Goal: Contribute content: Contribute content

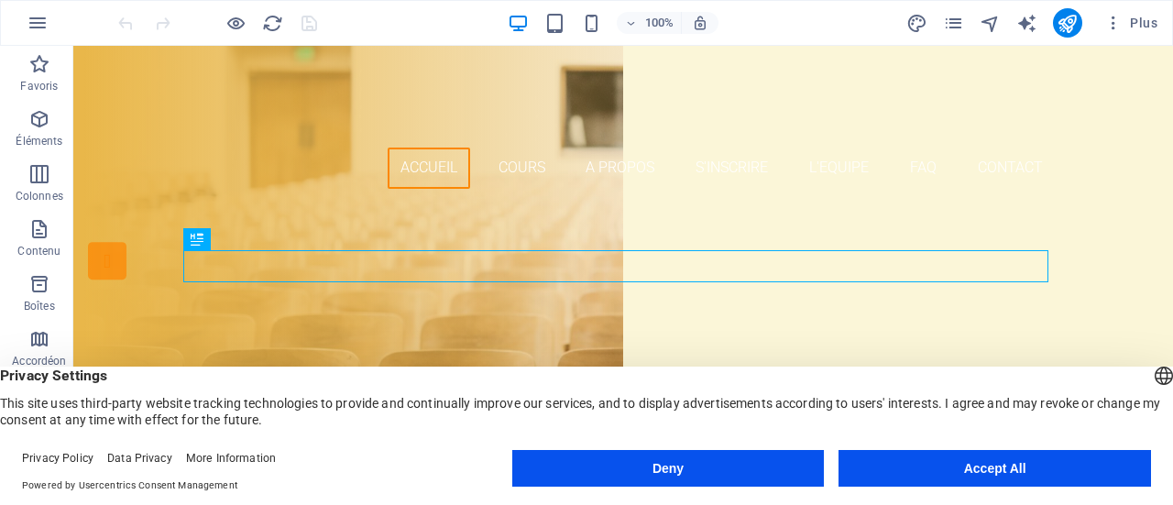
click at [950, 468] on button "Accept All" at bounding box center [995, 468] width 313 height 37
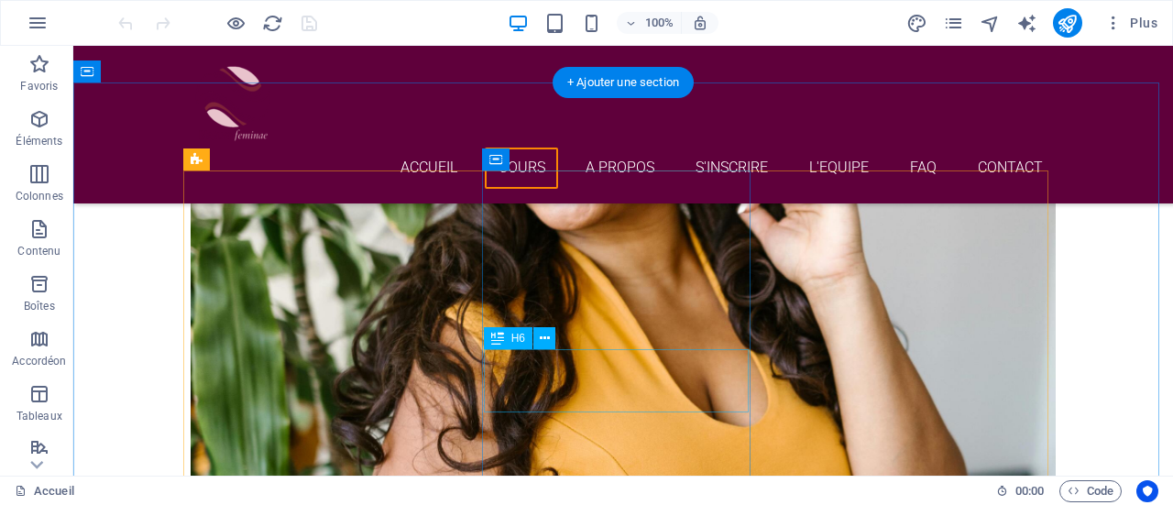
scroll to position [1294, 0]
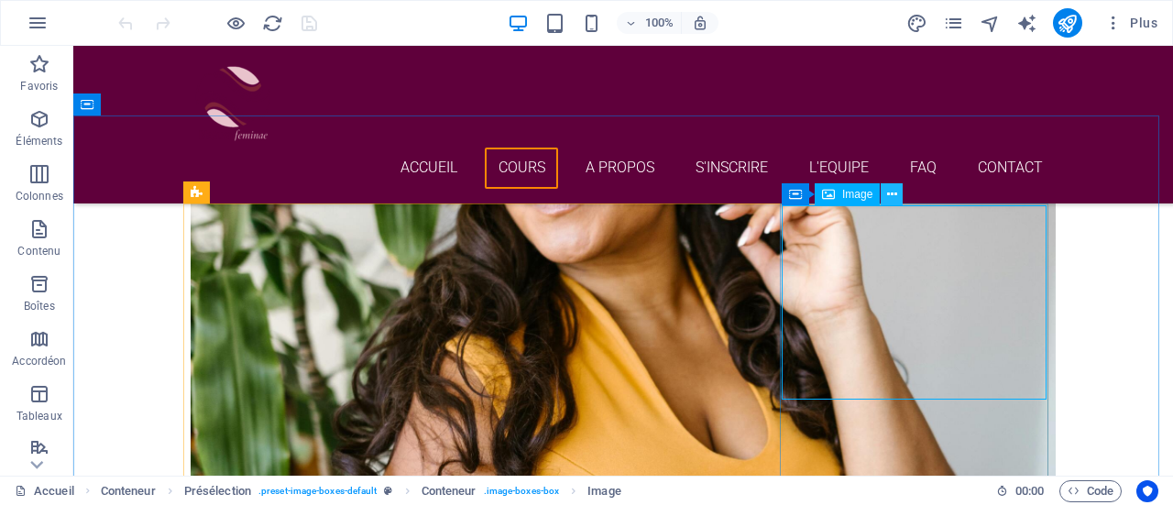
click at [892, 195] on icon at bounding box center [892, 194] width 10 height 19
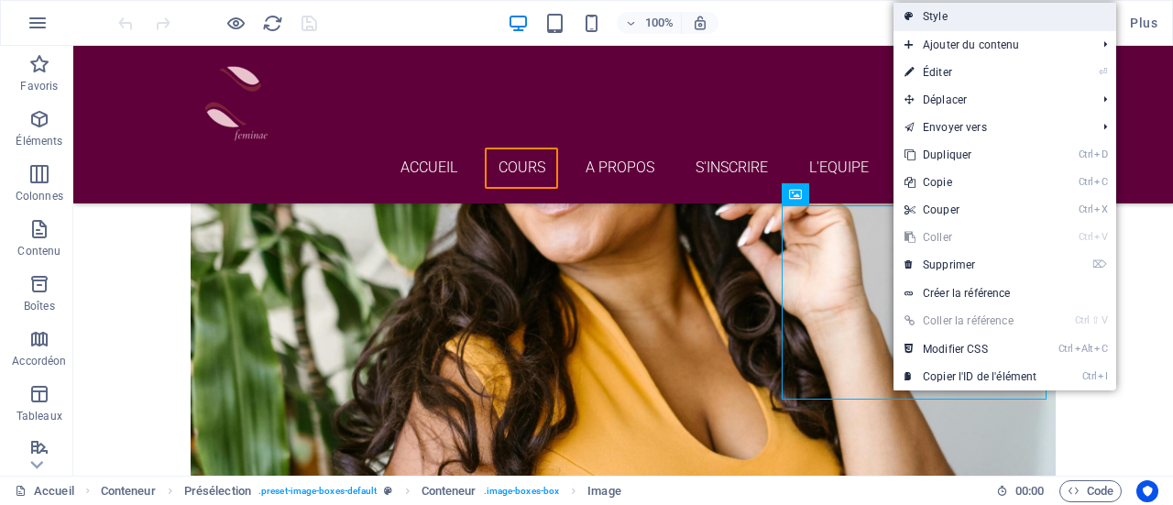
click at [1012, 23] on link "Style" at bounding box center [1005, 17] width 223 height 28
select select "px"
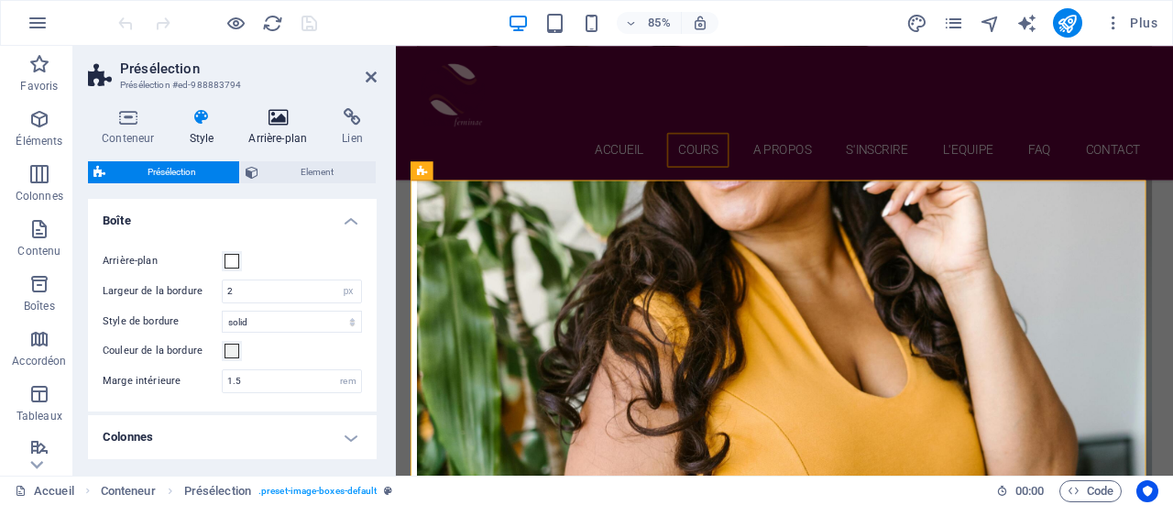
click at [272, 117] on icon at bounding box center [278, 117] width 86 height 18
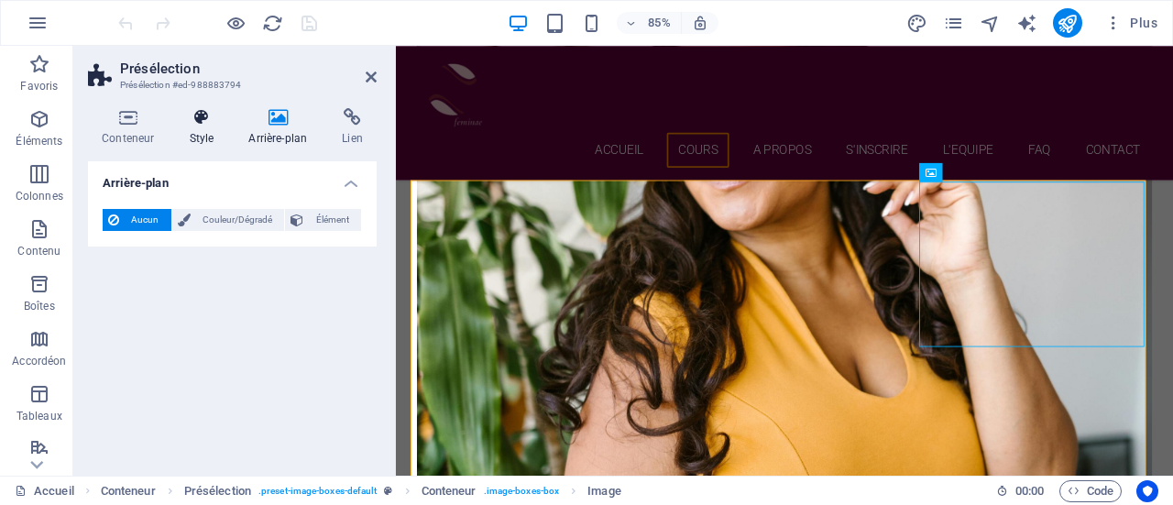
click at [194, 125] on icon at bounding box center [201, 117] width 52 height 18
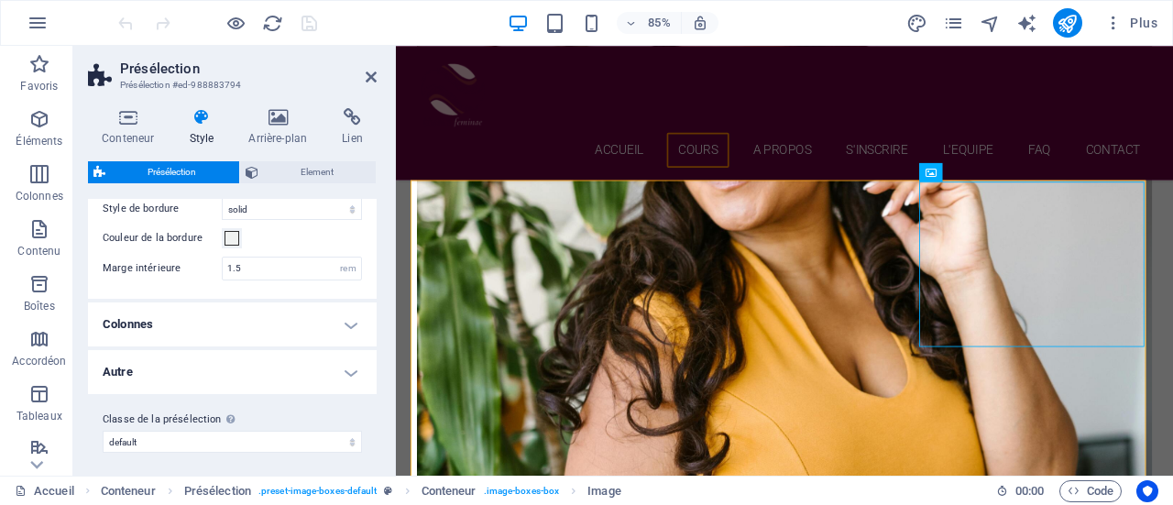
scroll to position [117, 0]
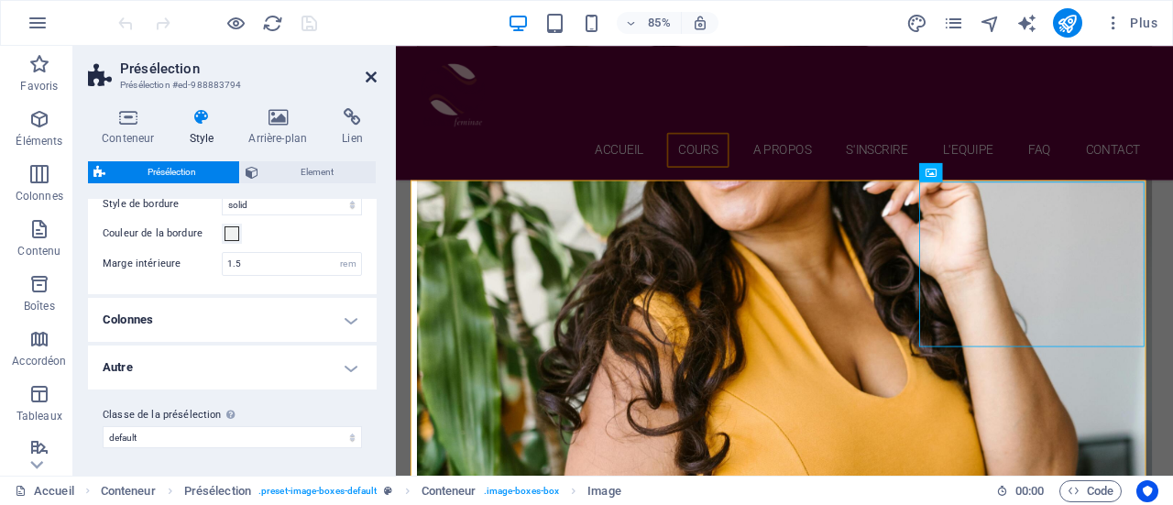
click at [373, 82] on icon at bounding box center [371, 77] width 11 height 15
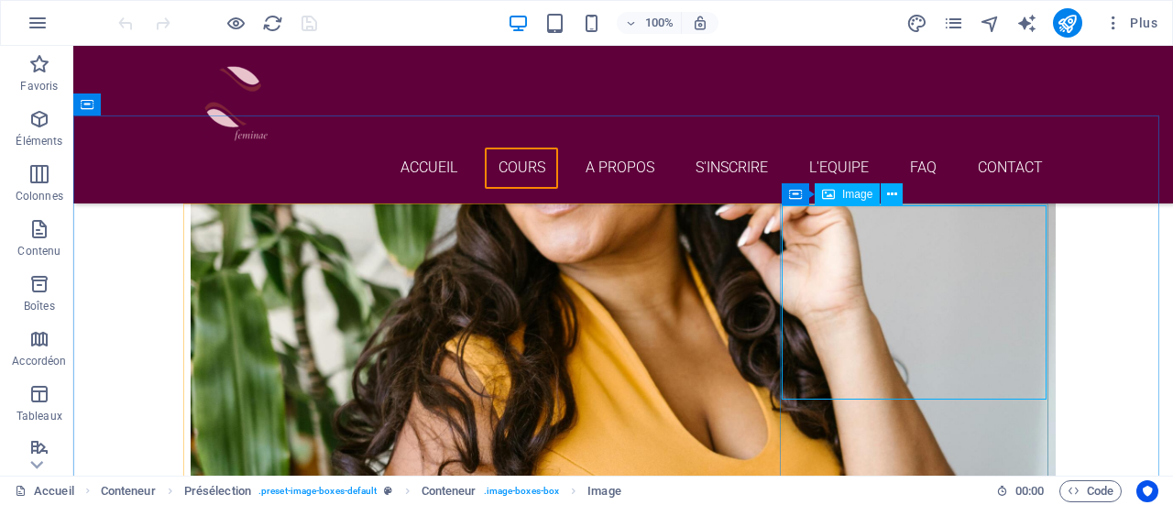
click at [854, 197] on span "Image" at bounding box center [857, 194] width 30 height 11
click at [895, 197] on icon at bounding box center [892, 194] width 10 height 19
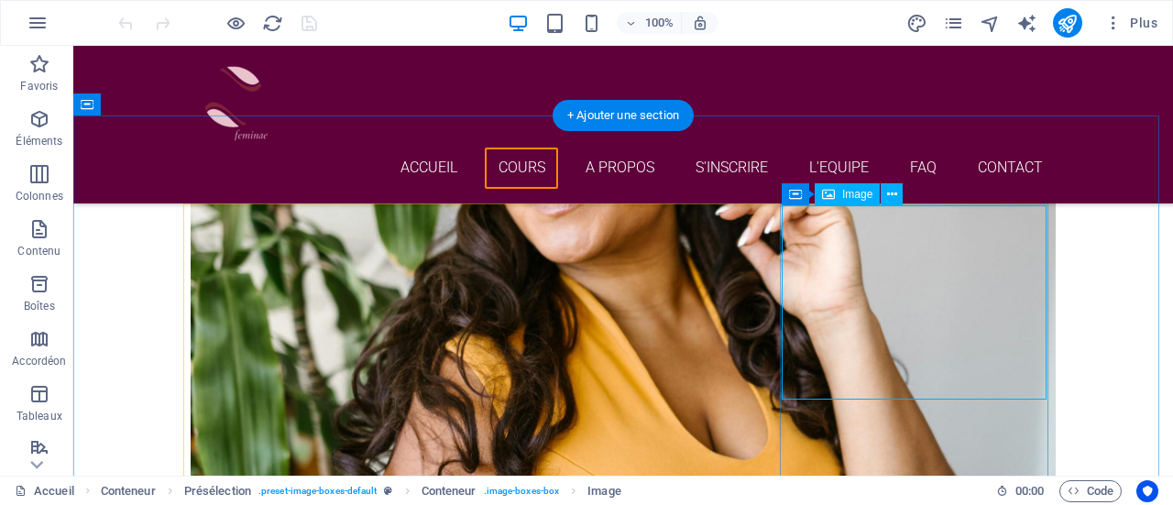
select select "%"
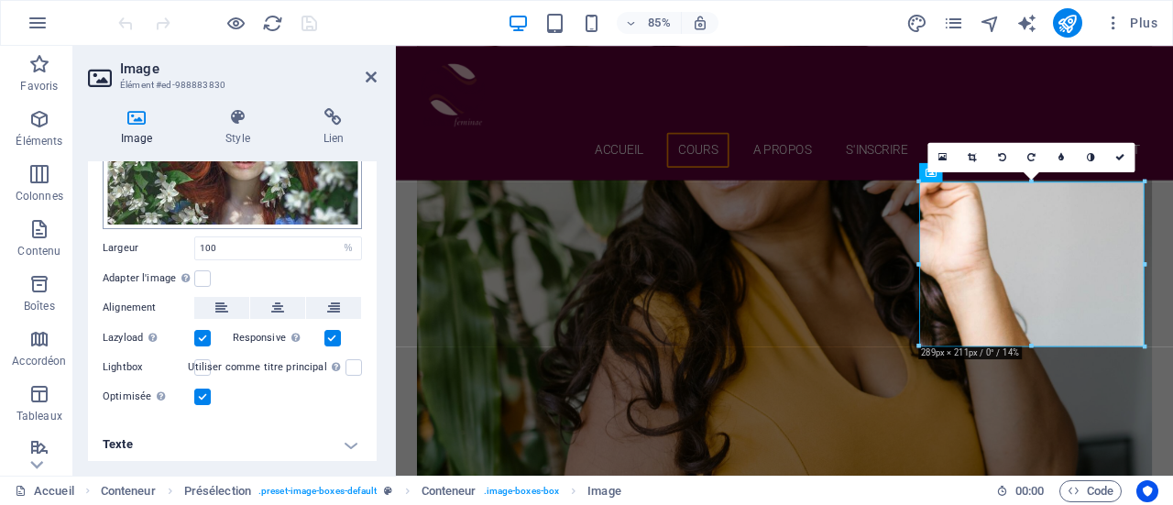
scroll to position [172, 0]
click at [204, 272] on label at bounding box center [202, 278] width 17 height 17
click at [0, 0] on input "Adapter l'image Adapter automatiquement l'image à une largeur et une hauteur fi…" at bounding box center [0, 0] width 0 height 0
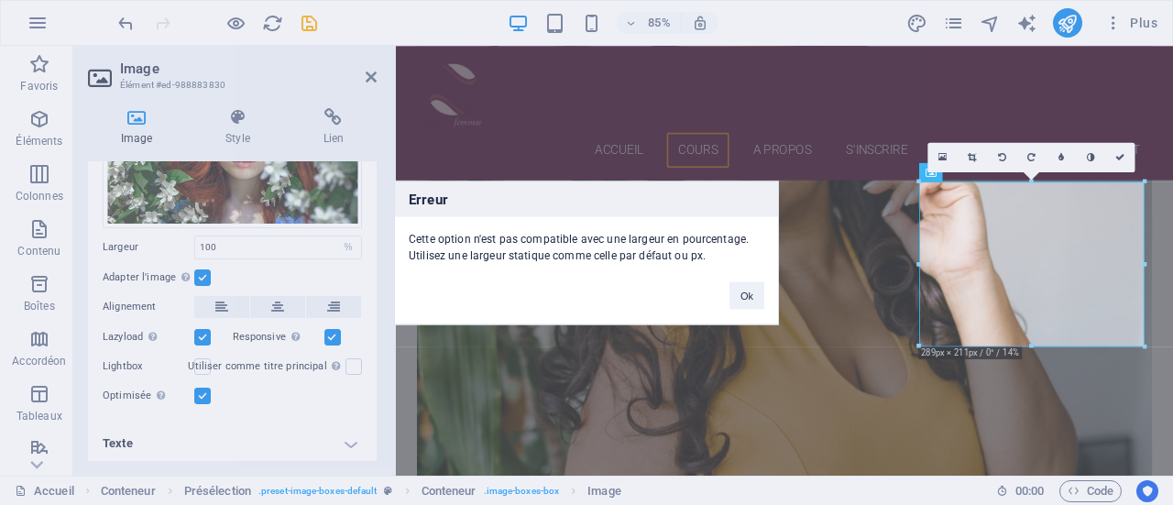
click at [167, 254] on div "Erreur Cette option n'est pas compatible avec une largeur en pourcentage. Utili…" at bounding box center [586, 252] width 1173 height 505
click at [758, 300] on button "Ok" at bounding box center [747, 295] width 35 height 28
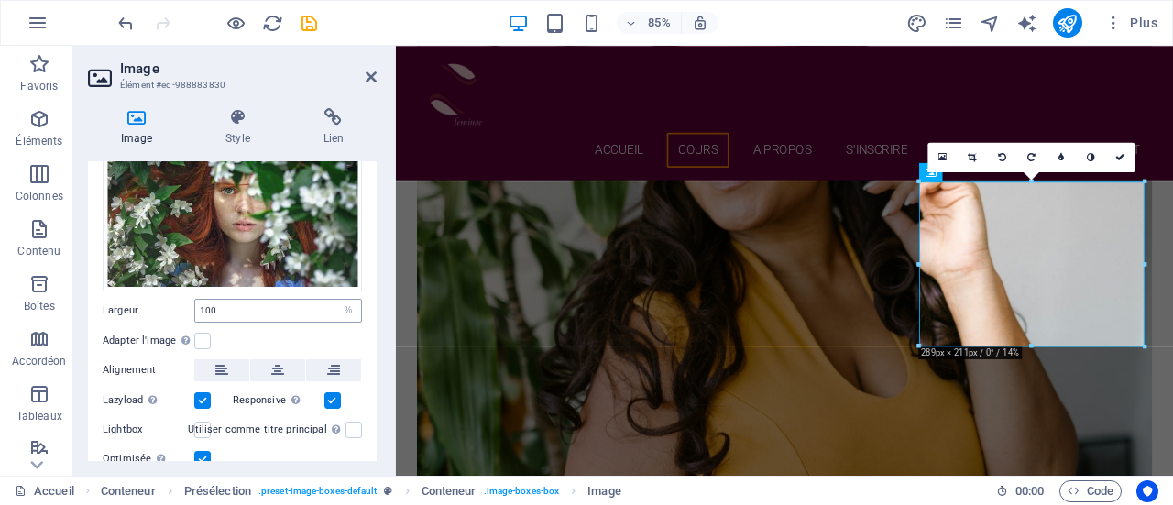
scroll to position [110, 0]
click at [225, 305] on input "100" at bounding box center [278, 310] width 166 height 22
type input "1"
click at [200, 339] on label at bounding box center [202, 340] width 17 height 17
click at [0, 0] on input "Adapter l'image Adapter automatiquement l'image à une largeur et une hauteur fi…" at bounding box center [0, 0] width 0 height 0
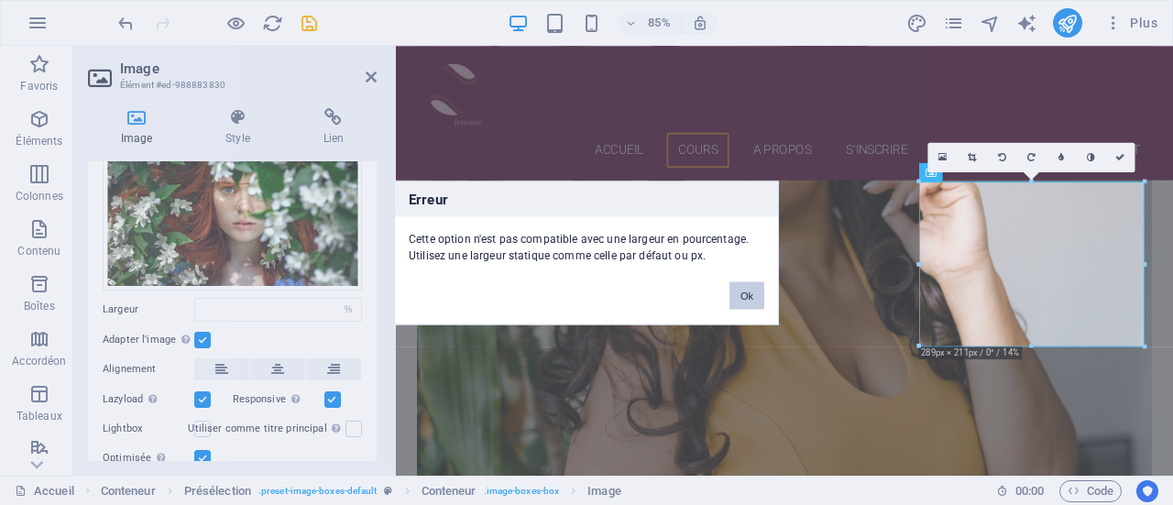
click at [746, 302] on button "Ok" at bounding box center [747, 295] width 35 height 28
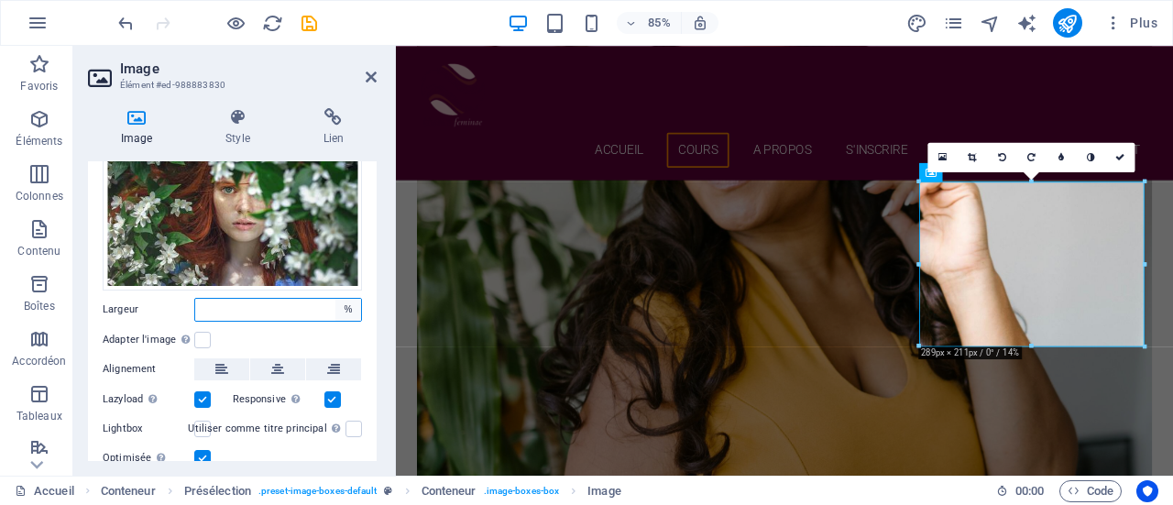
click at [347, 305] on select "Par défaut auto px rem % em vh vw" at bounding box center [349, 310] width 26 height 22
click at [336, 299] on select "Par défaut auto px rem % em vh vw" at bounding box center [349, 310] width 26 height 22
select select "DISABLED_OPTION_VALUE"
click at [205, 335] on label at bounding box center [202, 340] width 17 height 17
click at [0, 0] on input "Adapter l'image Adapter automatiquement l'image à une largeur et une hauteur fi…" at bounding box center [0, 0] width 0 height 0
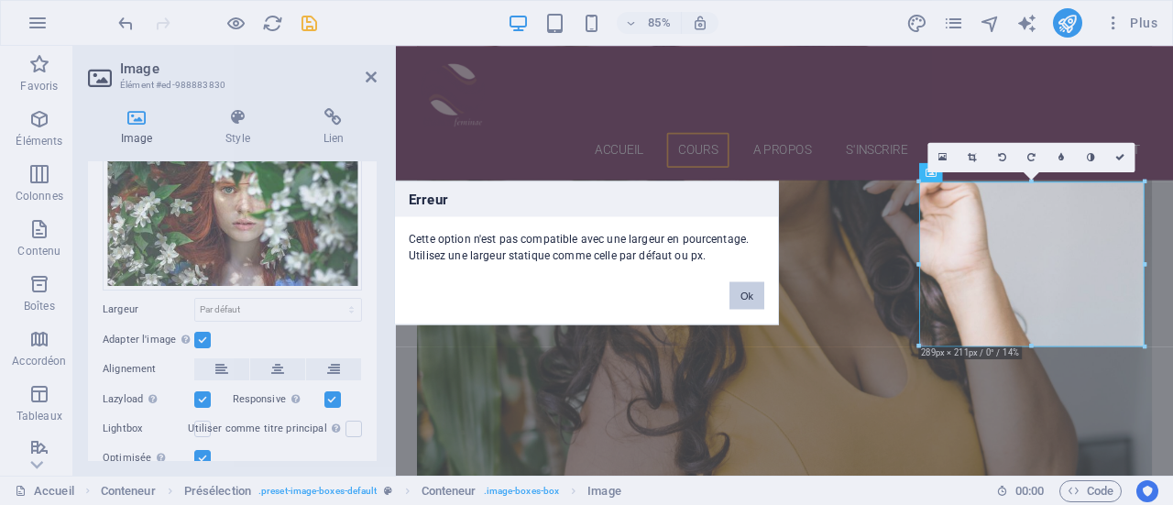
click at [742, 289] on button "Ok" at bounding box center [747, 295] width 35 height 28
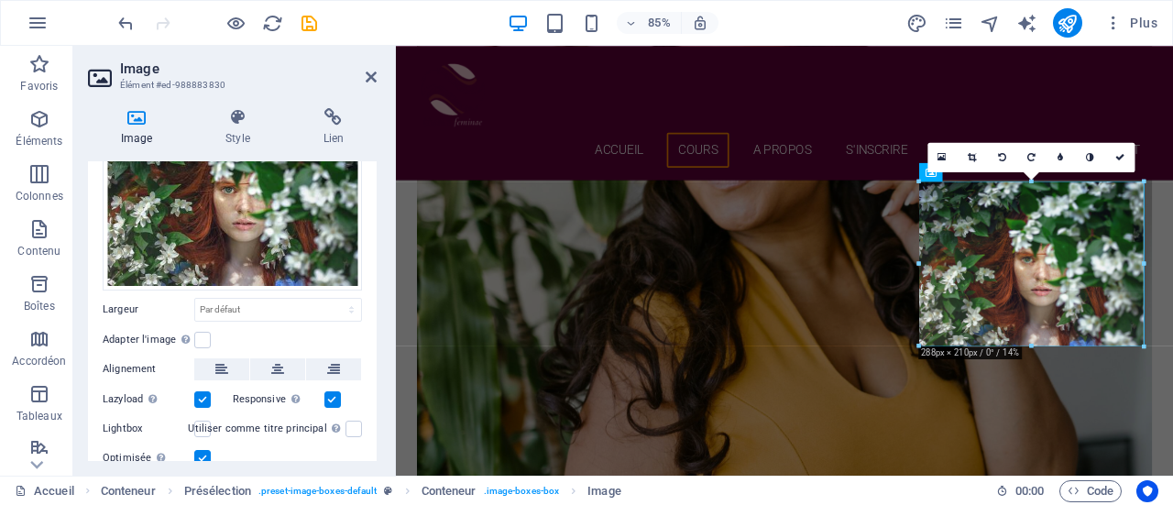
drag, startPoint x: 1031, startPoint y: 347, endPoint x: 750, endPoint y: 359, distance: 281.7
type input "288"
select select "px"
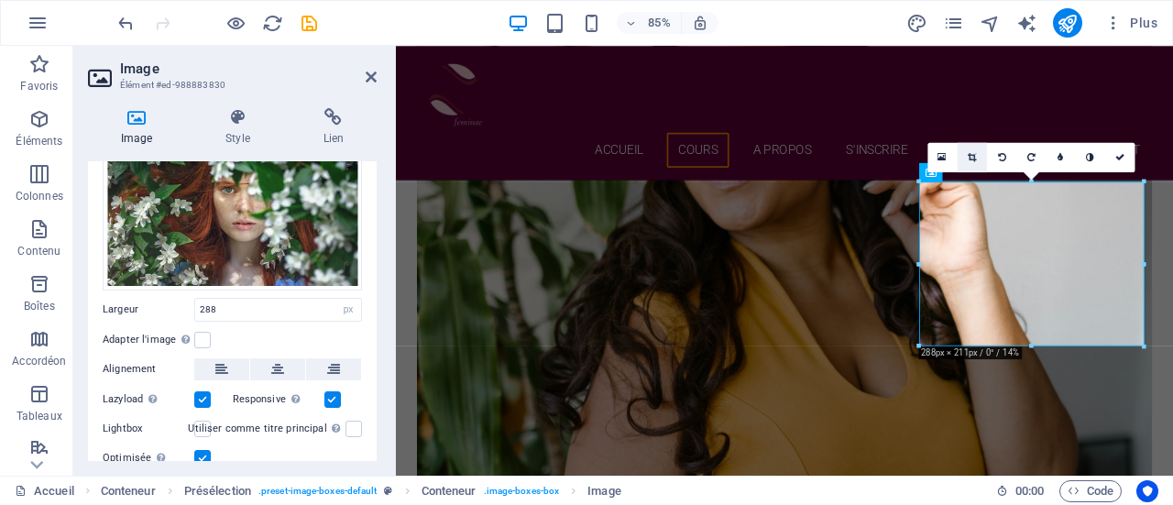
click at [974, 155] on icon at bounding box center [972, 157] width 8 height 9
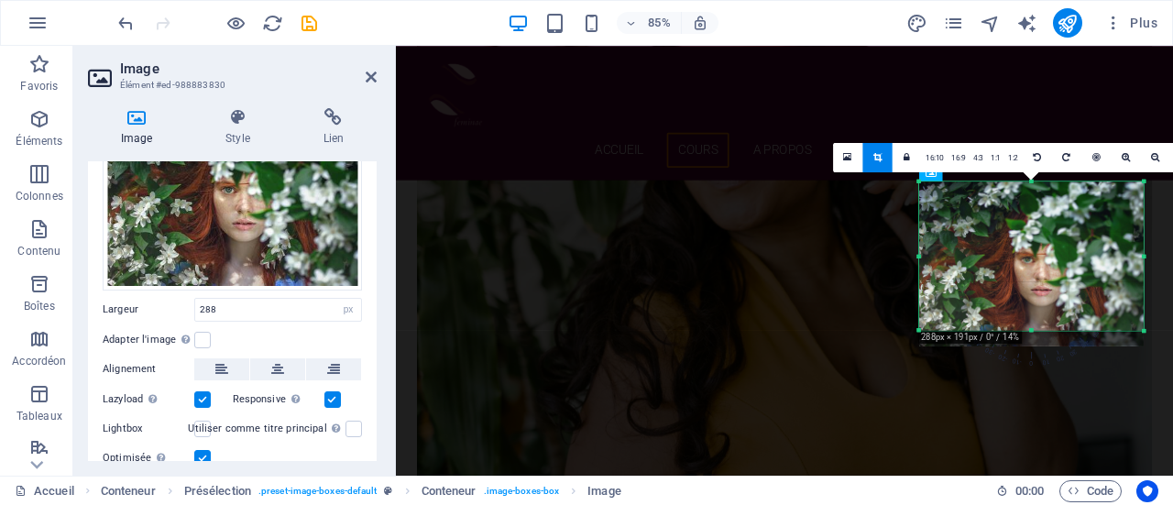
drag, startPoint x: 1032, startPoint y: 346, endPoint x: 1032, endPoint y: 327, distance: 18.3
click at [1032, 328] on div at bounding box center [1031, 331] width 225 height 6
click at [881, 155] on icon at bounding box center [878, 157] width 8 height 9
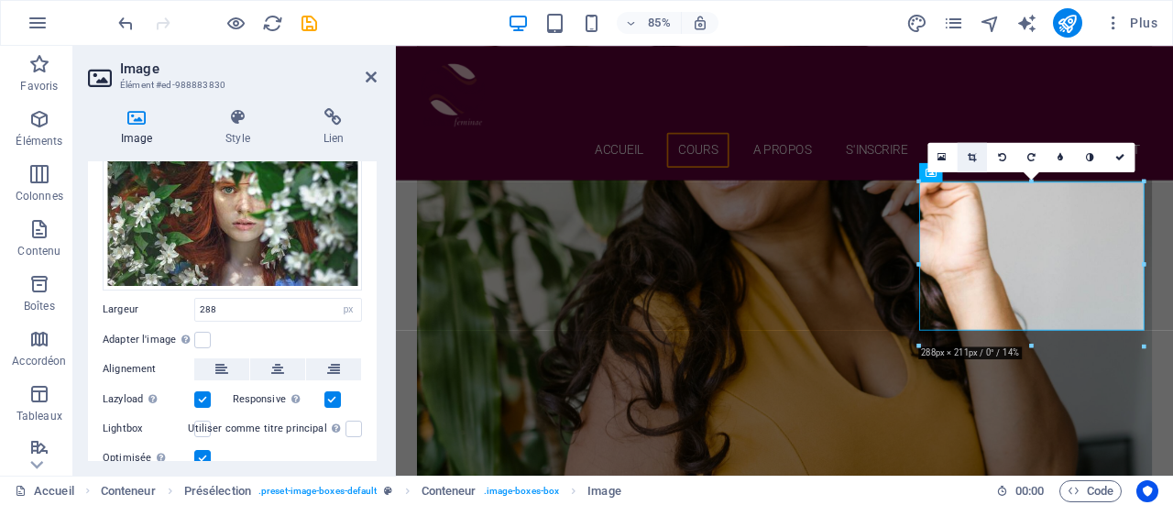
click at [974, 159] on icon at bounding box center [972, 157] width 8 height 9
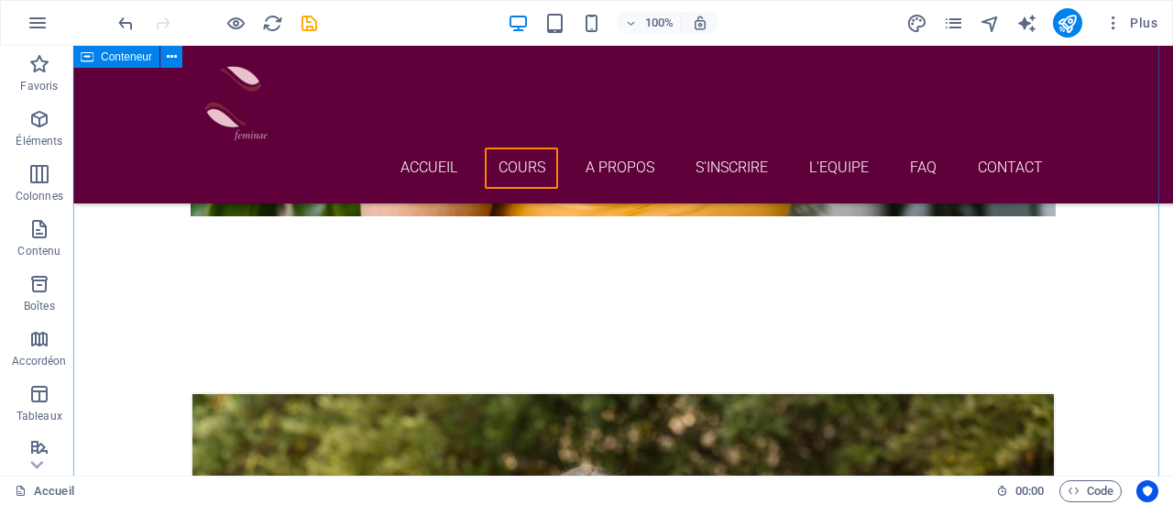
scroll to position [1757, 0]
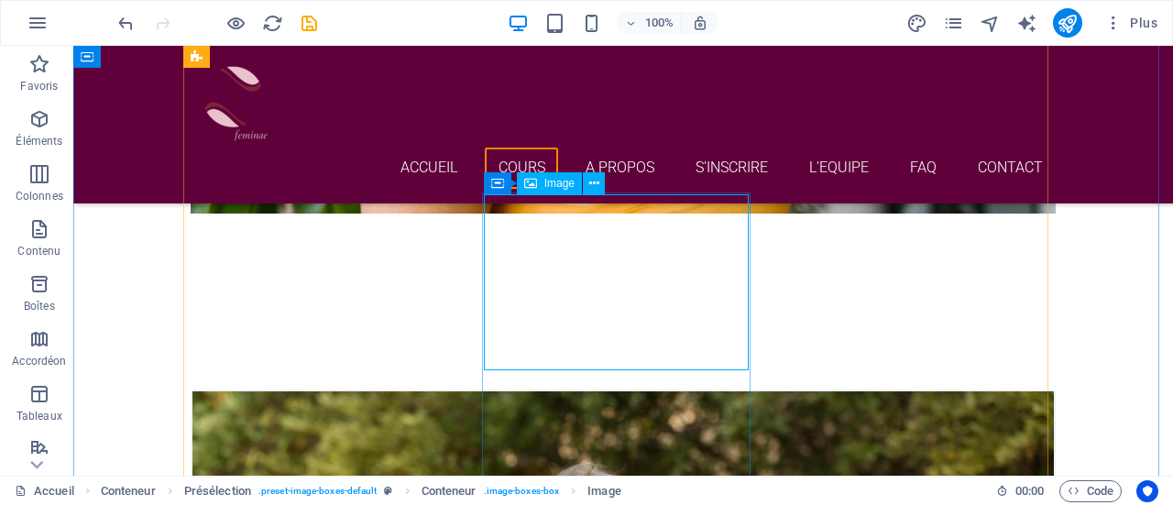
click at [552, 185] on span "Image" at bounding box center [560, 183] width 30 height 11
select select "%"
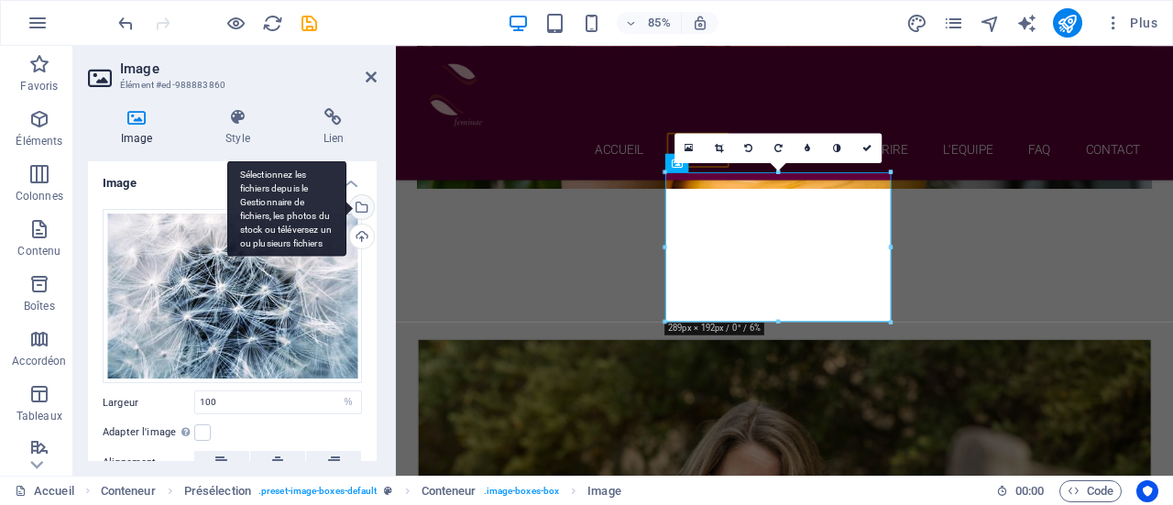
click at [363, 208] on div "Sélectionnez les fichiers depuis le Gestionnaire de fichiers, les photos du sto…" at bounding box center [361, 209] width 28 height 28
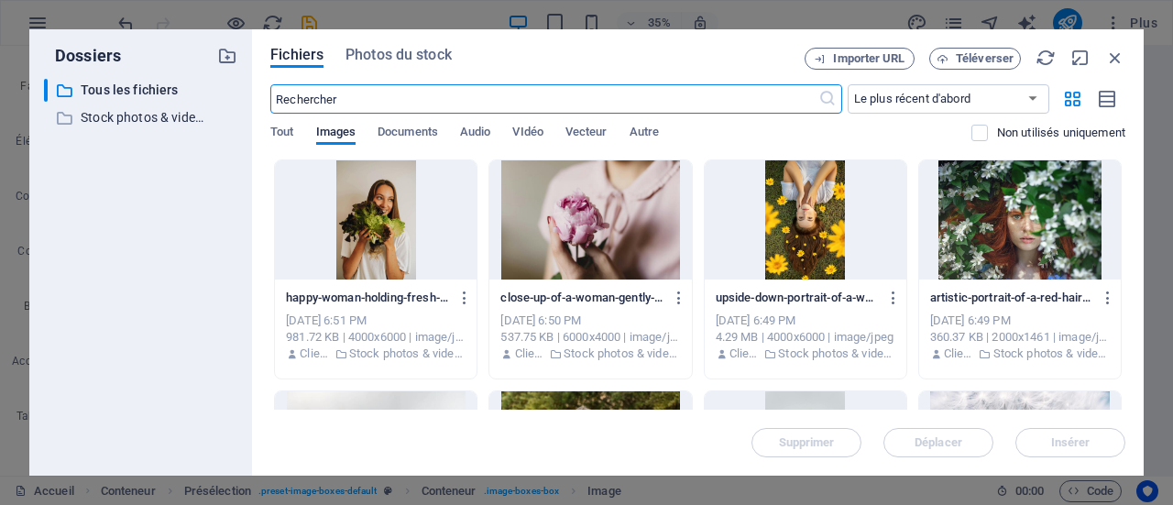
scroll to position [2420, 0]
click at [583, 239] on div at bounding box center [591, 219] width 202 height 119
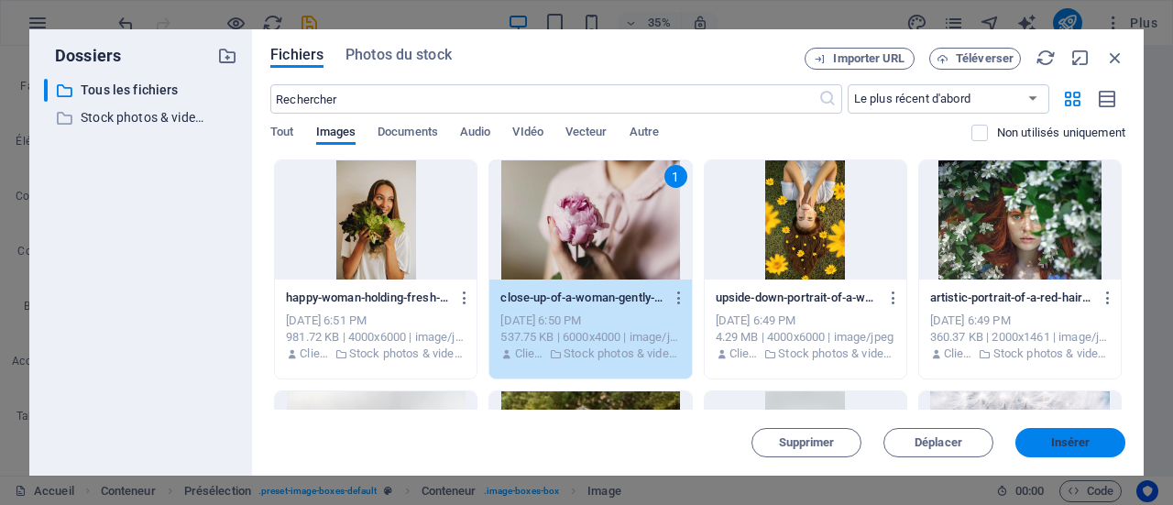
click at [1063, 446] on span "Insérer" at bounding box center [1070, 442] width 39 height 11
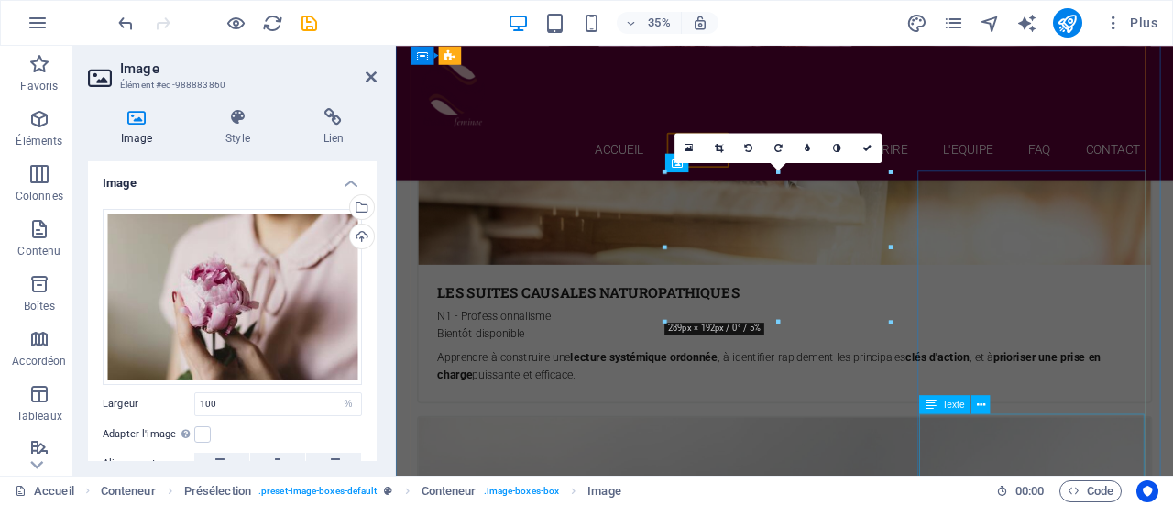
scroll to position [1757, 0]
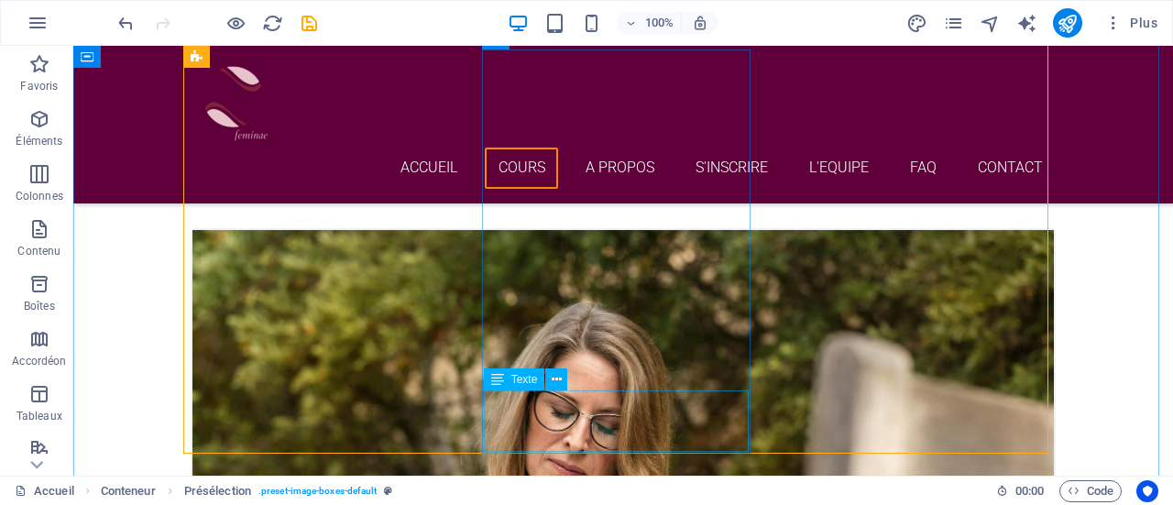
scroll to position [1947, 0]
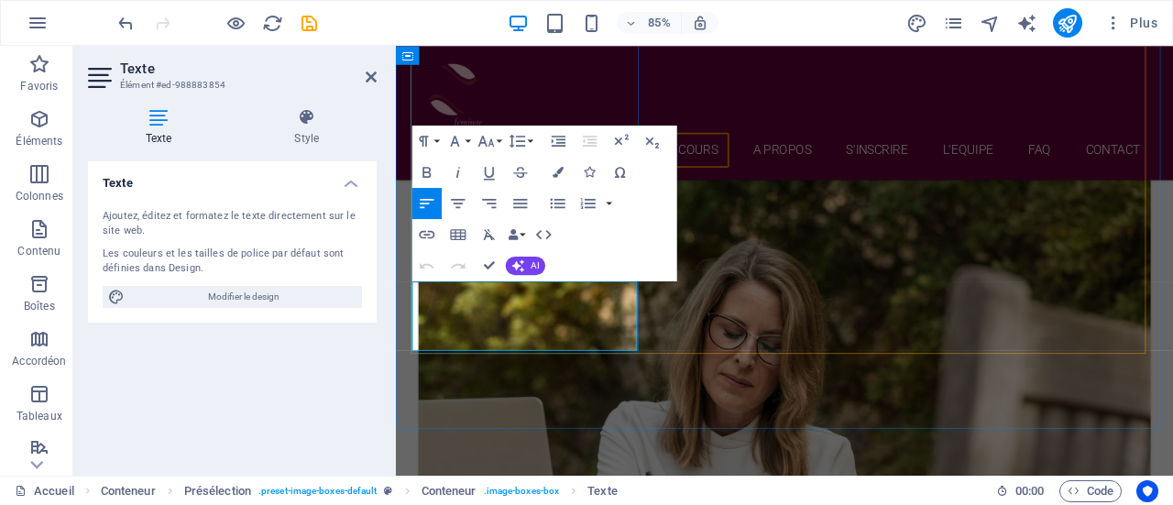
drag, startPoint x: 551, startPoint y: 350, endPoint x: 656, endPoint y: 358, distance: 105.7
click at [422, 165] on icon "button" at bounding box center [427, 172] width 18 height 18
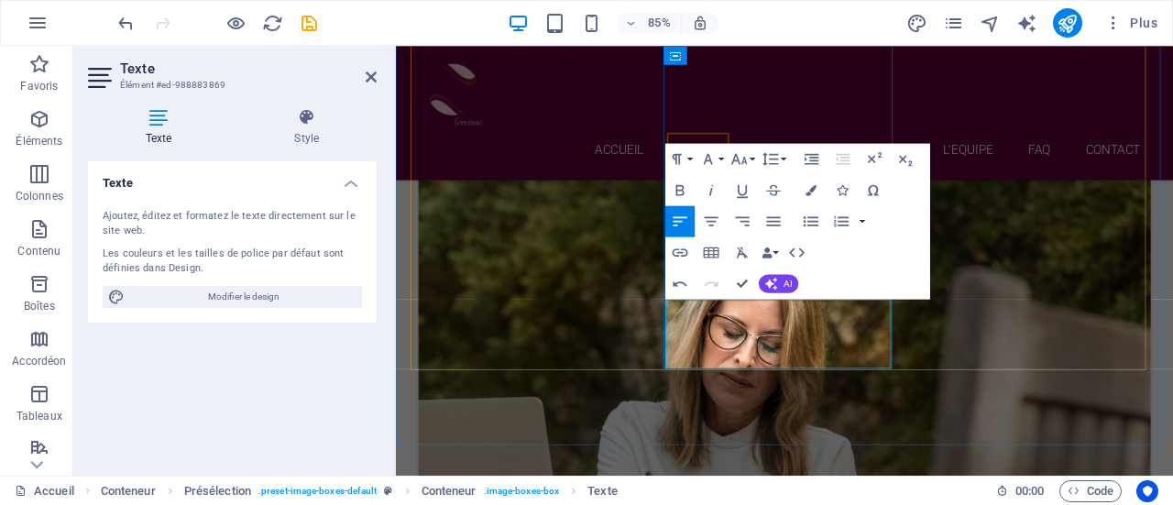
drag, startPoint x: 759, startPoint y: 373, endPoint x: 890, endPoint y: 381, distance: 131.3
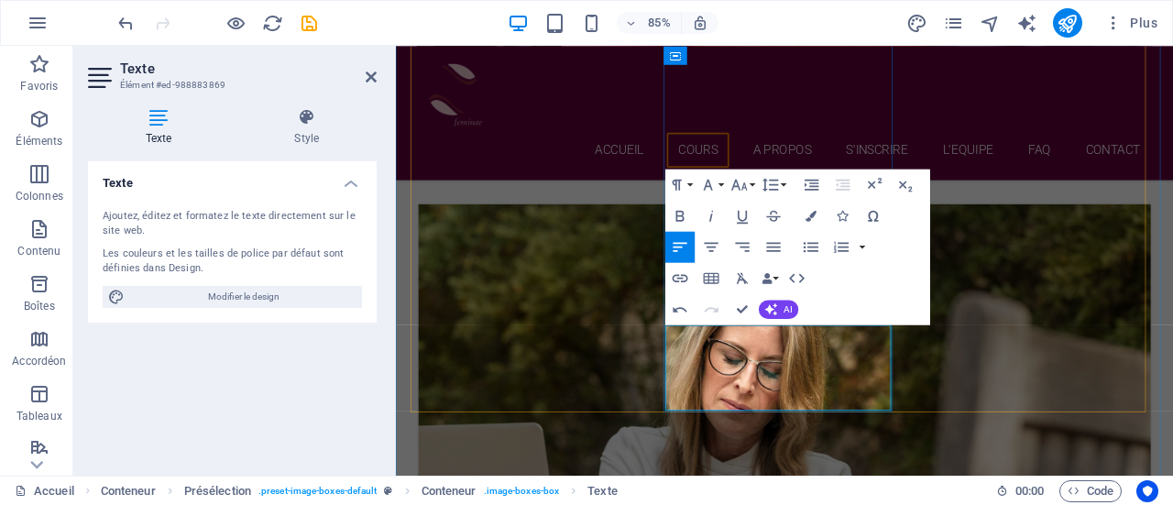
scroll to position [1936, 0]
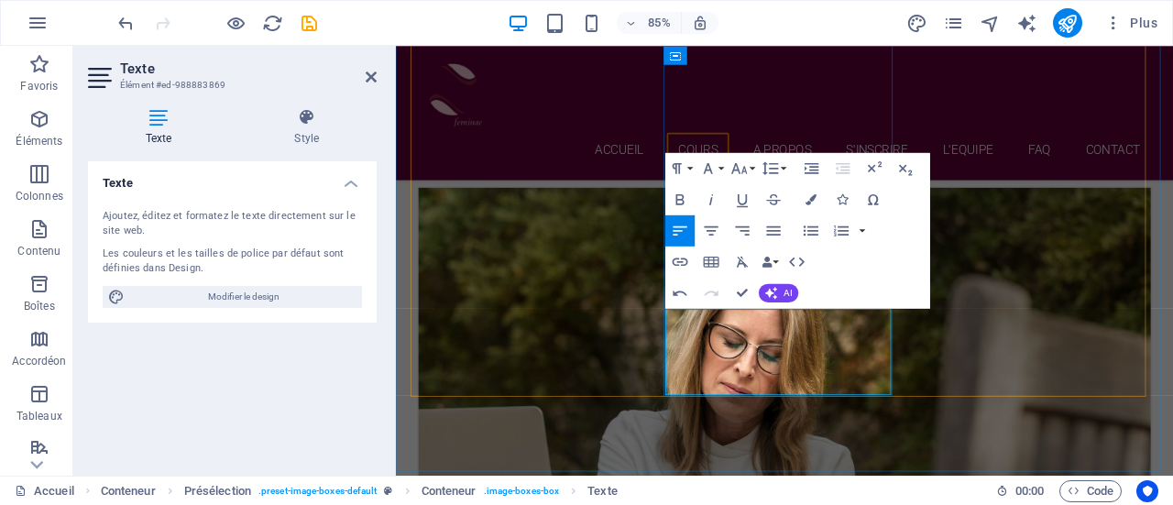
drag, startPoint x: 895, startPoint y: 386, endPoint x: 893, endPoint y: 437, distance: 51.4
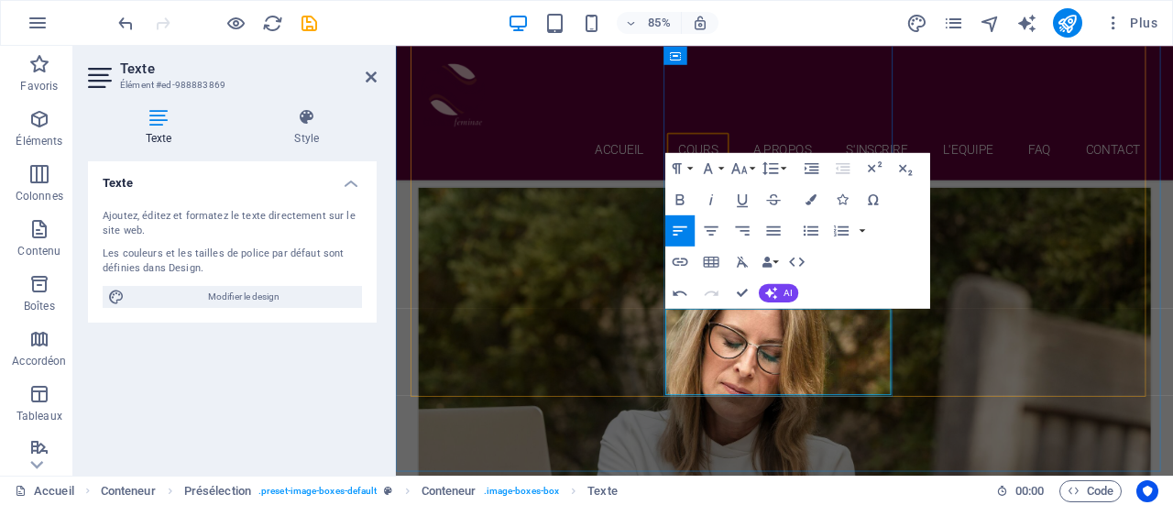
drag, startPoint x: 940, startPoint y: 369, endPoint x: 922, endPoint y: 424, distance: 57.7
drag, startPoint x: 790, startPoint y: 407, endPoint x: 949, endPoint y: 424, distance: 159.4
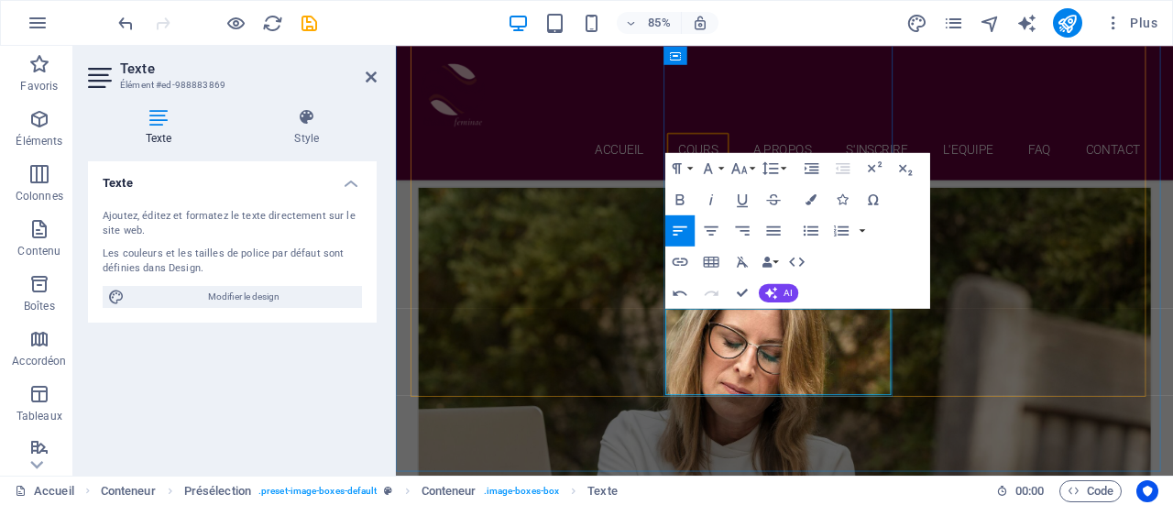
drag, startPoint x: 790, startPoint y: 406, endPoint x: 969, endPoint y: 447, distance: 183.5
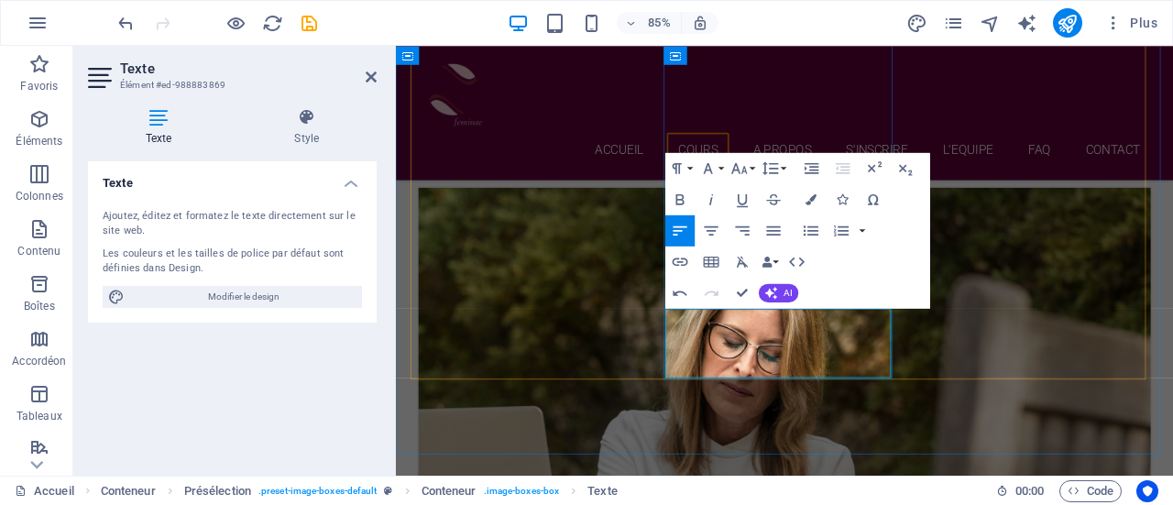
drag, startPoint x: 831, startPoint y: 388, endPoint x: 813, endPoint y: 401, distance: 22.4
drag, startPoint x: 816, startPoint y: 407, endPoint x: 787, endPoint y: 403, distance: 28.7
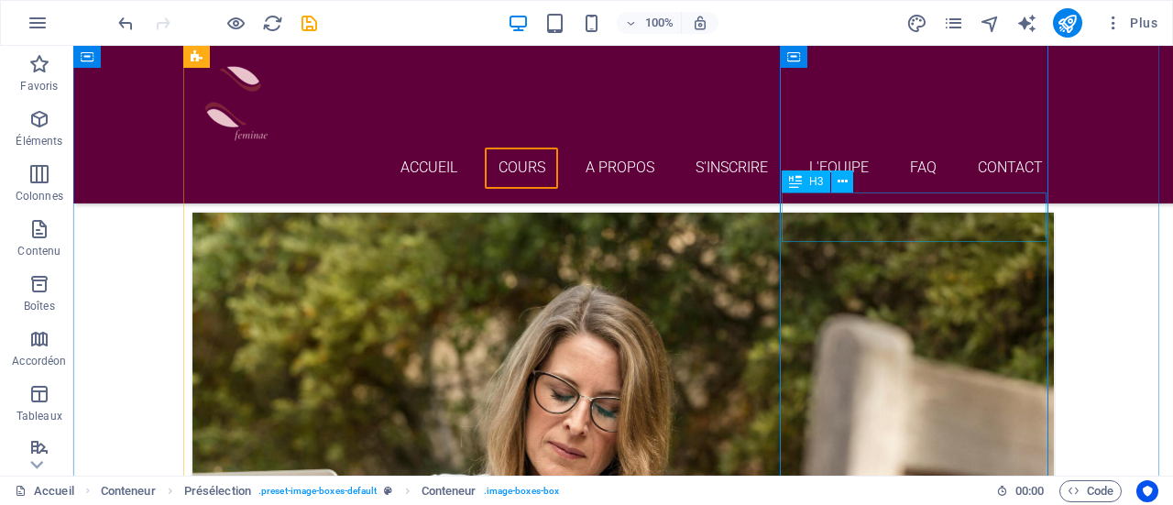
click at [818, 181] on span "H3" at bounding box center [816, 181] width 14 height 11
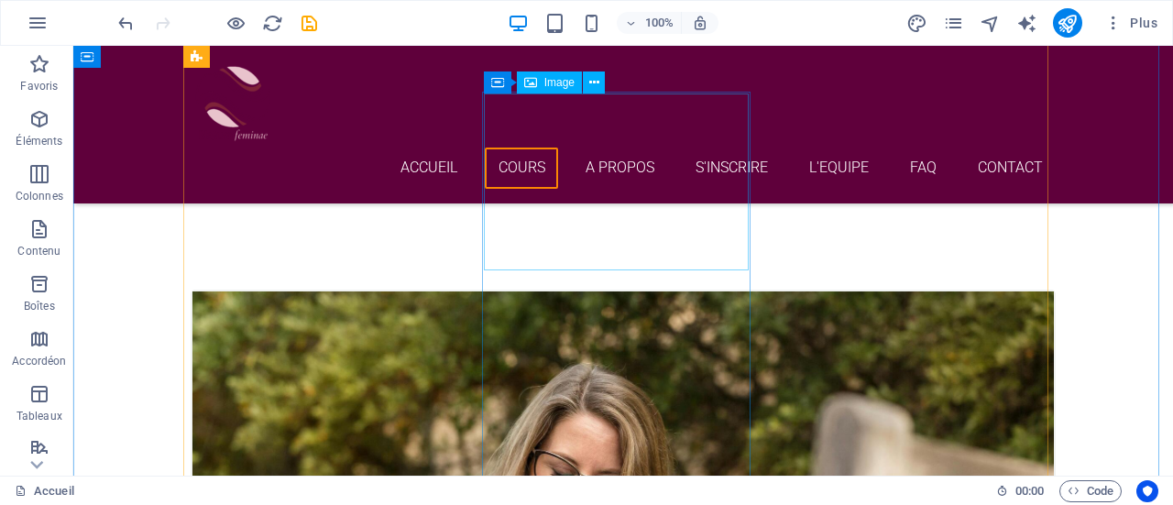
scroll to position [1858, 0]
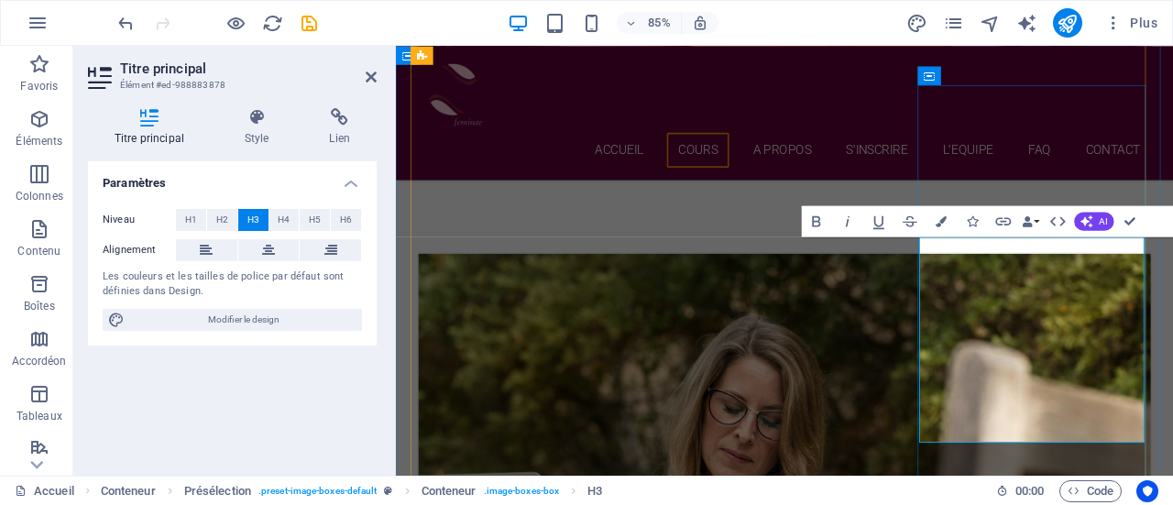
drag, startPoint x: 1217, startPoint y: 384, endPoint x: 1027, endPoint y: 307, distance: 205.6
drag, startPoint x: 1238, startPoint y: 361, endPoint x: 1025, endPoint y: 296, distance: 223.3
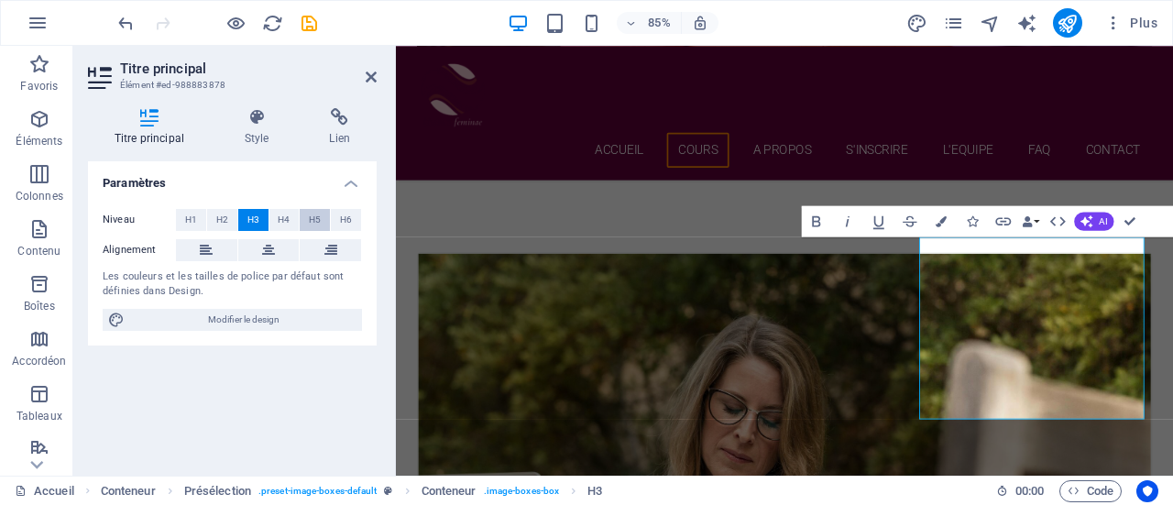
click at [311, 226] on span "H5" at bounding box center [315, 220] width 12 height 22
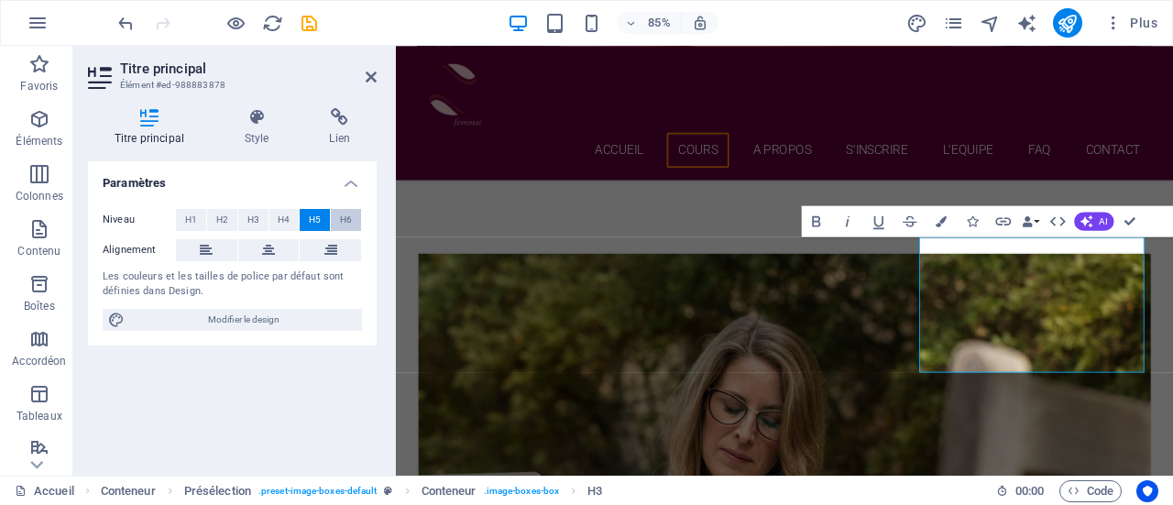
click at [343, 223] on span "H6" at bounding box center [346, 220] width 12 height 22
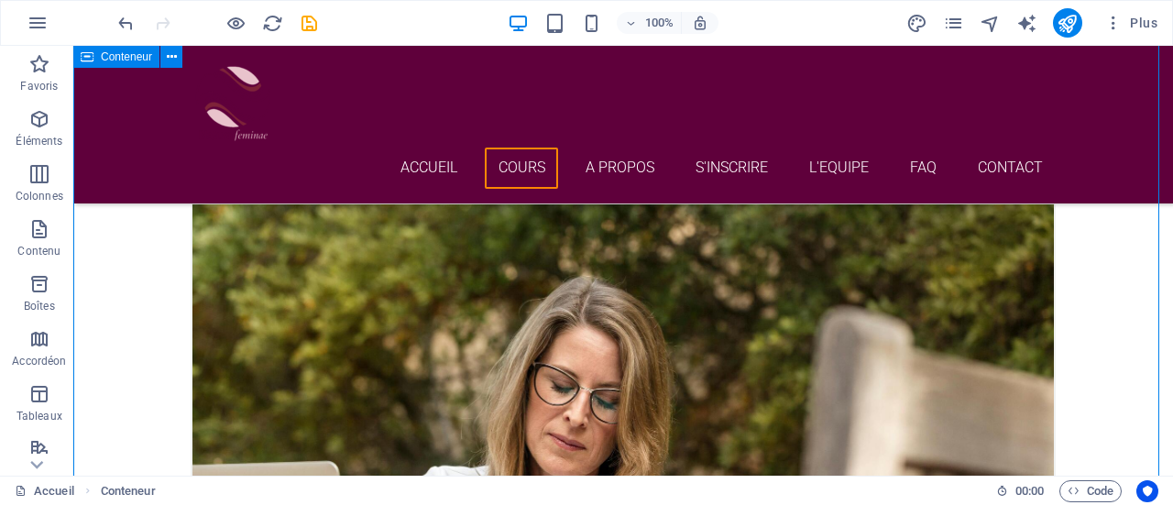
scroll to position [1964, 0]
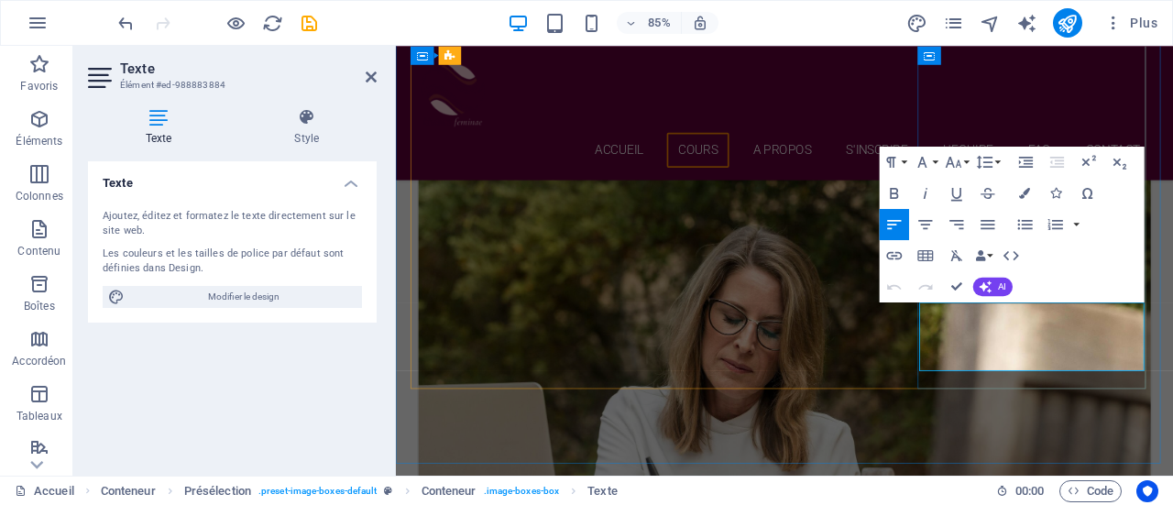
drag, startPoint x: 1092, startPoint y: 403, endPoint x: 1023, endPoint y: 354, distance: 84.7
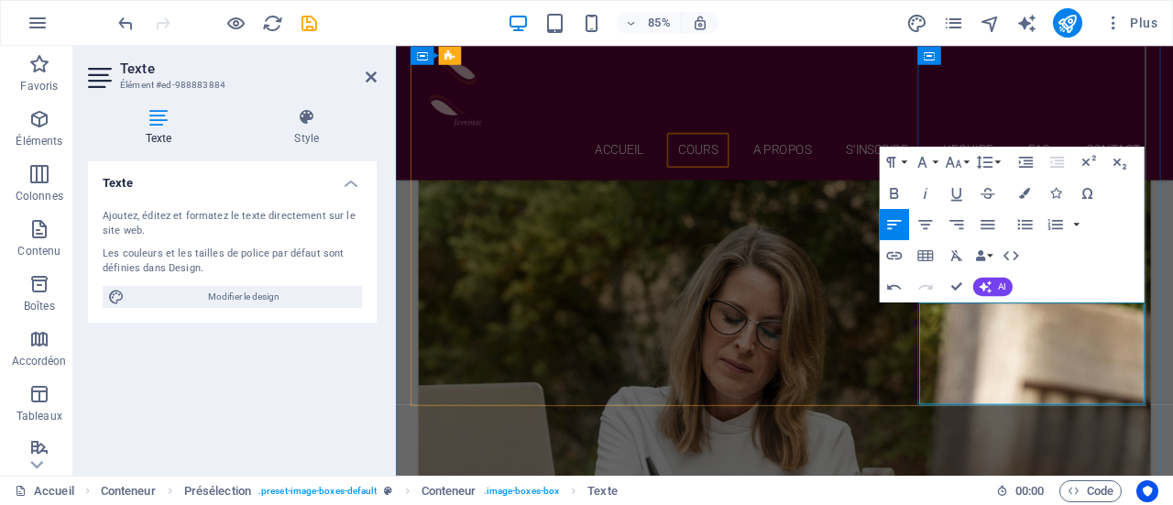
drag, startPoint x: 1133, startPoint y: 378, endPoint x: 1229, endPoint y: 377, distance: 96.3
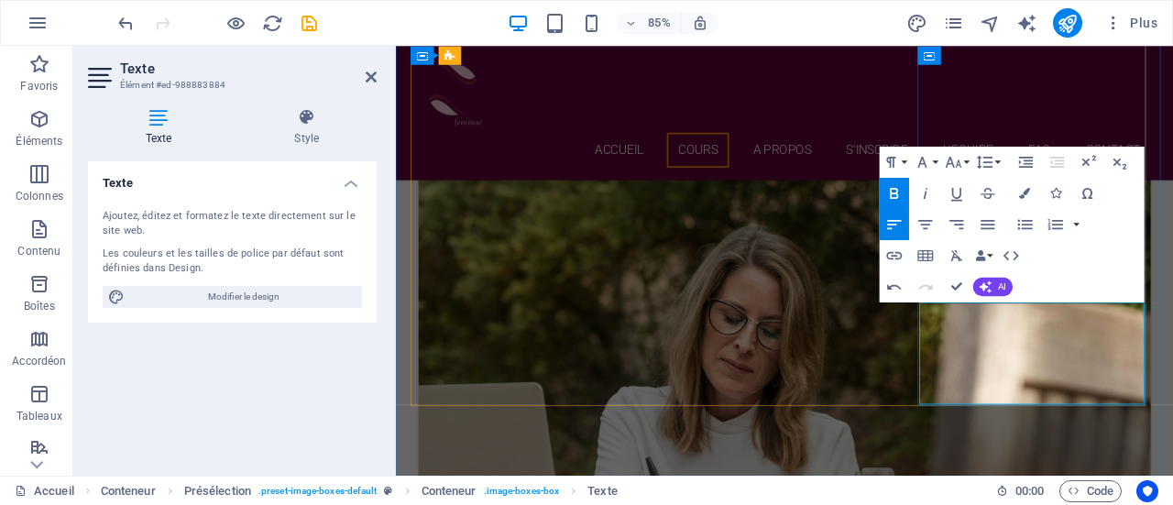
drag, startPoint x: 1043, startPoint y: 394, endPoint x: 1197, endPoint y: 398, distance: 154.0
drag, startPoint x: 1040, startPoint y: 414, endPoint x: 1171, endPoint y: 415, distance: 131.1
drag, startPoint x: 1033, startPoint y: 435, endPoint x: 1158, endPoint y: 437, distance: 124.7
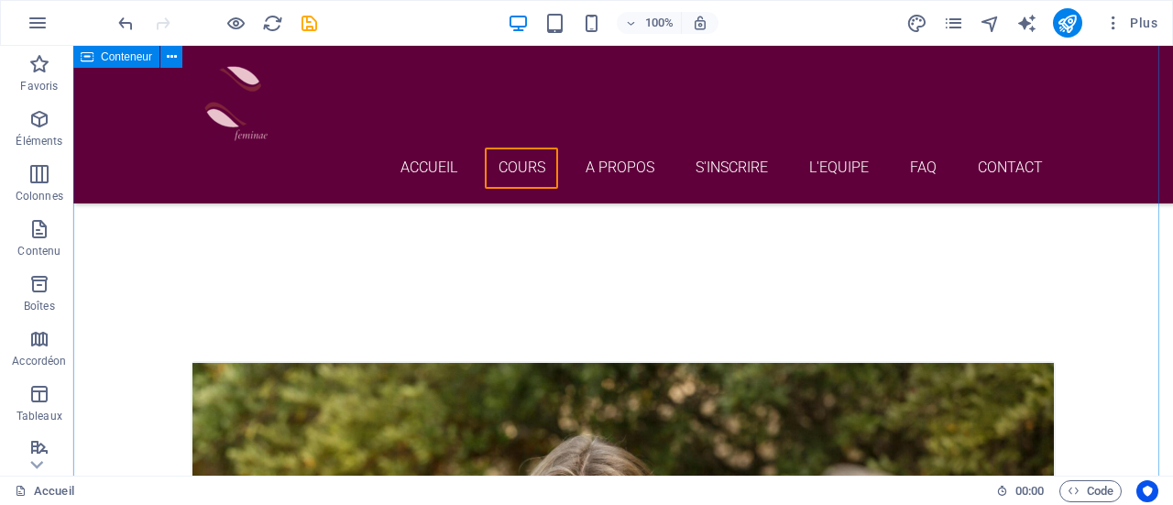
scroll to position [1787, 0]
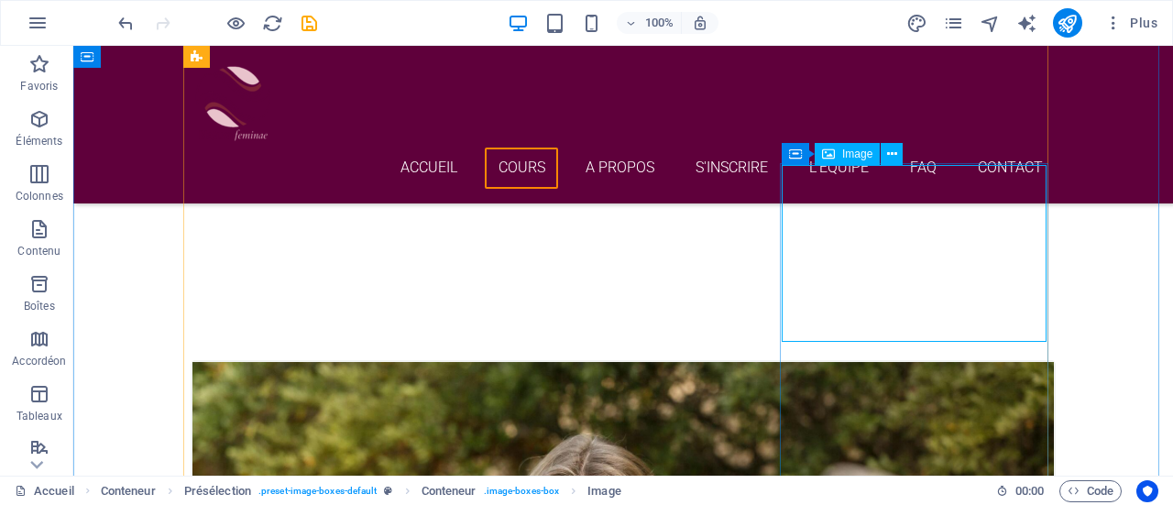
click at [850, 156] on span "Image" at bounding box center [857, 154] width 30 height 11
click at [858, 156] on span "Image" at bounding box center [857, 154] width 30 height 11
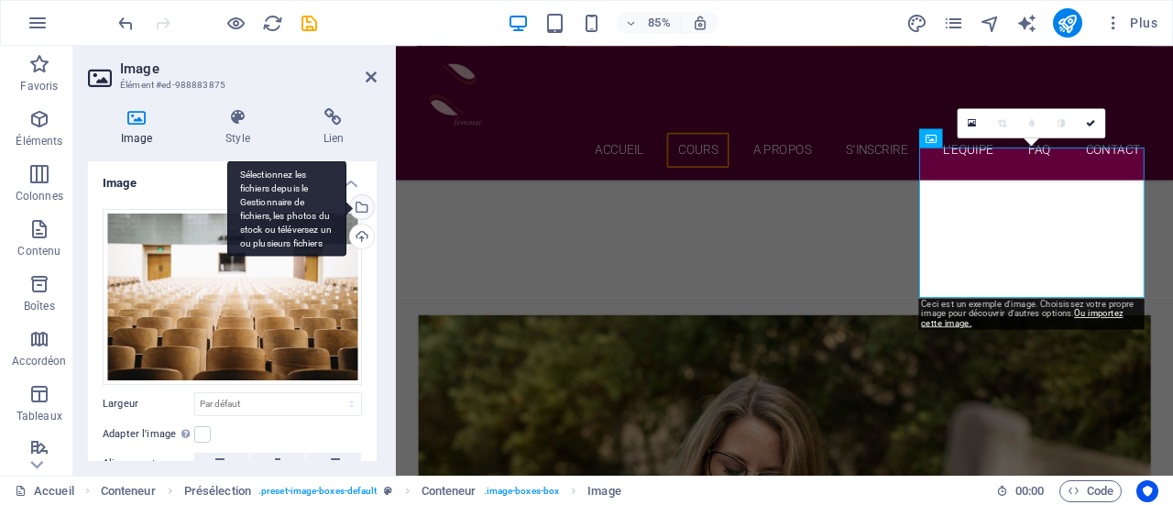
click at [360, 208] on div "Sélectionnez les fichiers depuis le Gestionnaire de fichiers, les photos du sto…" at bounding box center [361, 209] width 28 height 28
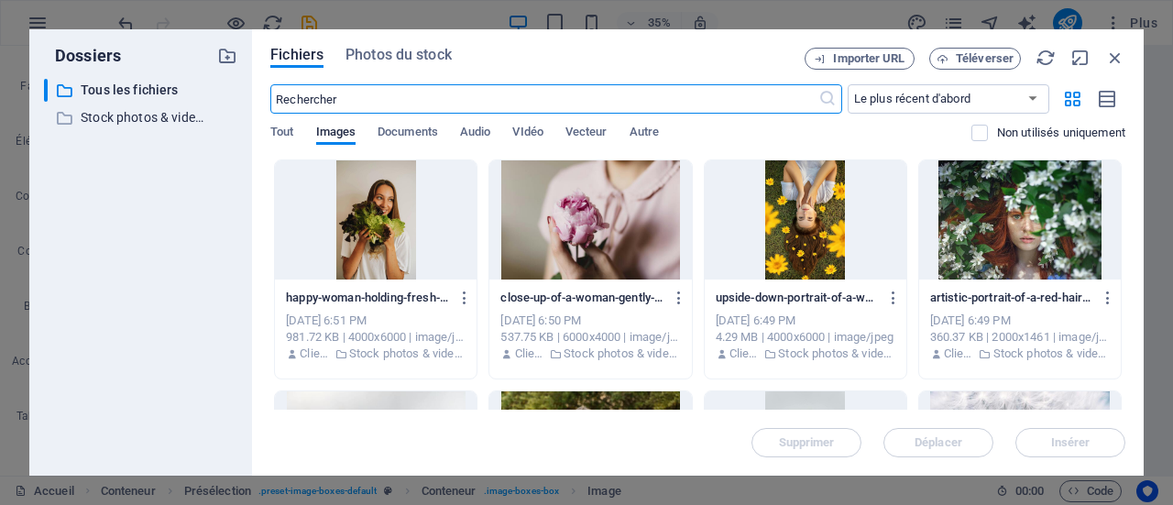
click at [415, 104] on input "text" at bounding box center [543, 98] width 547 height 29
drag, startPoint x: 415, startPoint y: 104, endPoint x: 268, endPoint y: 76, distance: 150.1
click at [268, 76] on div "Fichiers Photos du stock Importer URL Téléverser ​ Le plus récent d'abord Le pl…" at bounding box center [698, 252] width 892 height 446
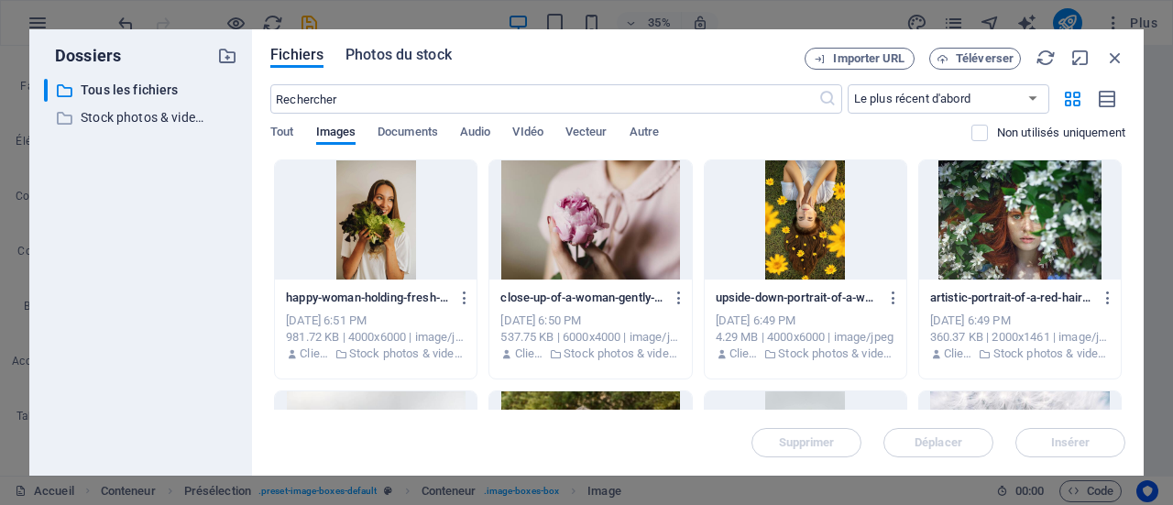
click at [417, 50] on span "Photos du stock" at bounding box center [399, 55] width 106 height 22
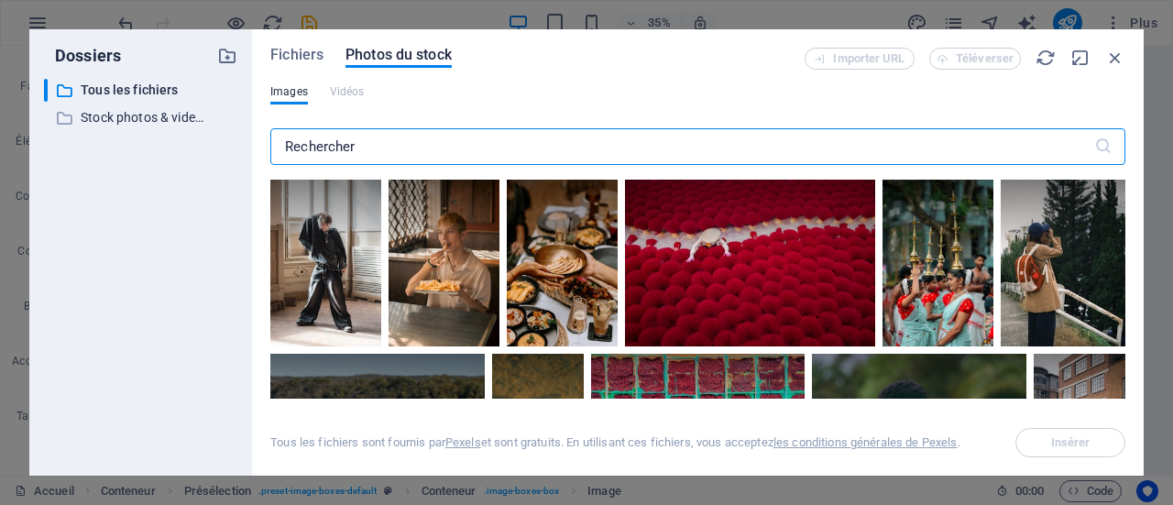
drag, startPoint x: 361, startPoint y: 152, endPoint x: 267, endPoint y: 154, distance: 94.4
click at [267, 154] on div "Fichiers Photos du stock Importer URL Téléverser Images Vidéos ​ Tous les fichi…" at bounding box center [698, 252] width 892 height 446
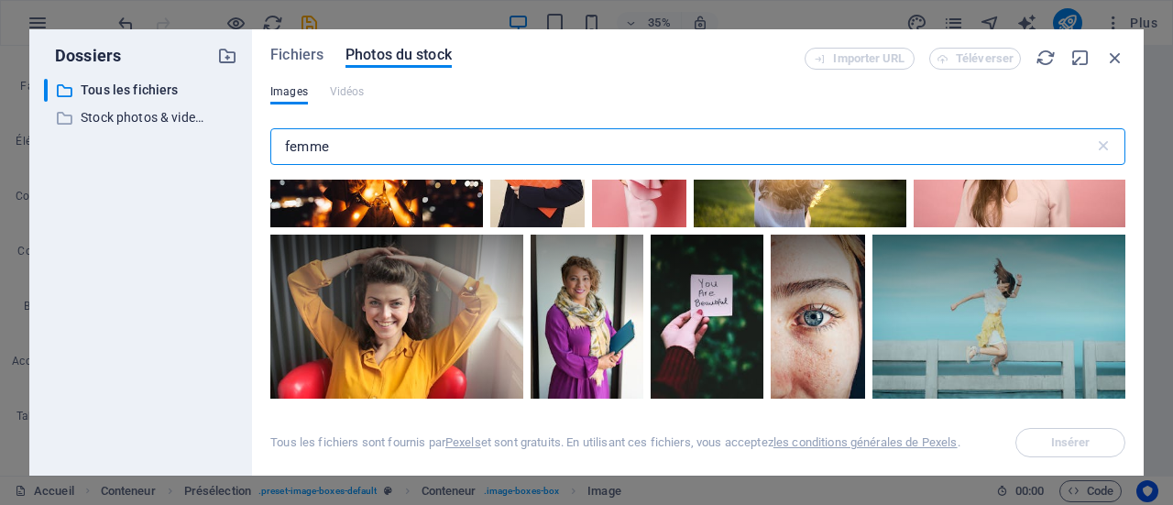
scroll to position [721, 0]
type input "femme"
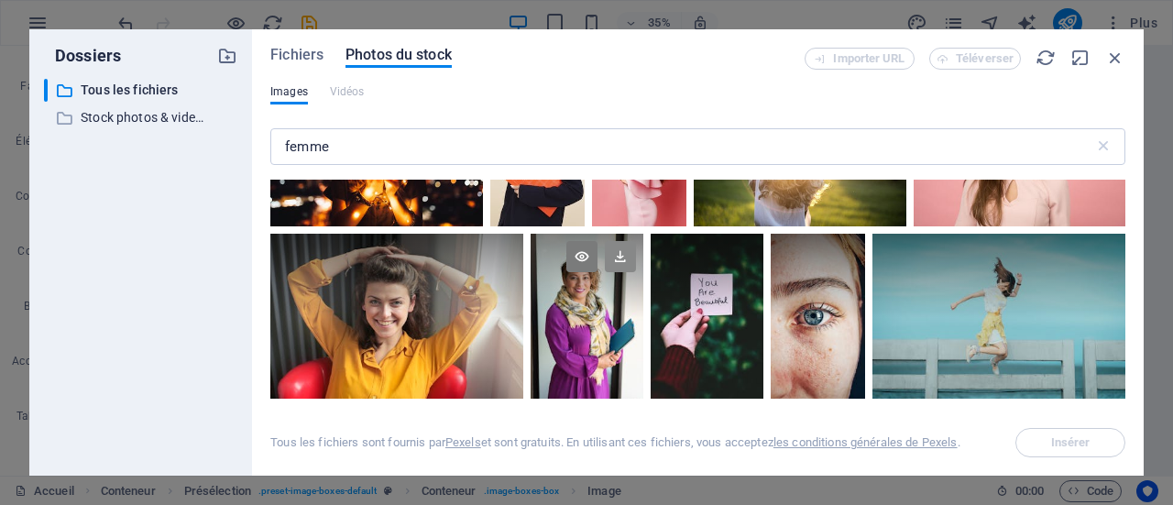
click at [622, 256] on icon at bounding box center [620, 256] width 31 height 31
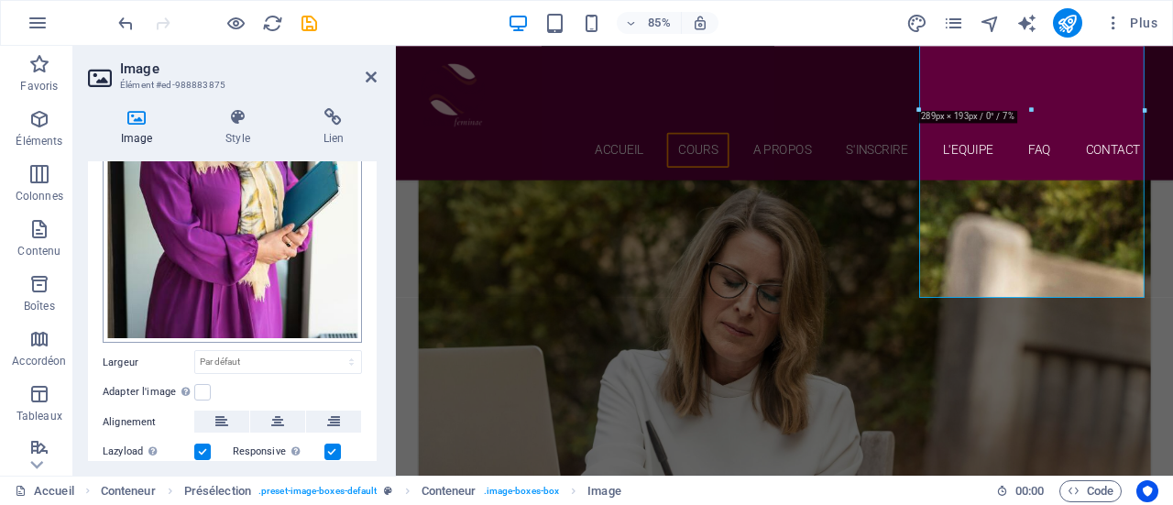
scroll to position [260, 0]
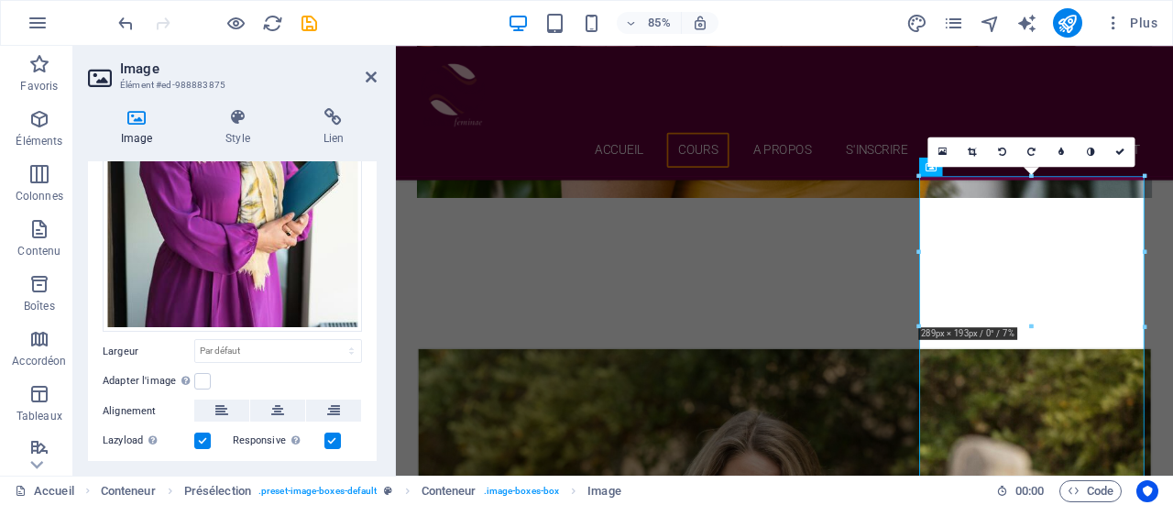
scroll to position [1745, 0]
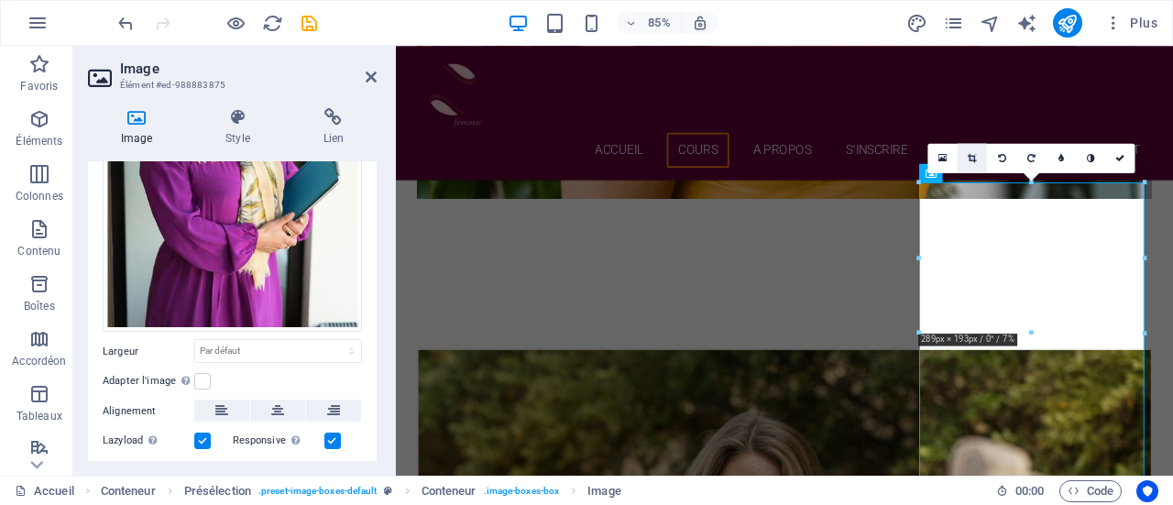
click at [974, 157] on icon at bounding box center [972, 158] width 8 height 9
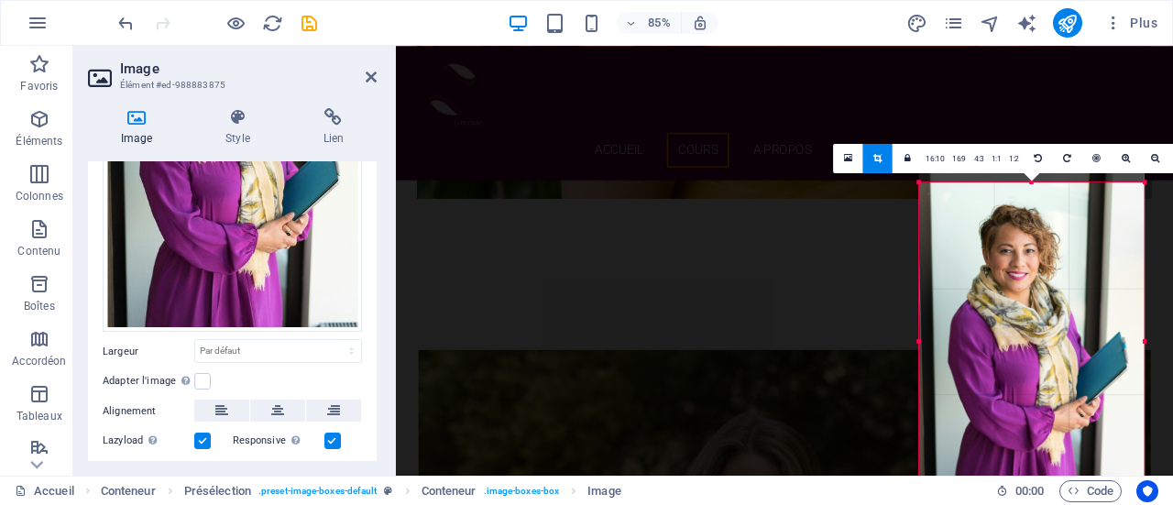
drag, startPoint x: 1033, startPoint y: 183, endPoint x: 1033, endPoint y: 207, distance: 23.8
click at [1033, 207] on div "180 170 160 150 140 130 120 110 100 90 80 70 60 50 40 30 20 10 0 -10 -20 -30 -4…" at bounding box center [1032, 341] width 226 height 318
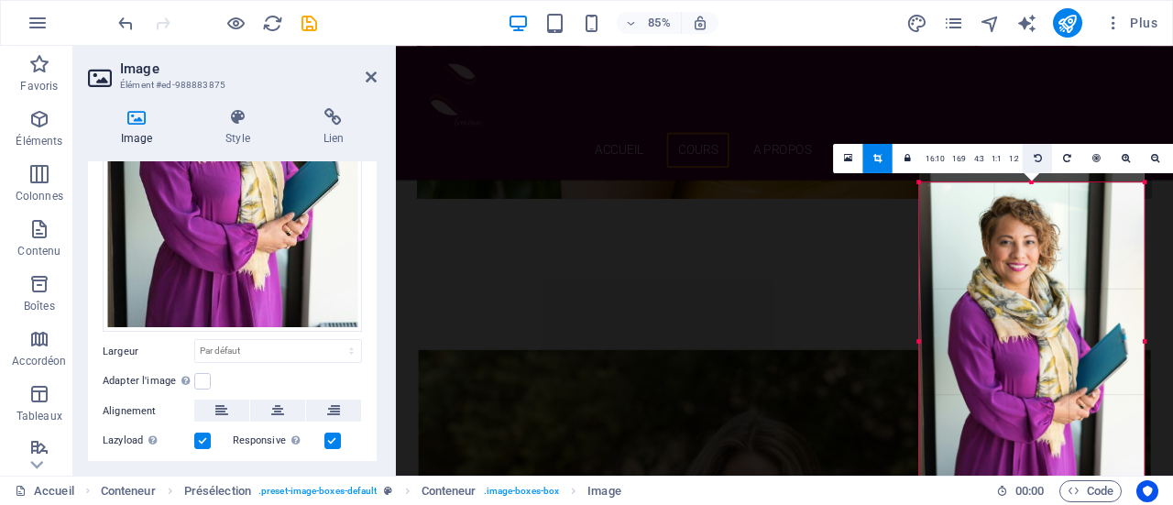
drag, startPoint x: 1032, startPoint y: 186, endPoint x: 1029, endPoint y: 172, distance: 14.0
click at [1029, 182] on div "180 170 160 150 140 130 120 110 100 90 80 70 60 50 40 30 20 10 0 -10 -20 -30 -4…" at bounding box center [1032, 340] width 226 height 317
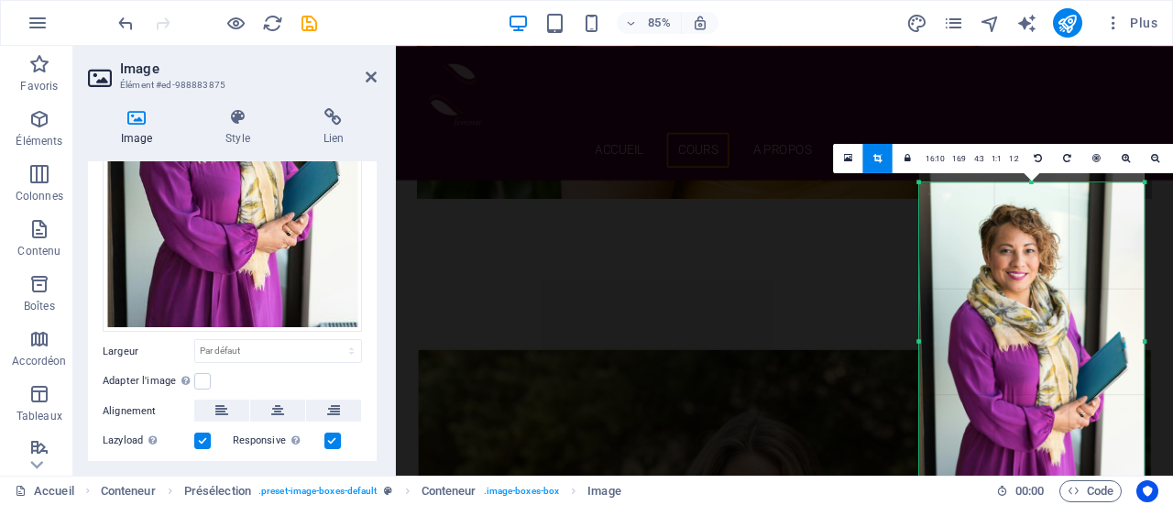
click at [873, 153] on link at bounding box center [878, 158] width 29 height 29
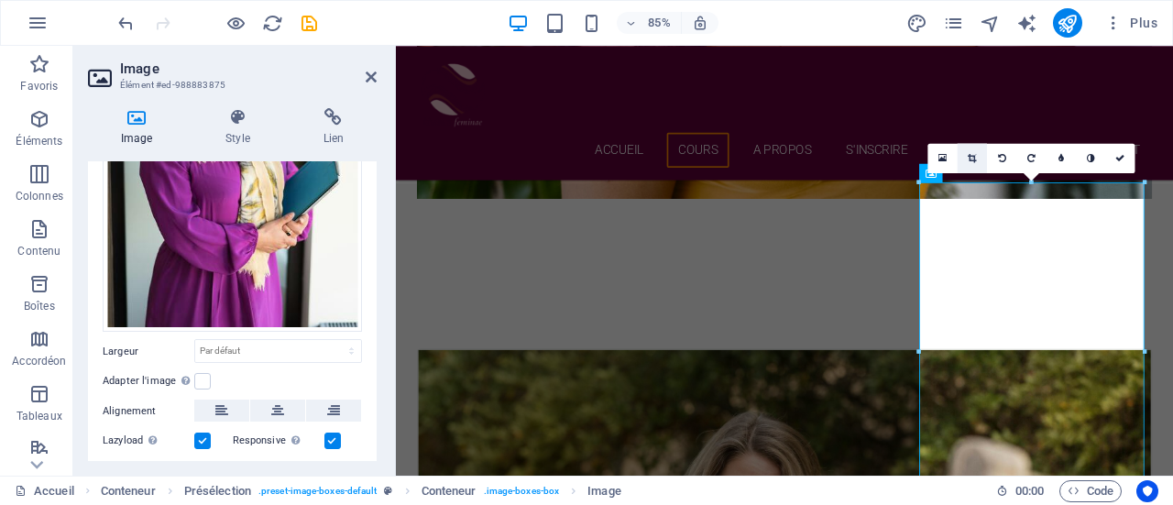
click at [971, 160] on icon at bounding box center [972, 158] width 8 height 9
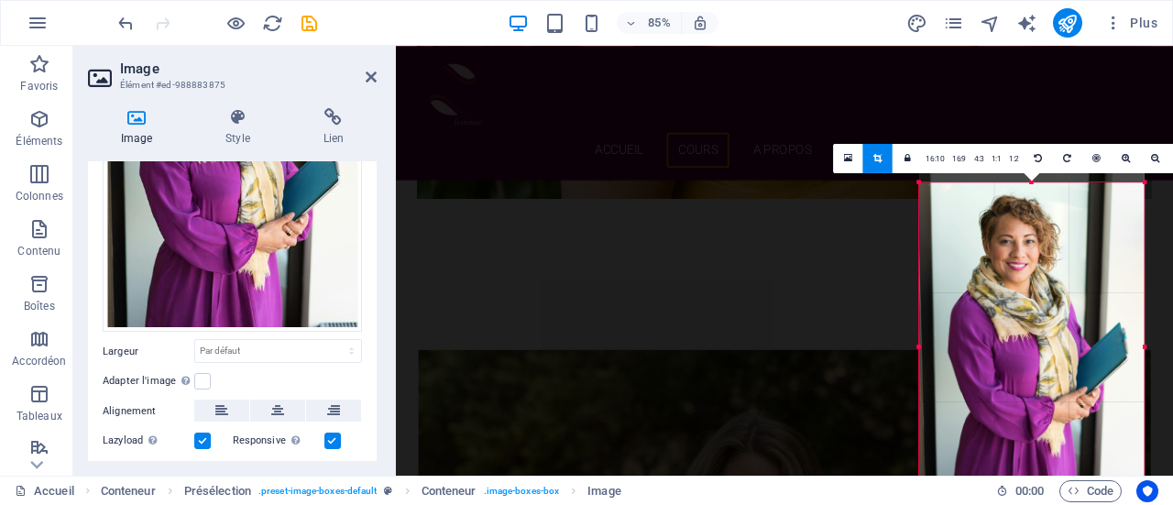
drag, startPoint x: 1031, startPoint y: 183, endPoint x: 1033, endPoint y: 194, distance: 11.2
click at [1033, 194] on div "180 170 160 150 140 130 120 110 100 90 80 70 60 50 40 30 20 10 0 -10 -20 -30 -4…" at bounding box center [1032, 346] width 226 height 328
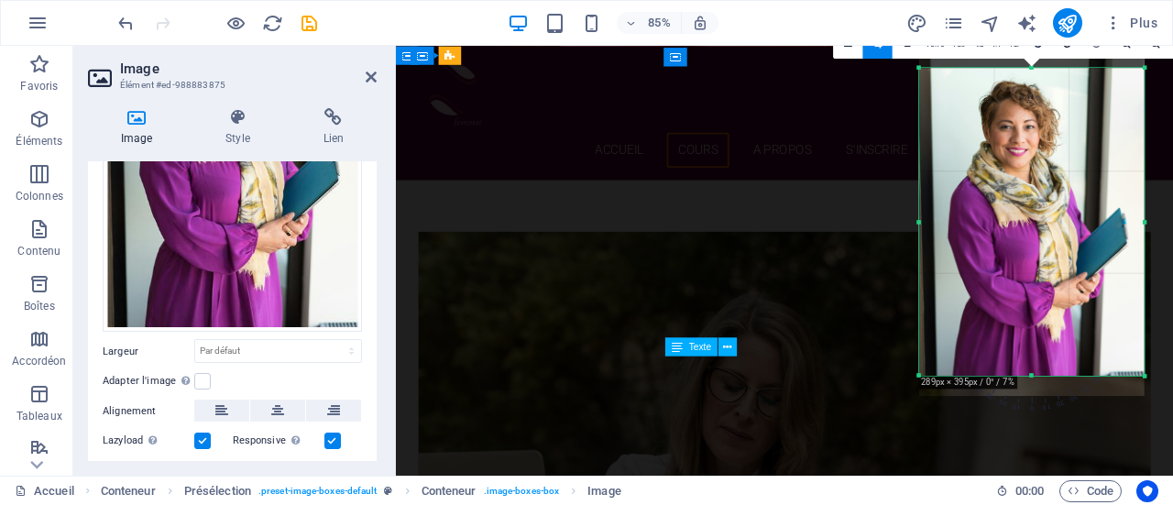
scroll to position [1887, 0]
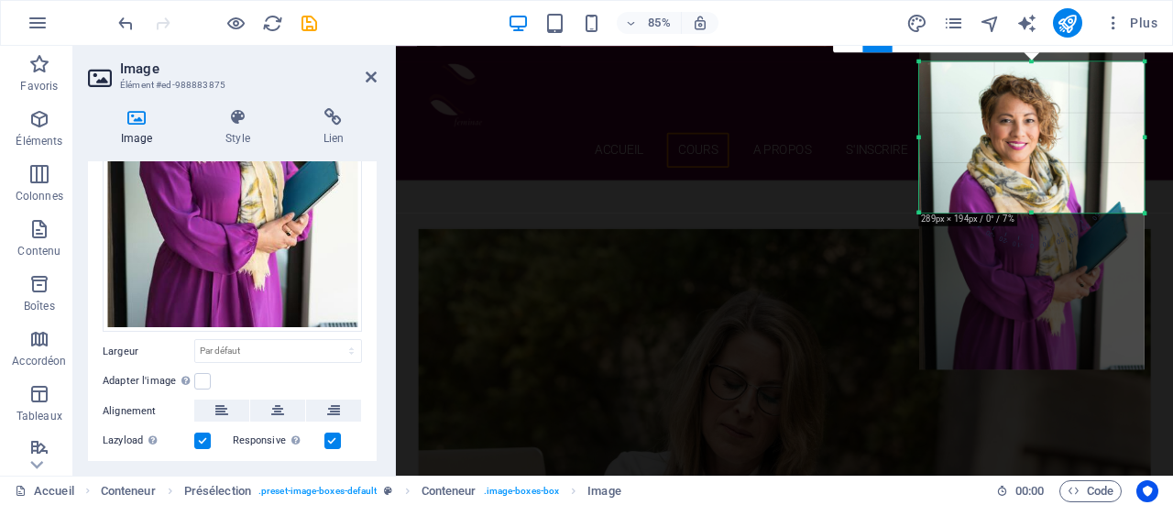
drag, startPoint x: 1032, startPoint y: 369, endPoint x: 1030, endPoint y: 184, distance: 184.3
click at [1030, 184] on div "180 170 160 150 140 130 120 110 100 90 80 70 60 50 40 30 20 10 0 -10 -20 -30 -4…" at bounding box center [1032, 136] width 226 height 151
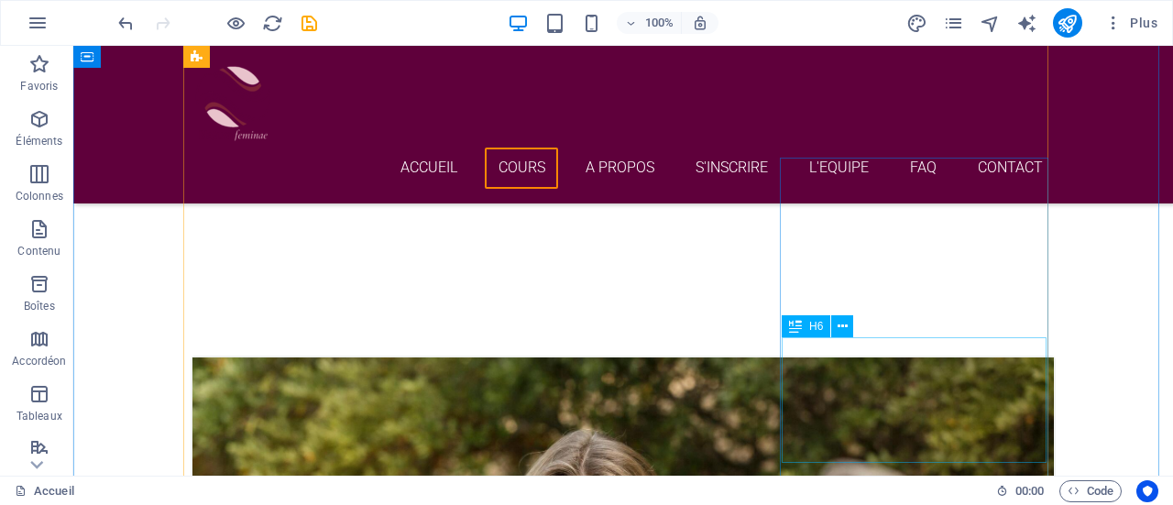
scroll to position [1792, 0]
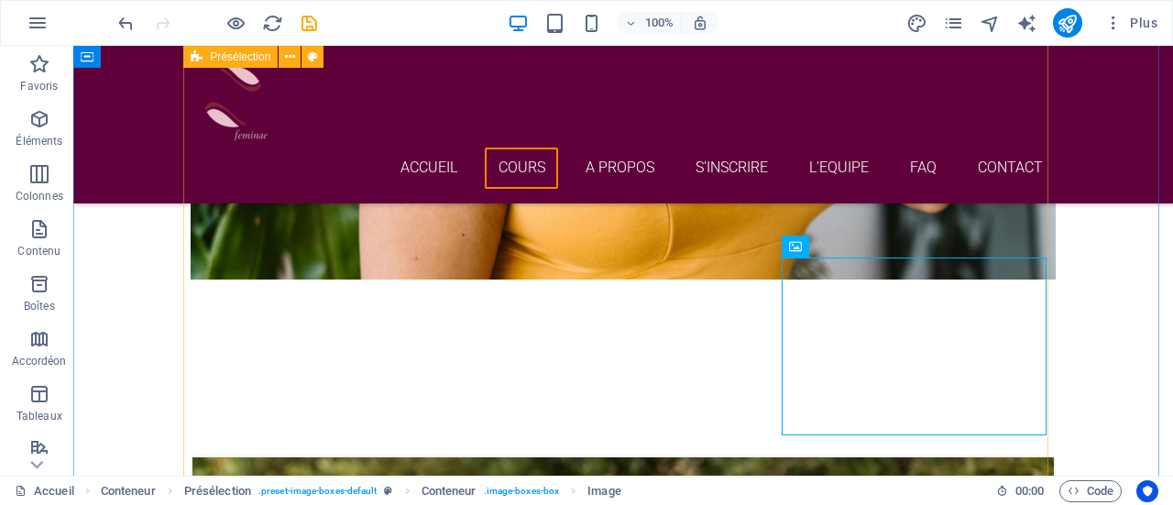
scroll to position [1697, 0]
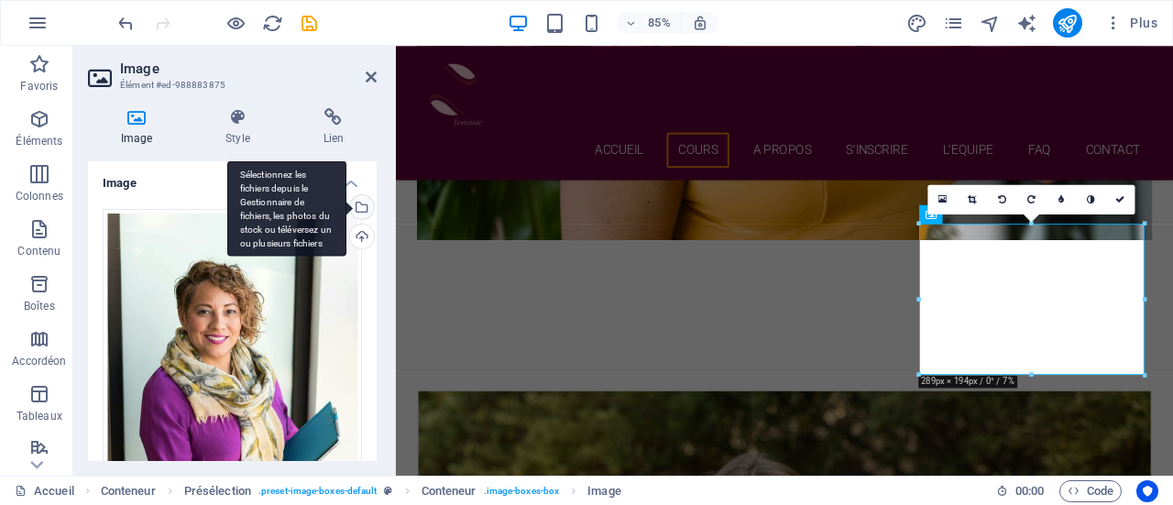
click at [361, 205] on div "Sélectionnez les fichiers depuis le Gestionnaire de fichiers, les photos du sto…" at bounding box center [361, 209] width 28 height 28
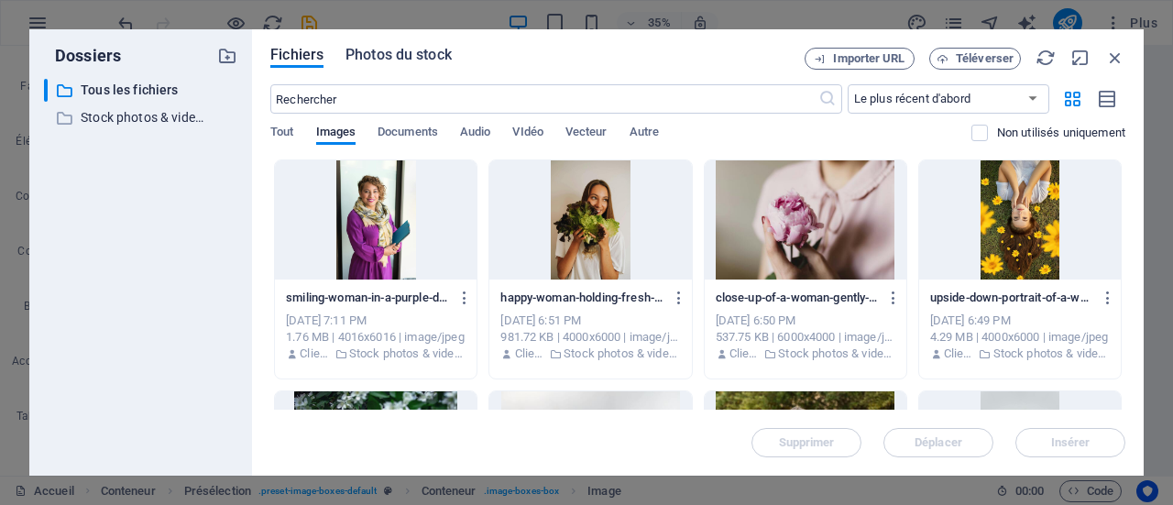
click at [392, 53] on span "Photos du stock" at bounding box center [399, 55] width 106 height 22
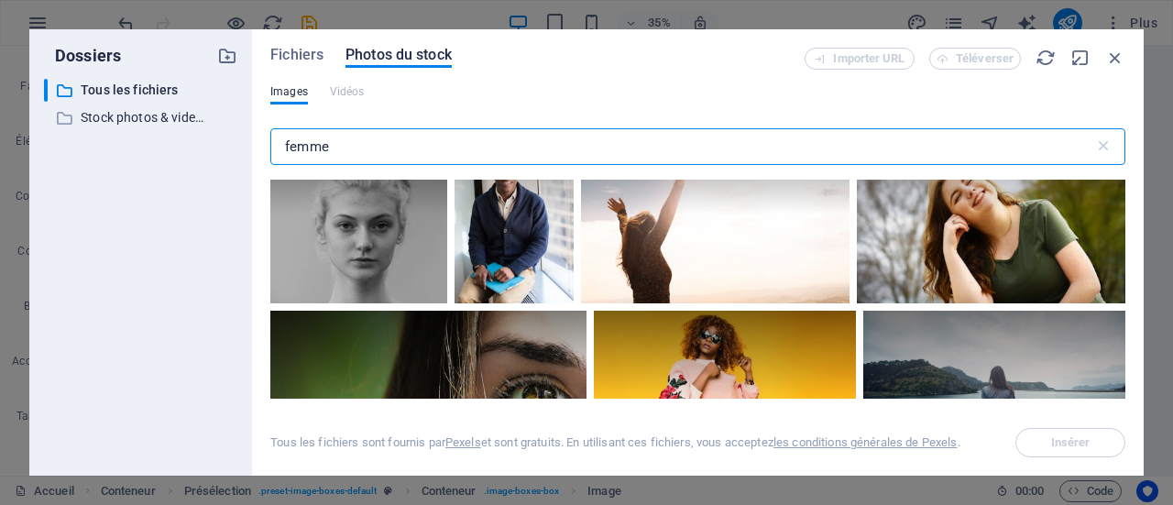
scroll to position [2574, 0]
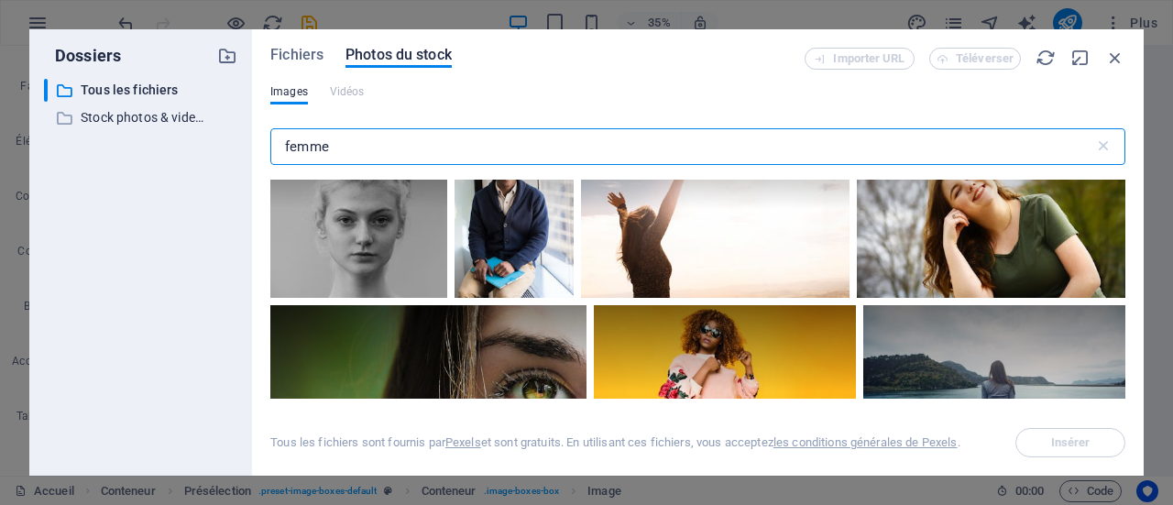
click at [375, 148] on input "femme" at bounding box center [682, 146] width 824 height 37
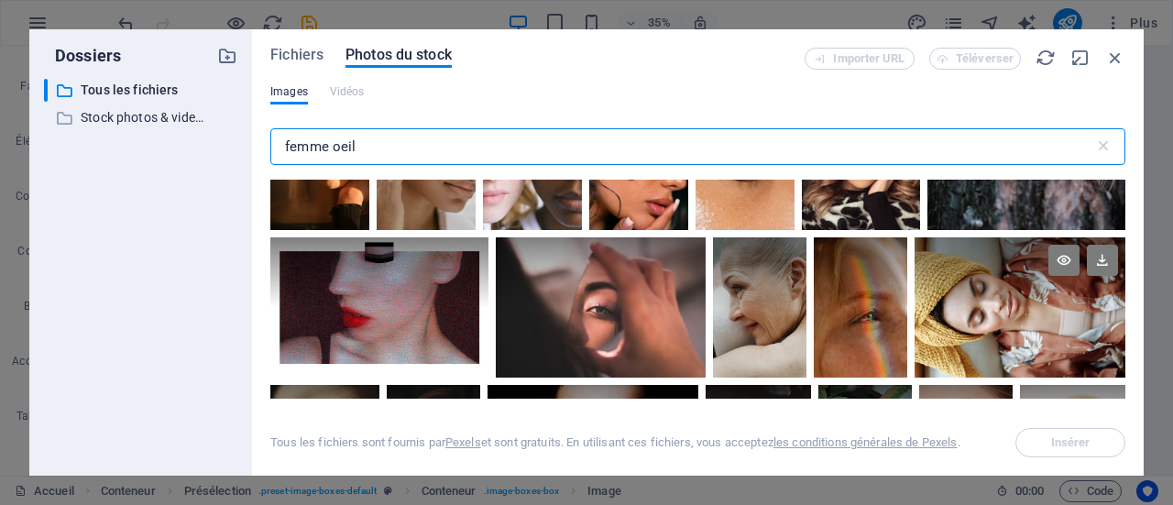
scroll to position [419, 0]
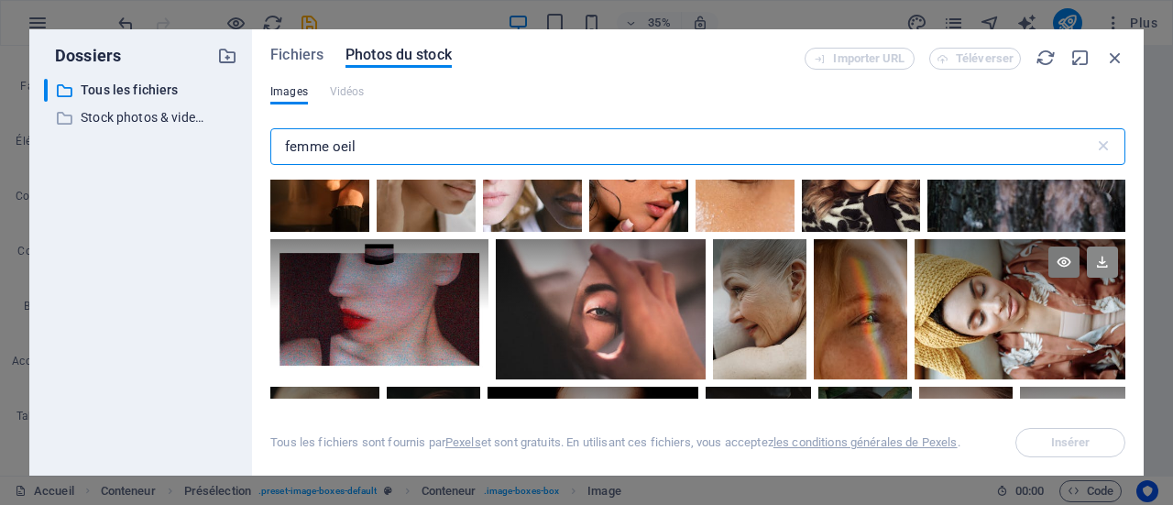
type input "femme oeil"
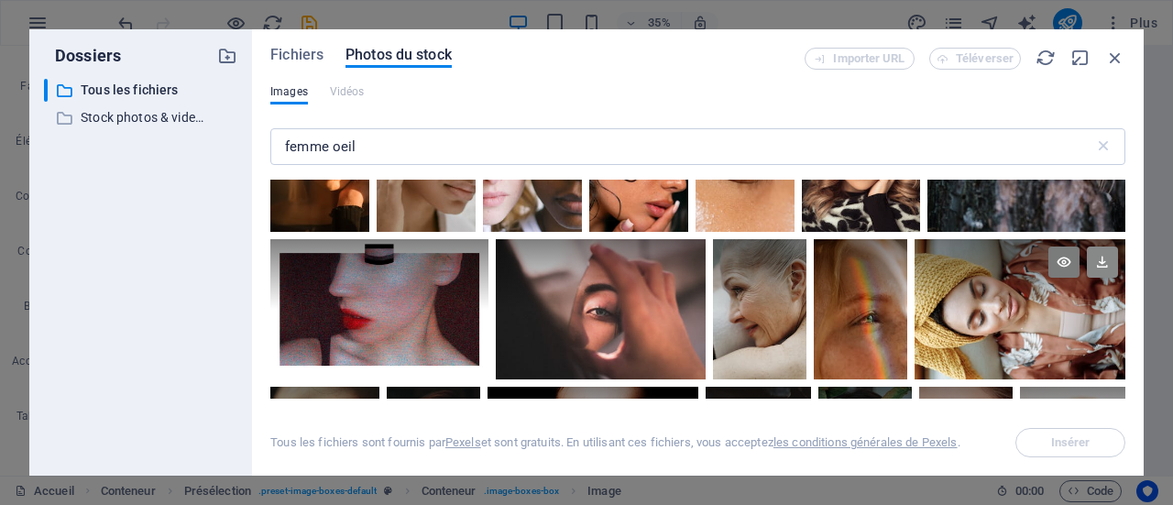
click at [1095, 265] on icon at bounding box center [1102, 262] width 31 height 31
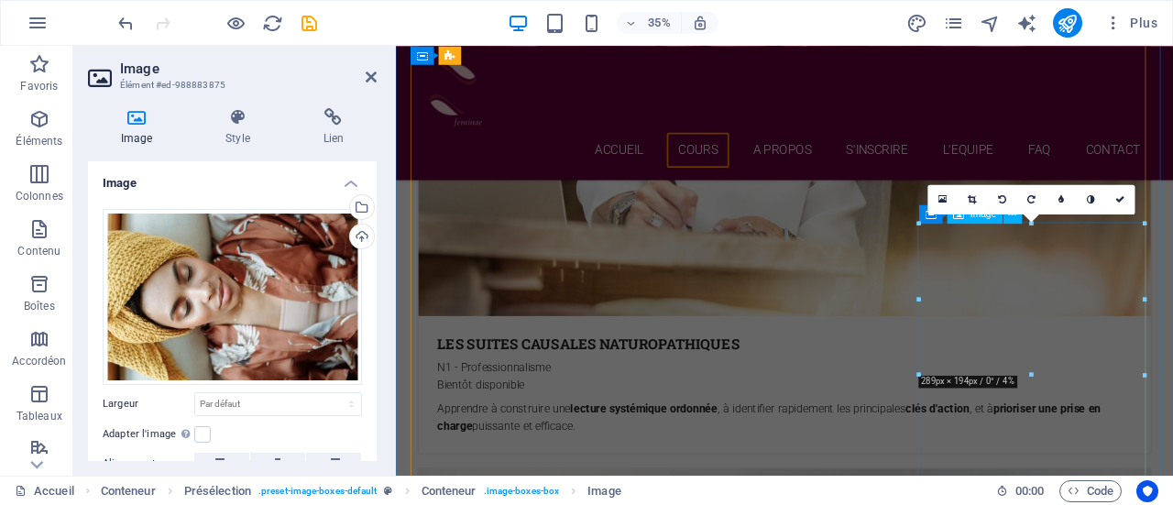
scroll to position [1697, 0]
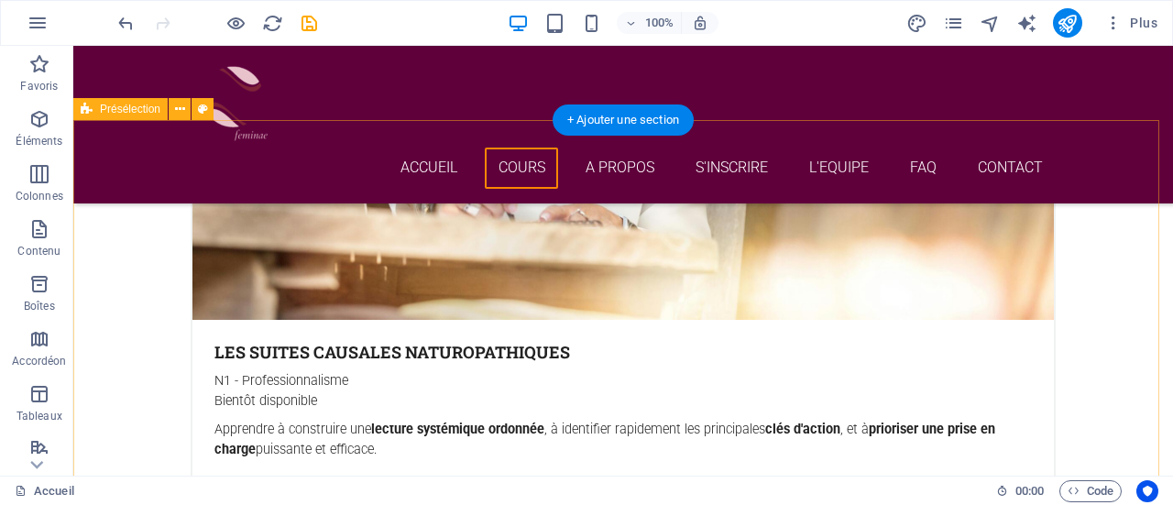
scroll to position [2403, 0]
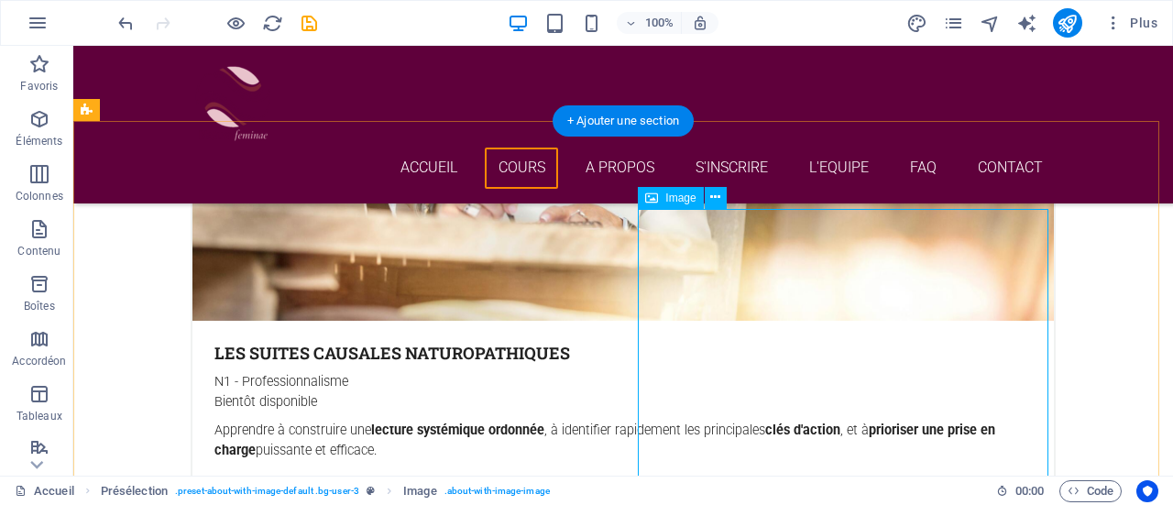
select select "%"
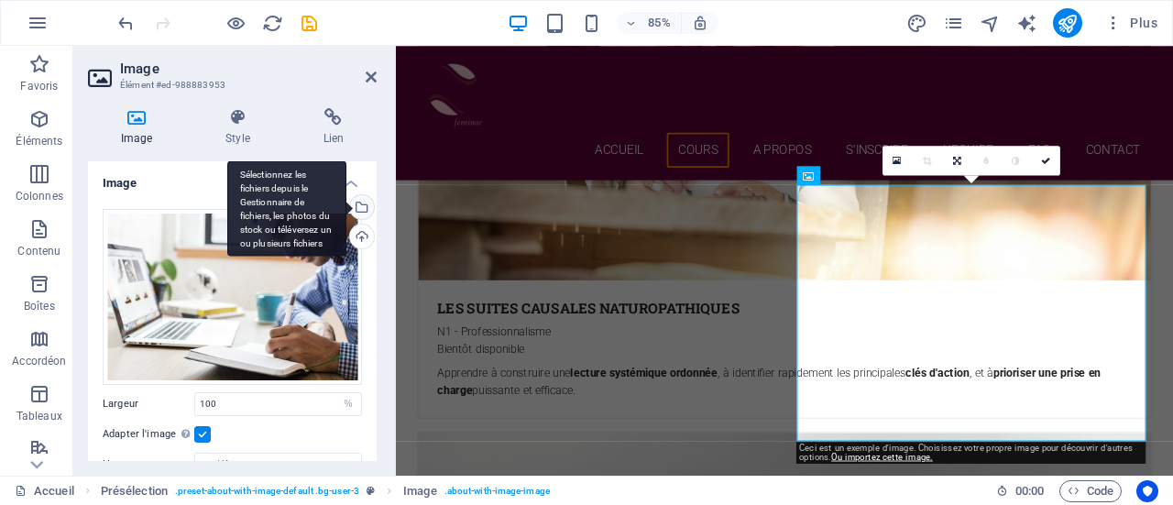
click at [359, 206] on div "Sélectionnez les fichiers depuis le Gestionnaire de fichiers, les photos du sto…" at bounding box center [361, 209] width 28 height 28
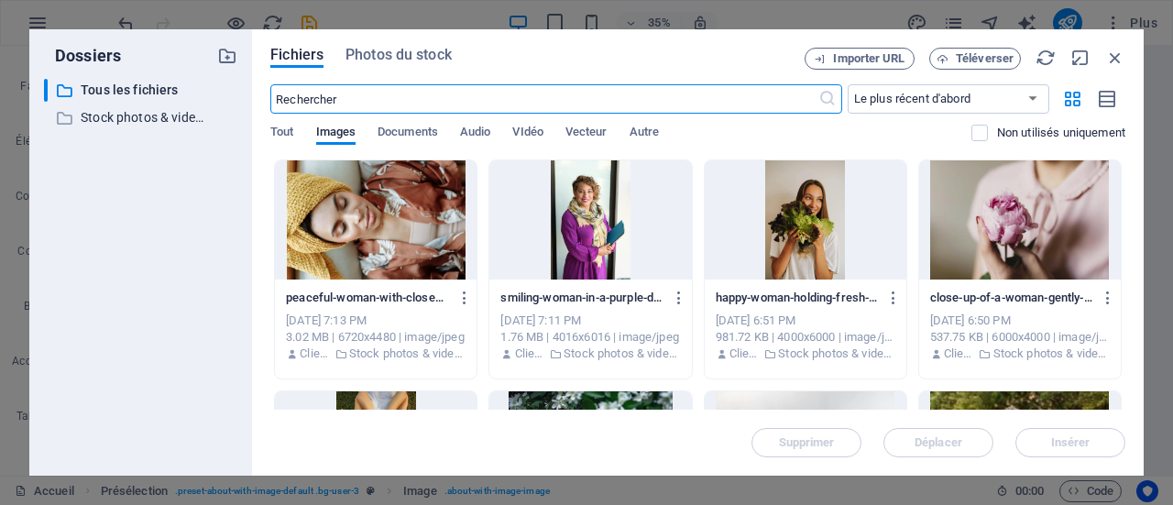
scroll to position [3064, 0]
click at [398, 47] on span "Photos du stock" at bounding box center [399, 55] width 106 height 22
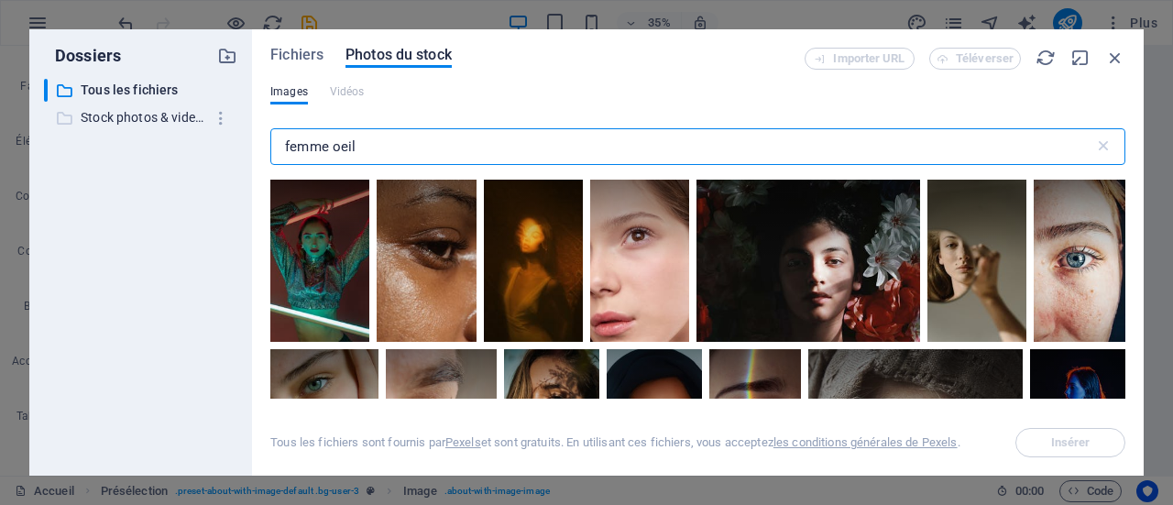
drag, startPoint x: 360, startPoint y: 142, endPoint x: 130, endPoint y: 107, distance: 232.7
click at [130, 107] on div "Dossiers ​ Tous les fichiers Tous les fichiers ​ Stock photos & videos Stock ph…" at bounding box center [586, 252] width 1115 height 446
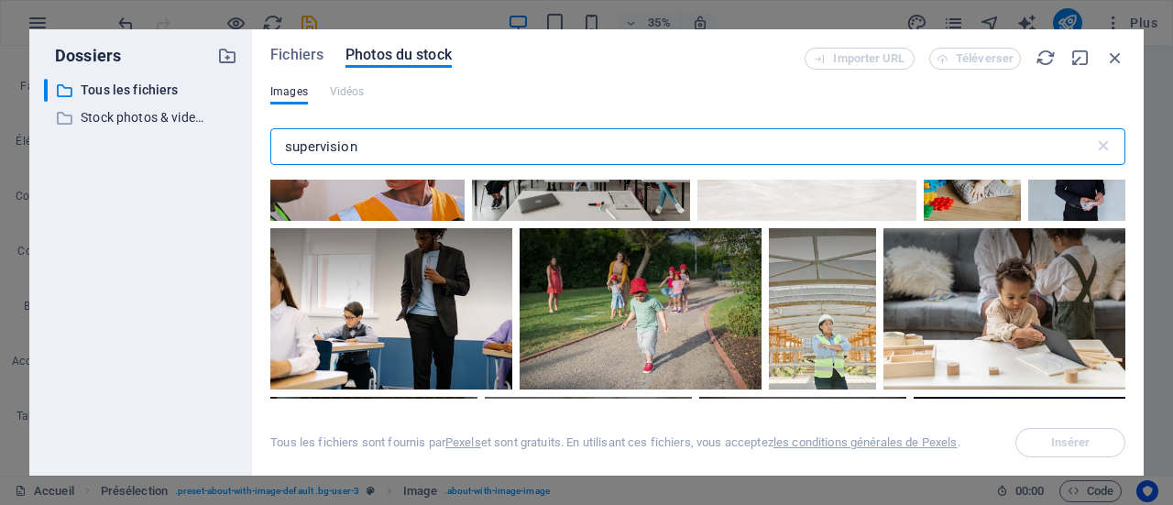
click at [629, 298] on div at bounding box center [641, 268] width 242 height 81
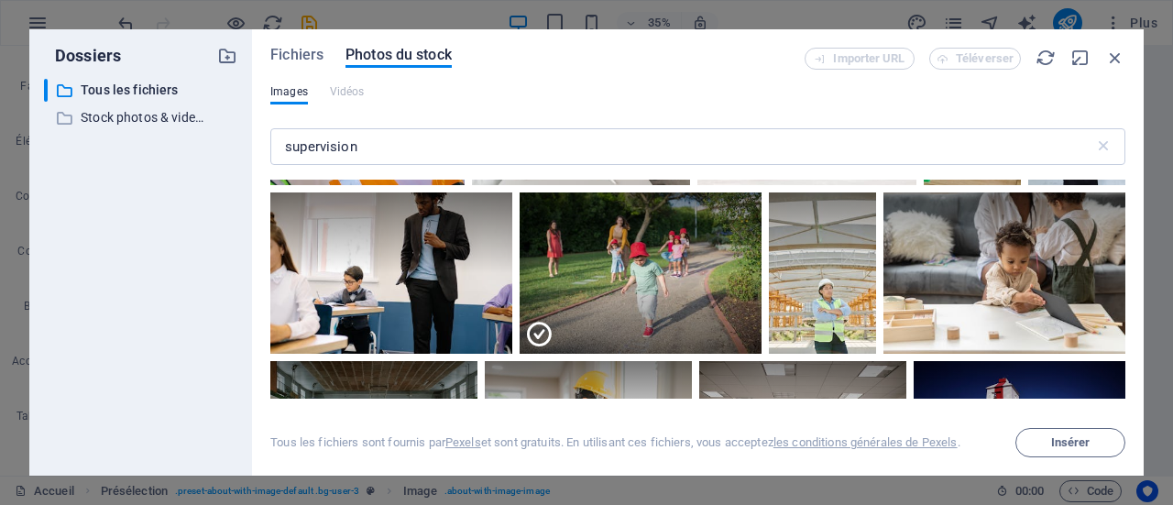
scroll to position [808, 0]
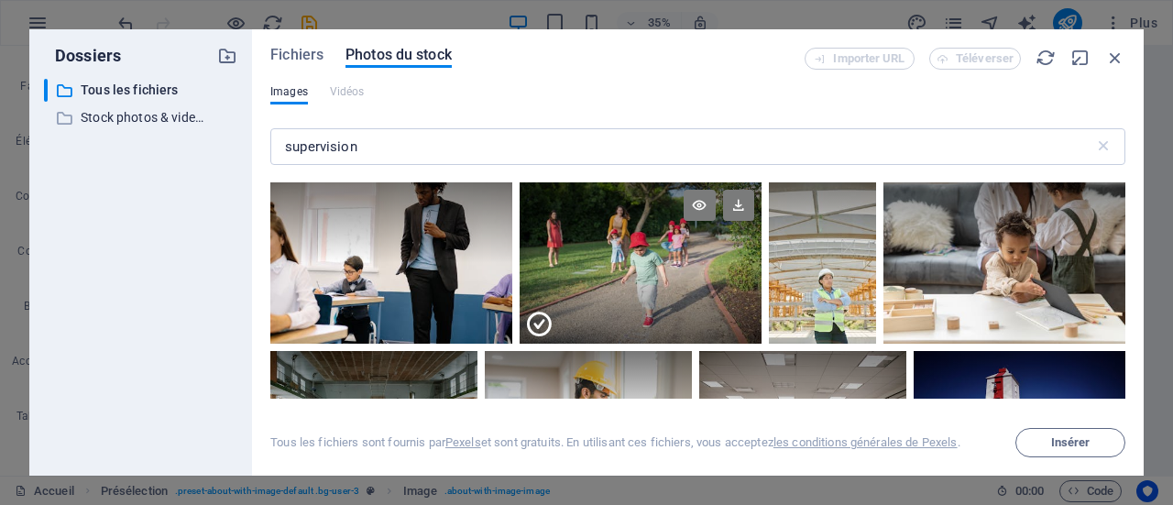
click at [535, 318] on icon at bounding box center [538, 324] width 29 height 29
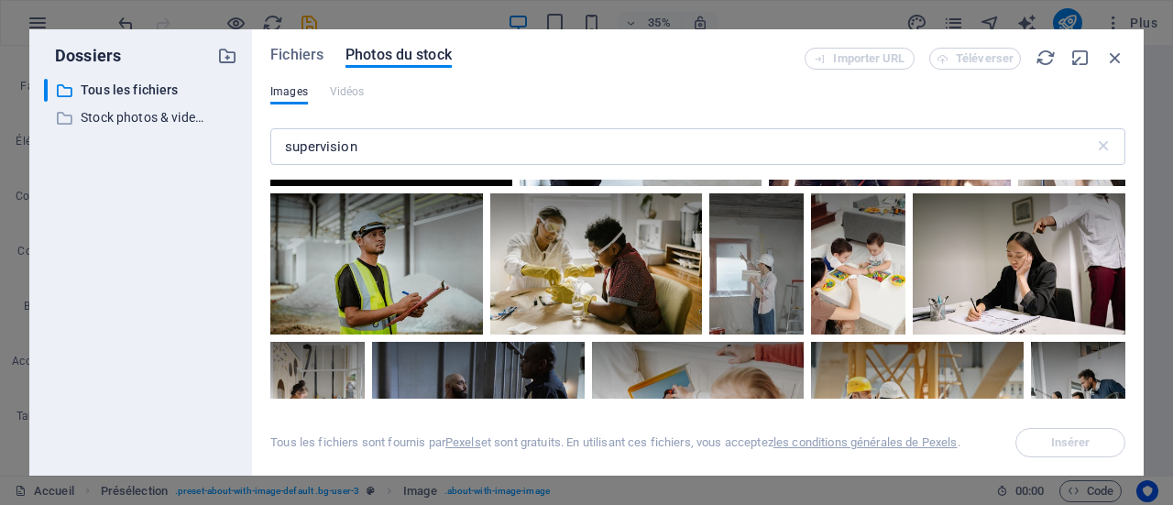
scroll to position [2591, 0]
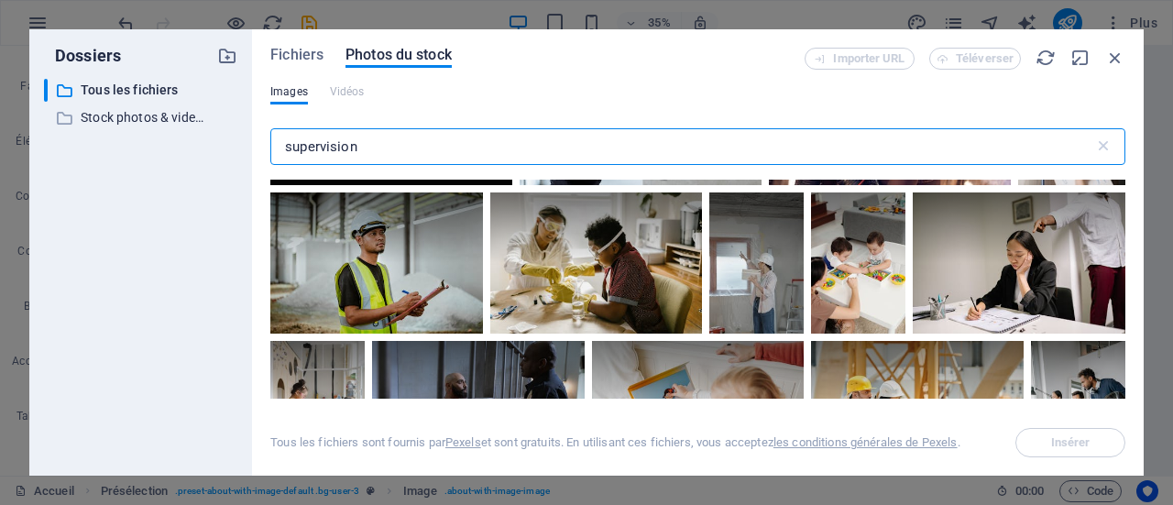
drag, startPoint x: 387, startPoint y: 149, endPoint x: 270, endPoint y: 140, distance: 117.7
click at [270, 140] on input "supervision" at bounding box center [682, 146] width 824 height 37
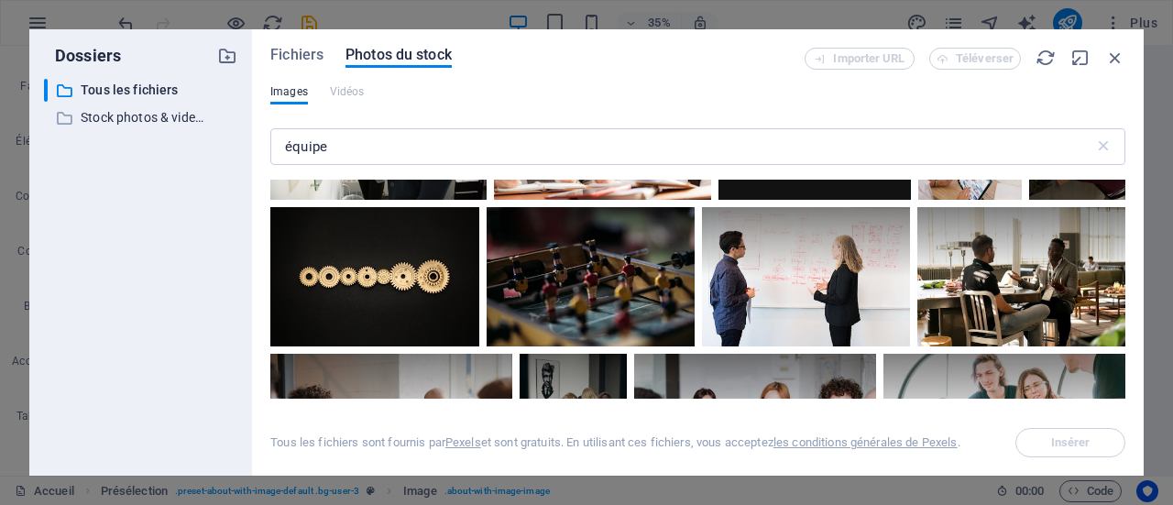
scroll to position [2195, 0]
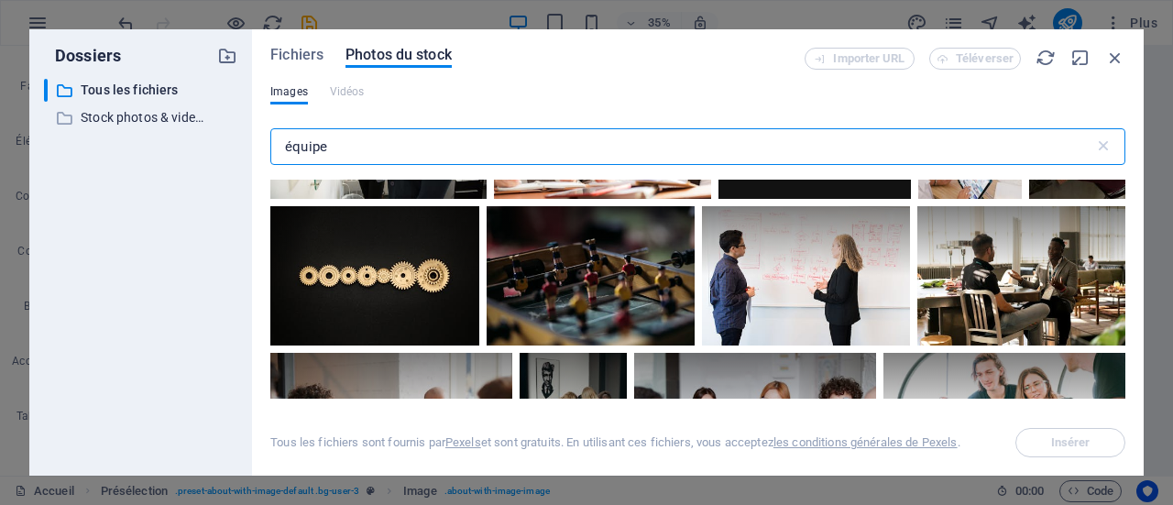
click at [374, 154] on input "équipe" at bounding box center [682, 146] width 824 height 37
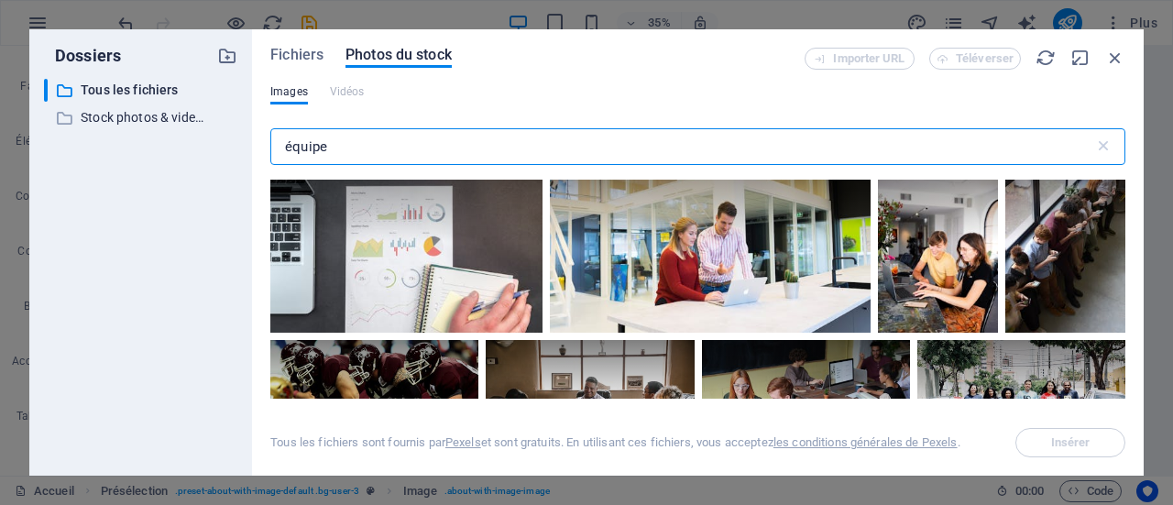
scroll to position [3989, 0]
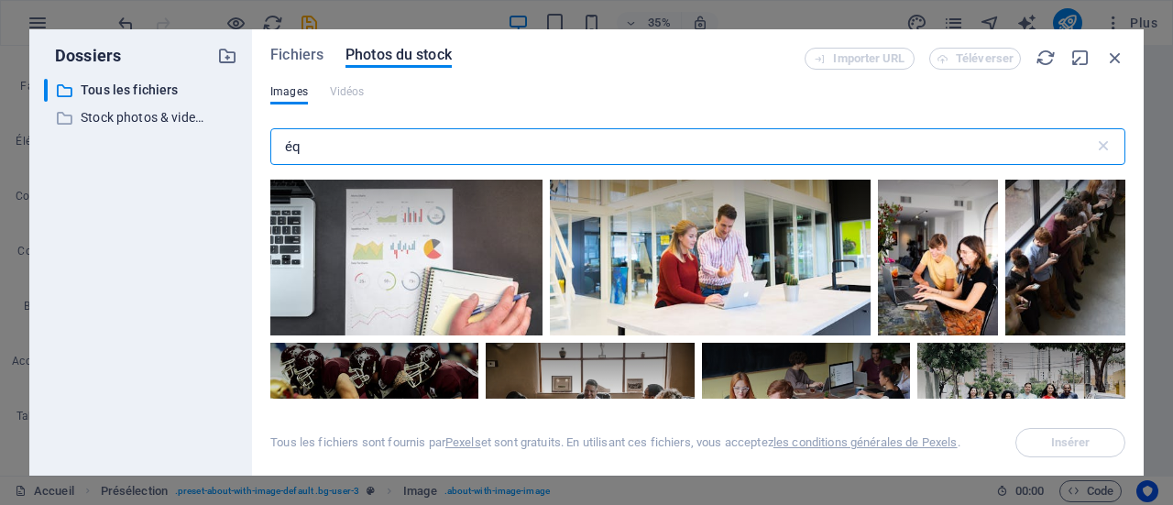
type input "é"
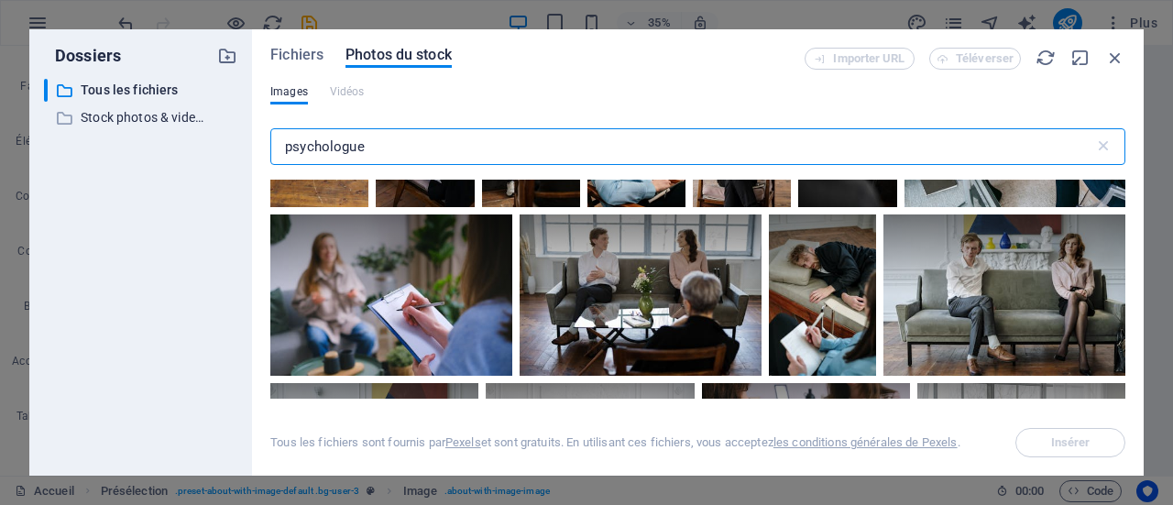
scroll to position [419, 0]
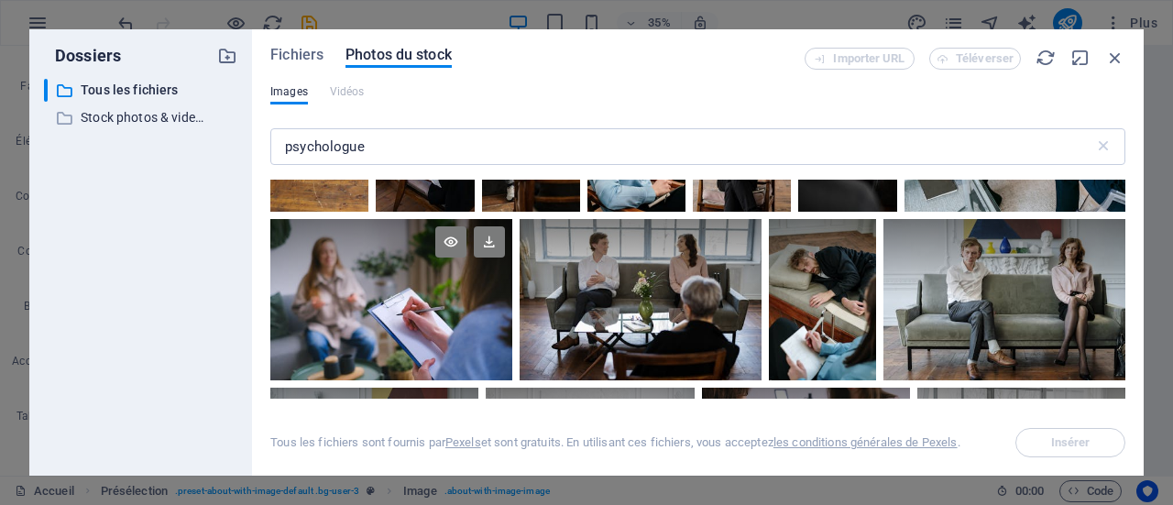
click at [417, 313] on div at bounding box center [391, 299] width 242 height 161
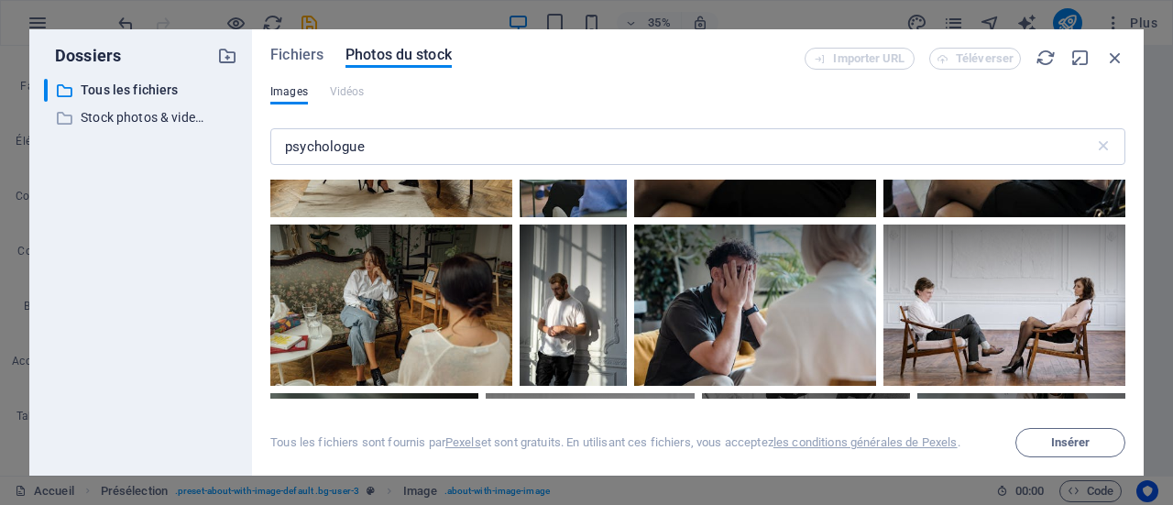
scroll to position [1857, 0]
click at [627, 216] on div at bounding box center [573, 135] width 107 height 161
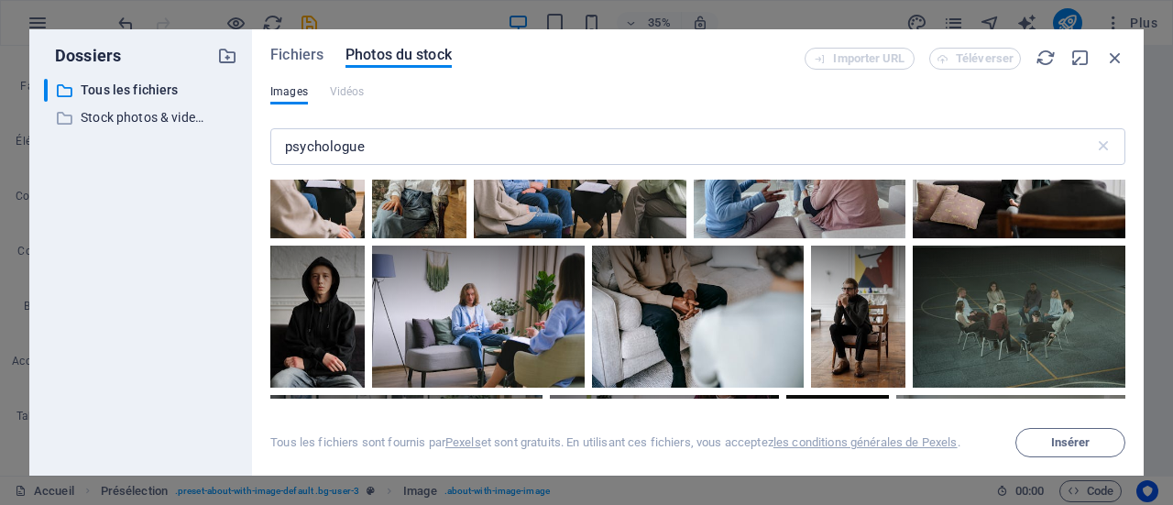
scroll to position [2447, 0]
click at [365, 239] on div at bounding box center [317, 168] width 94 height 141
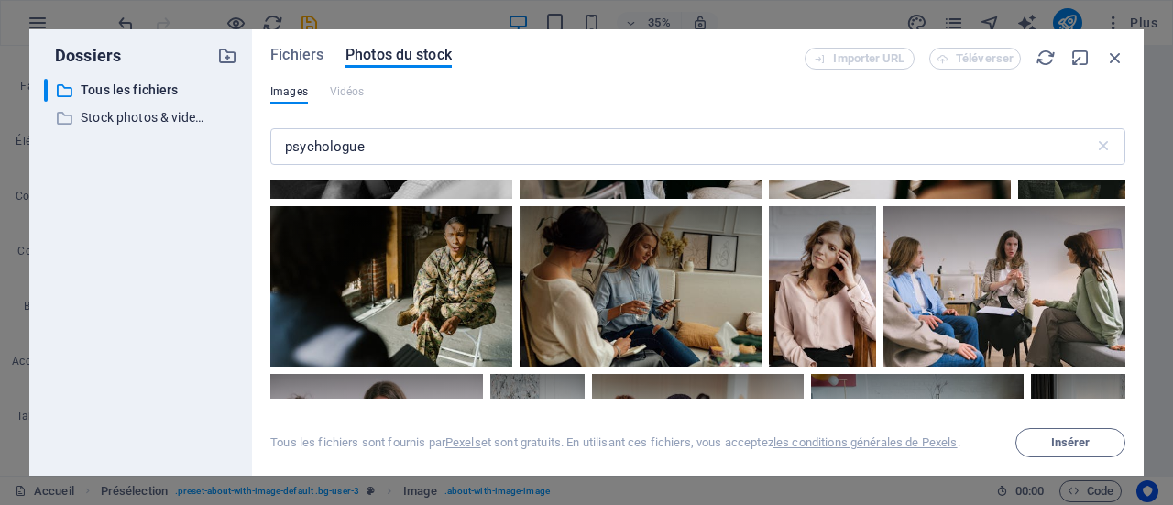
scroll to position [4220, 0]
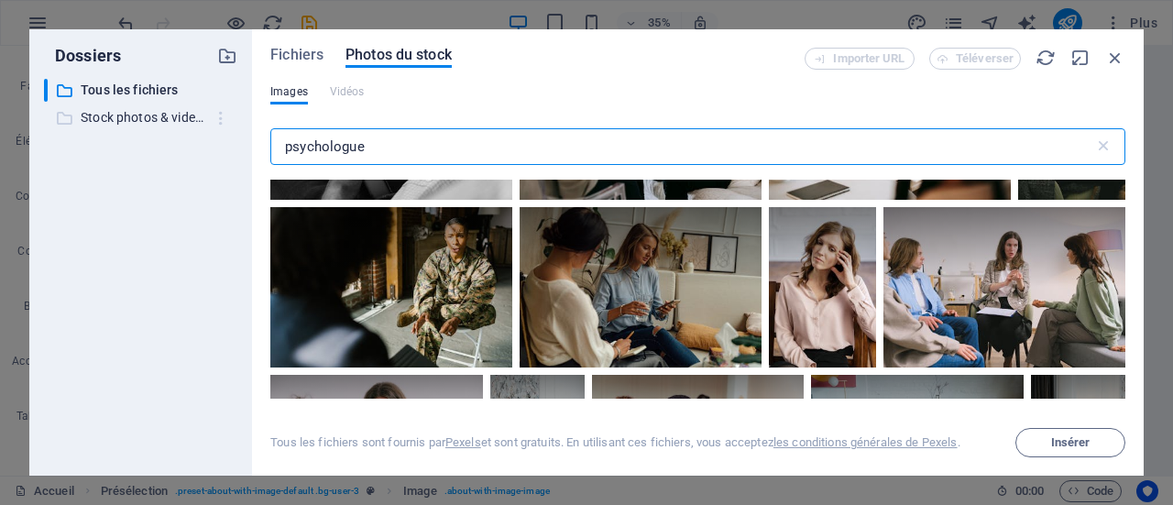
drag, startPoint x: 396, startPoint y: 146, endPoint x: 210, endPoint y: 127, distance: 187.1
click at [210, 127] on div "Dossiers ​ Tous les fichiers Tous les fichiers ​ Stock photos & videos Stock ph…" at bounding box center [586, 252] width 1115 height 446
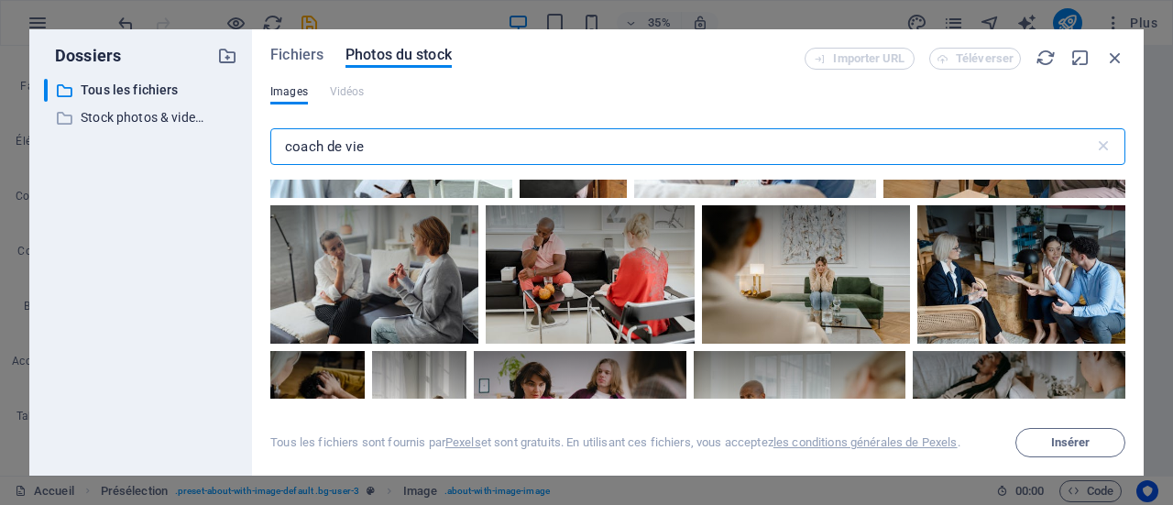
scroll to position [337, 0]
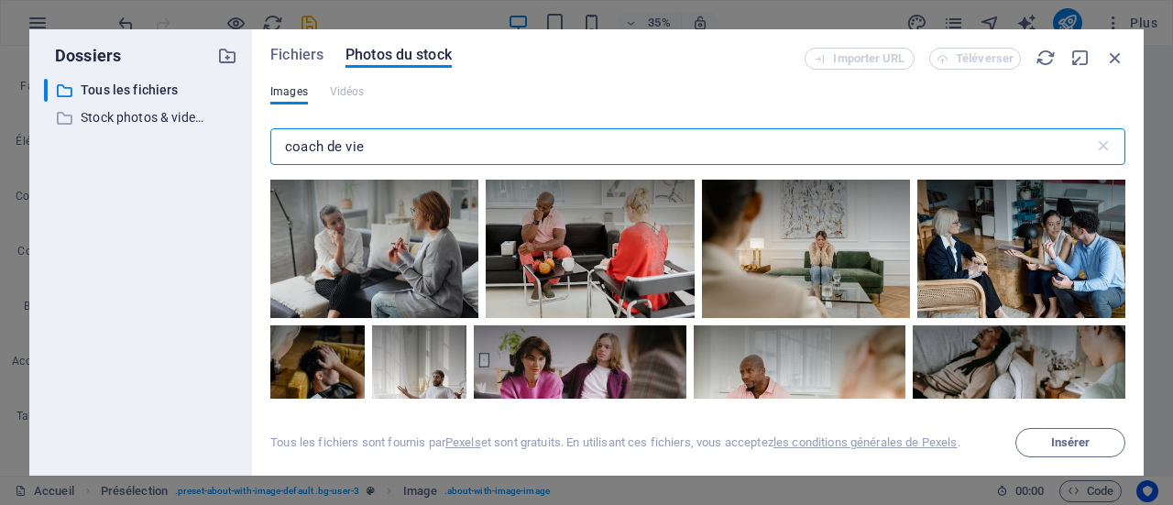
type input "coach de vie"
click at [409, 325] on div at bounding box center [419, 360] width 94 height 71
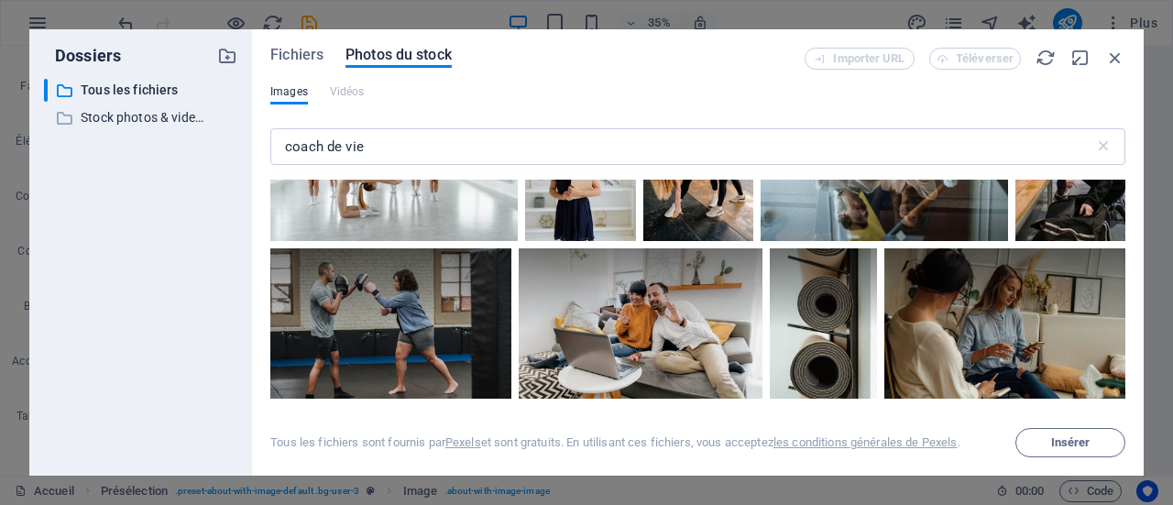
scroll to position [3481, 0]
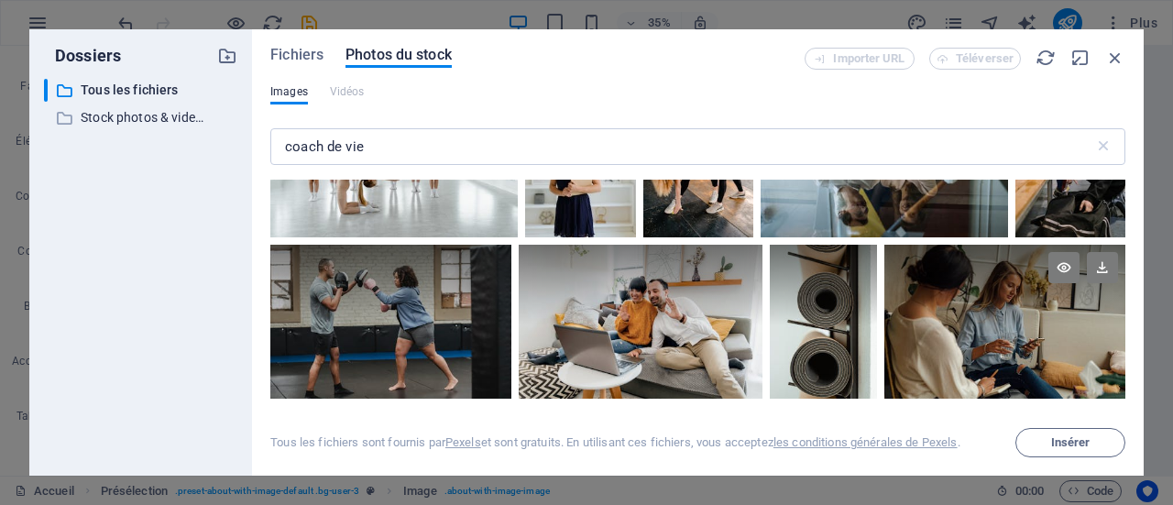
click at [893, 372] on div at bounding box center [1005, 325] width 241 height 161
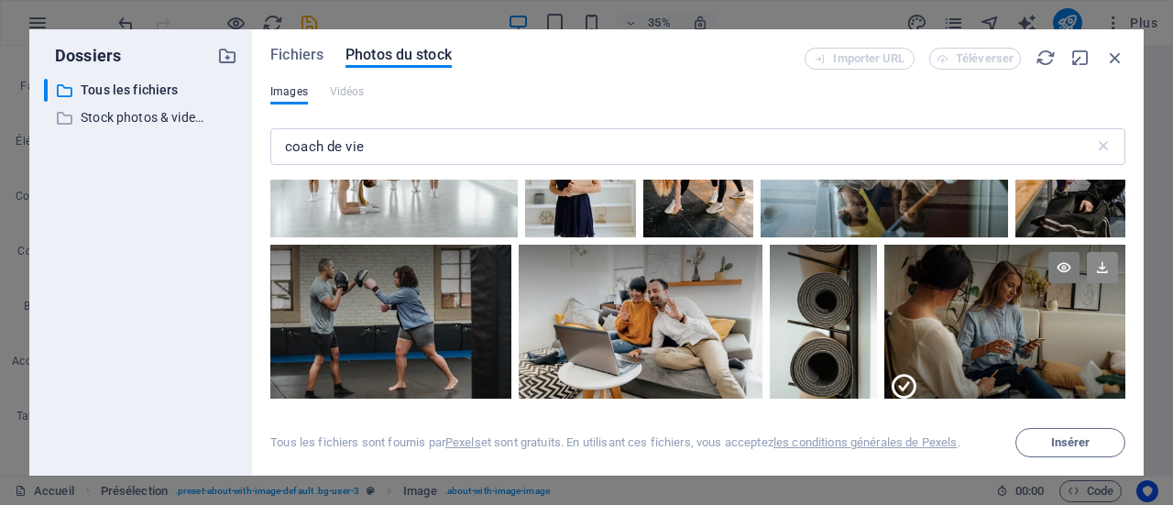
click at [1106, 253] on icon at bounding box center [1102, 267] width 31 height 31
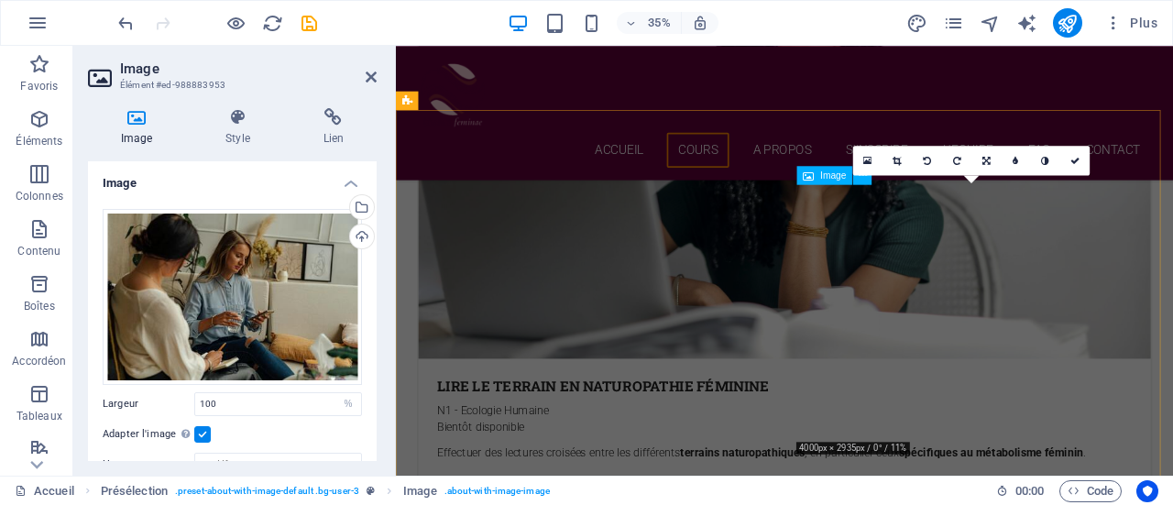
scroll to position [2403, 0]
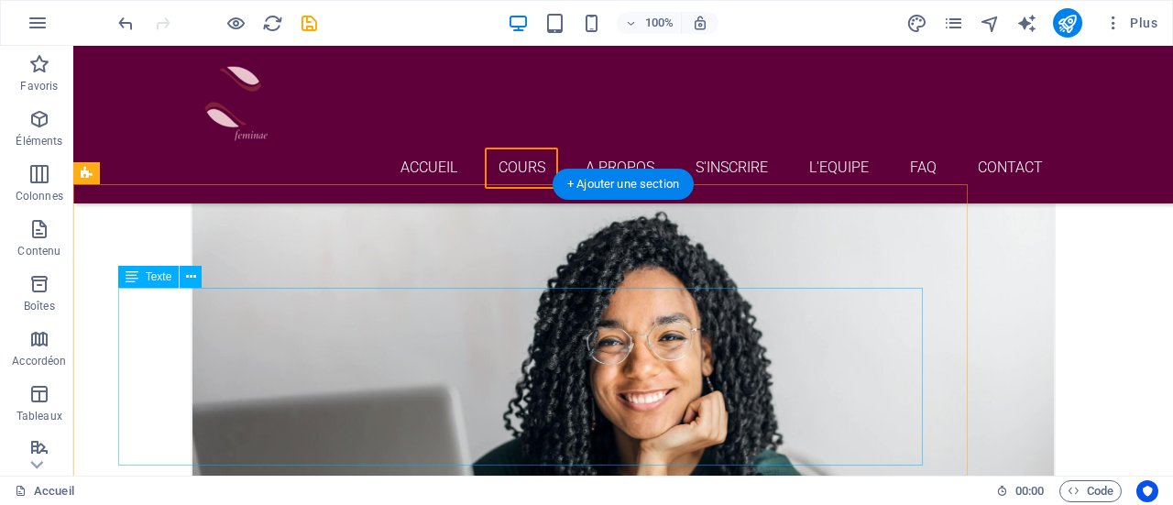
scroll to position [2855, 0]
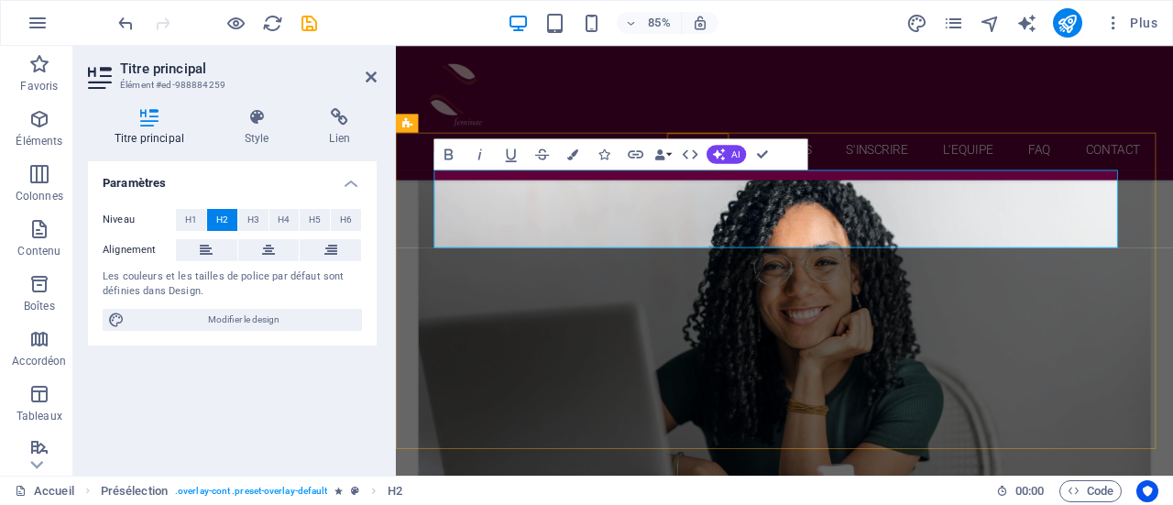
drag, startPoint x: 963, startPoint y: 226, endPoint x: 983, endPoint y: 249, distance: 31.2
click at [250, 115] on icon at bounding box center [257, 117] width 78 height 18
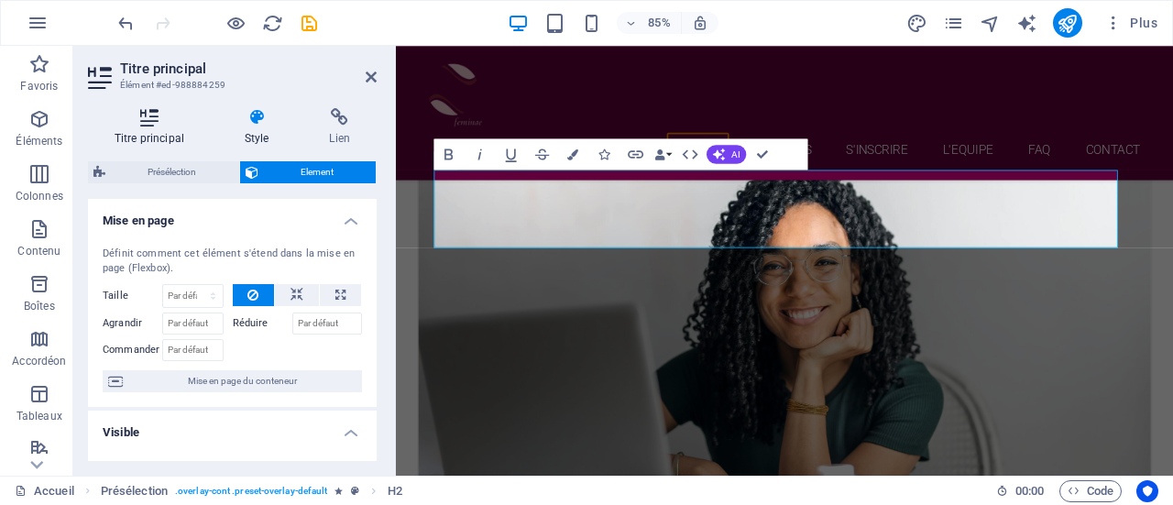
click at [146, 131] on h4 "Titre principal" at bounding box center [153, 127] width 130 height 39
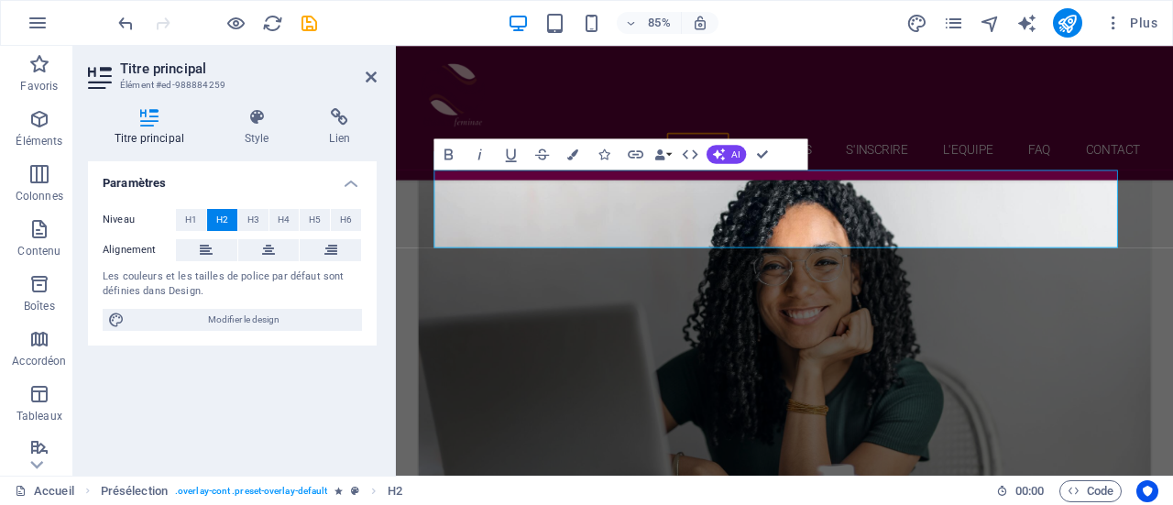
click at [225, 216] on span "H2" at bounding box center [222, 220] width 12 height 22
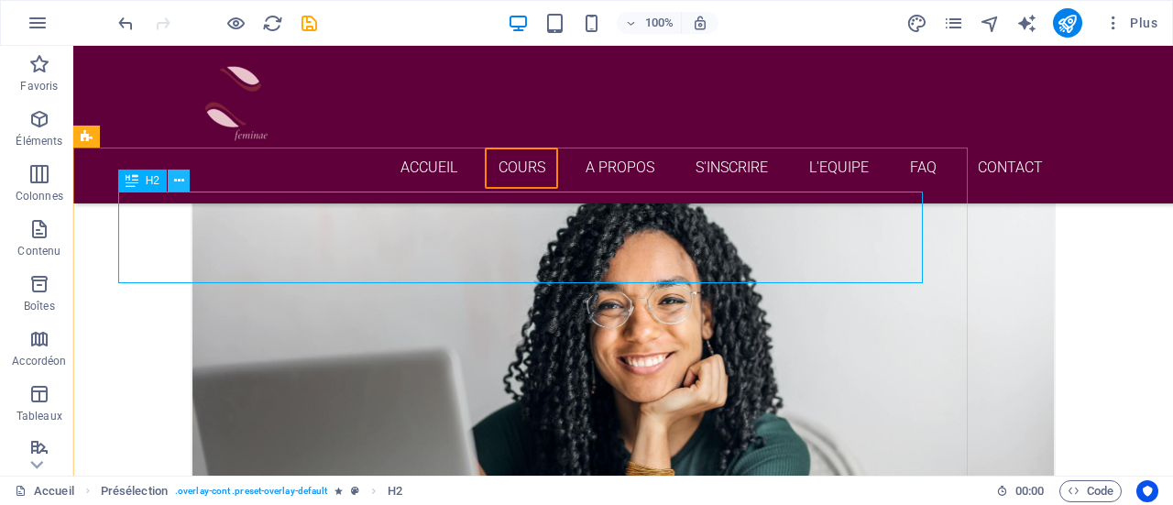
click at [180, 179] on icon at bounding box center [179, 180] width 10 height 19
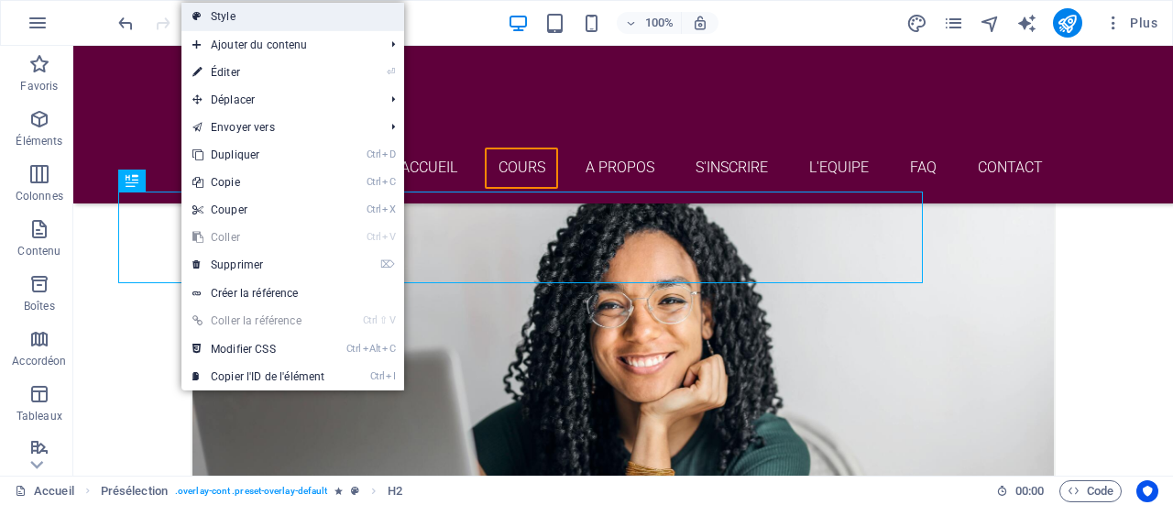
click at [244, 6] on link "Style" at bounding box center [293, 17] width 223 height 28
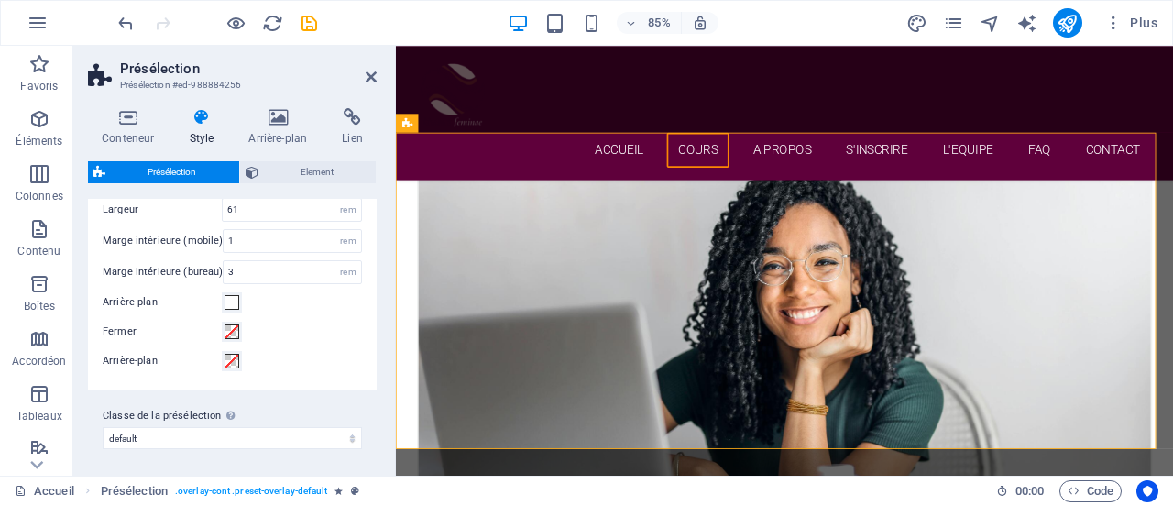
scroll to position [0, 0]
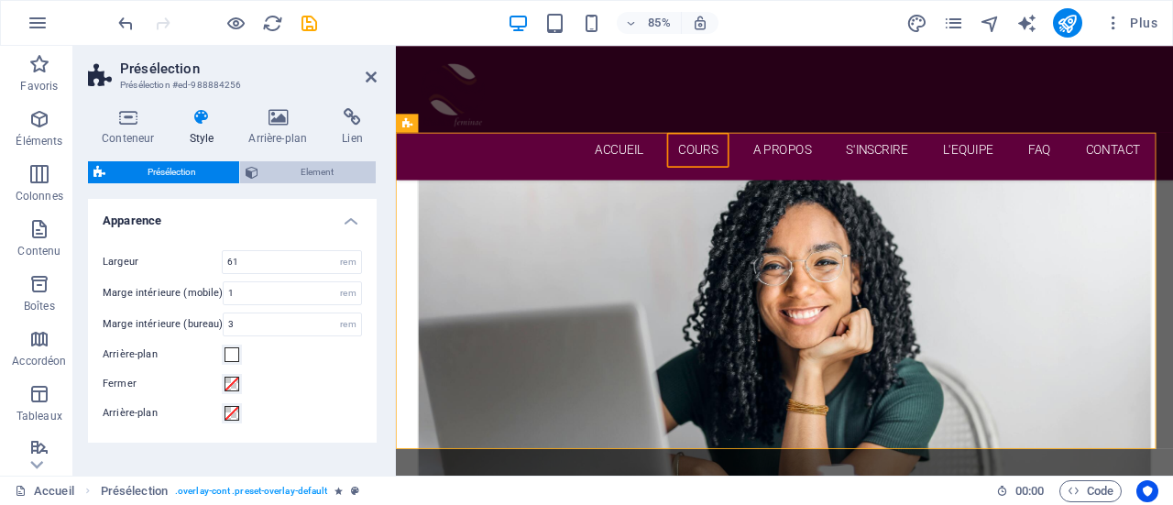
click at [299, 171] on span "Element" at bounding box center [317, 172] width 107 height 22
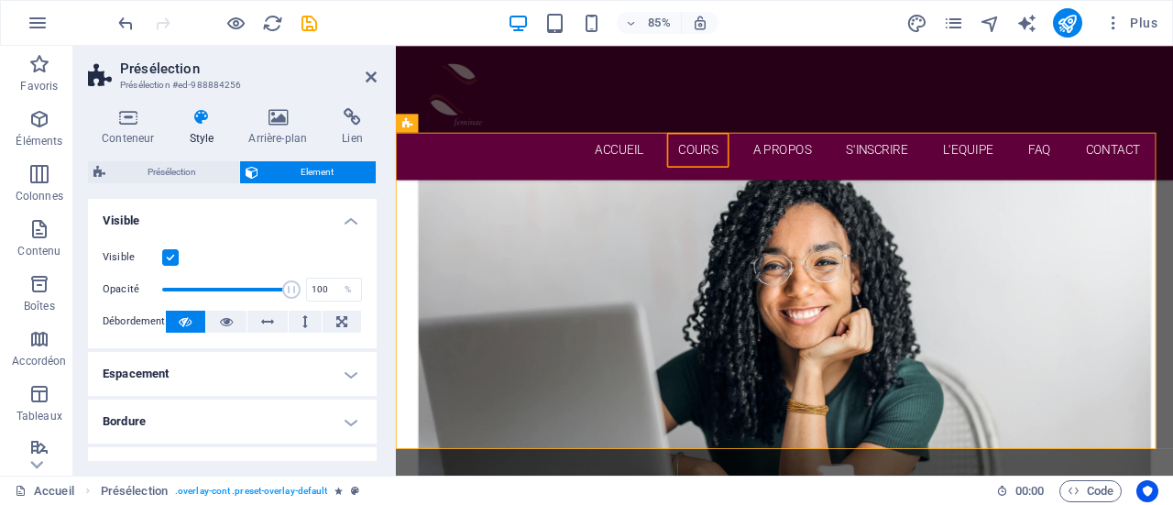
click at [197, 132] on h4 "Style" at bounding box center [205, 127] width 60 height 39
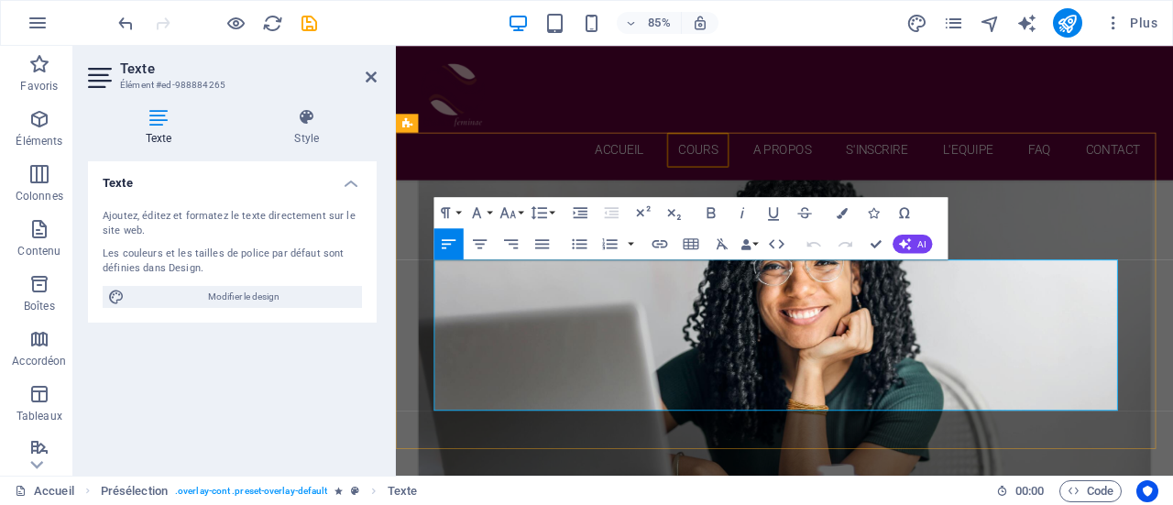
drag, startPoint x: 1131, startPoint y: 347, endPoint x: 437, endPoint y: 311, distance: 694.9
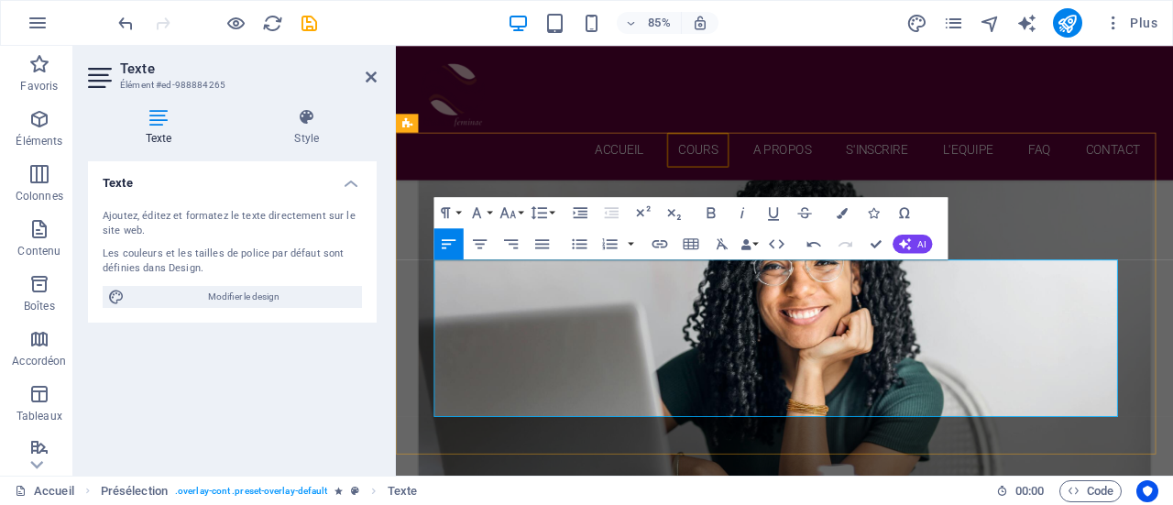
click at [307, 117] on icon at bounding box center [307, 117] width 140 height 18
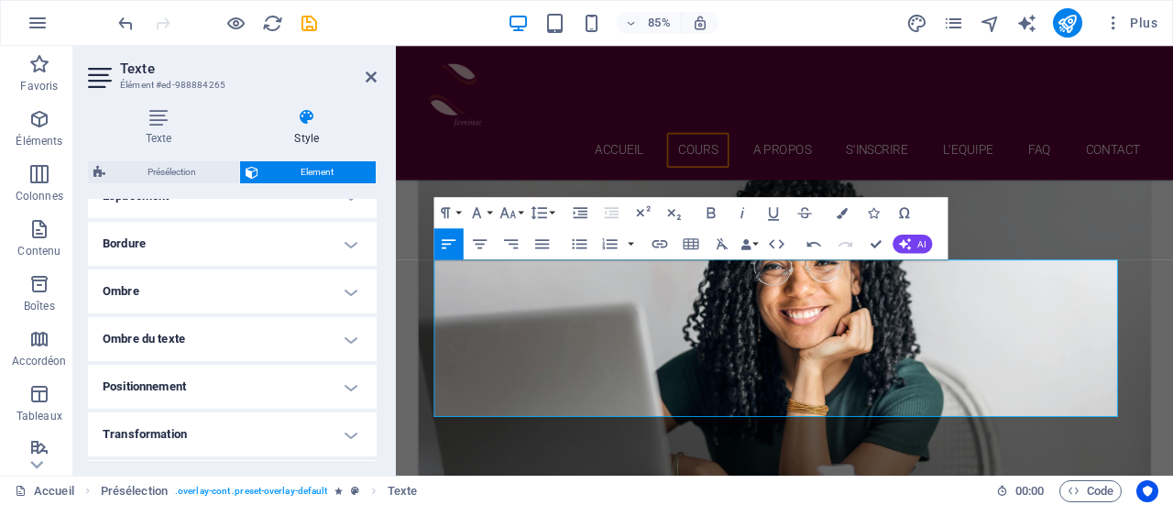
scroll to position [391, 0]
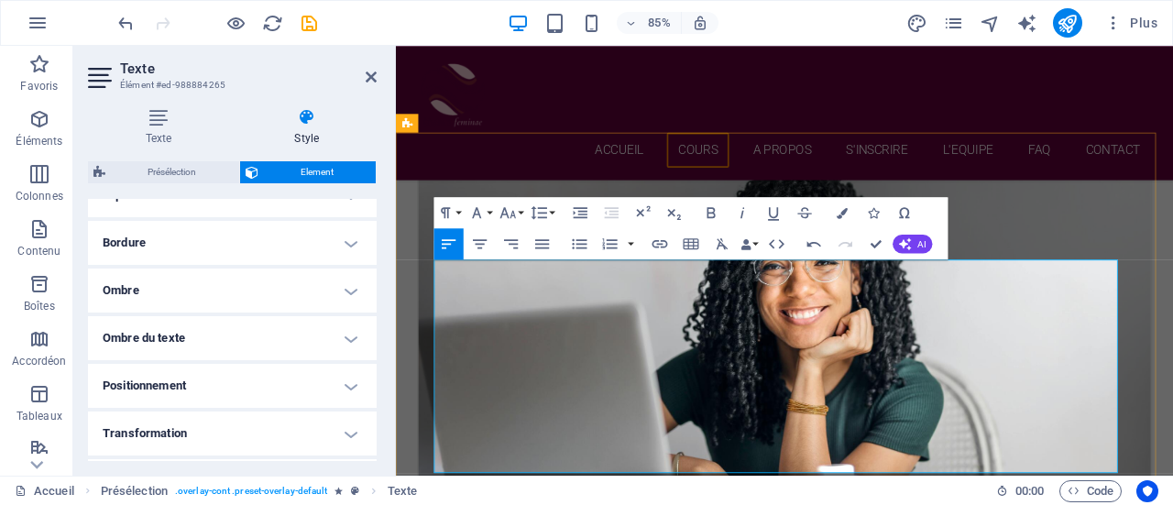
drag, startPoint x: 760, startPoint y: 427, endPoint x: 869, endPoint y: 429, distance: 109.1
drag, startPoint x: 805, startPoint y: 405, endPoint x: 1120, endPoint y: 393, distance: 315.6
drag, startPoint x: 838, startPoint y: 352, endPoint x: 434, endPoint y: 307, distance: 406.7
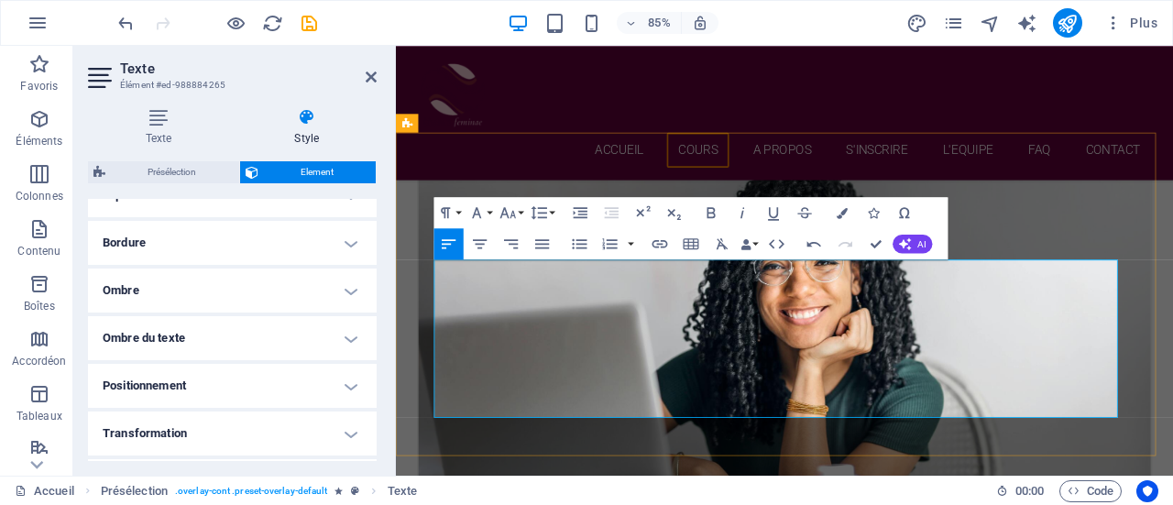
drag, startPoint x: 822, startPoint y: 402, endPoint x: 459, endPoint y: 401, distance: 363.0
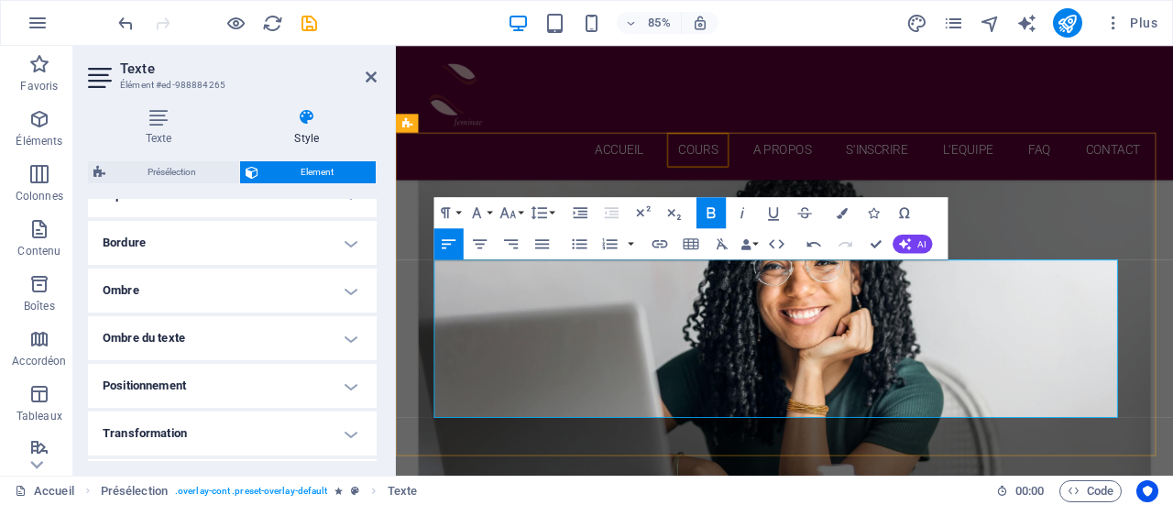
drag, startPoint x: 455, startPoint y: 427, endPoint x: 875, endPoint y: 426, distance: 420.8
